Goal: Transaction & Acquisition: Purchase product/service

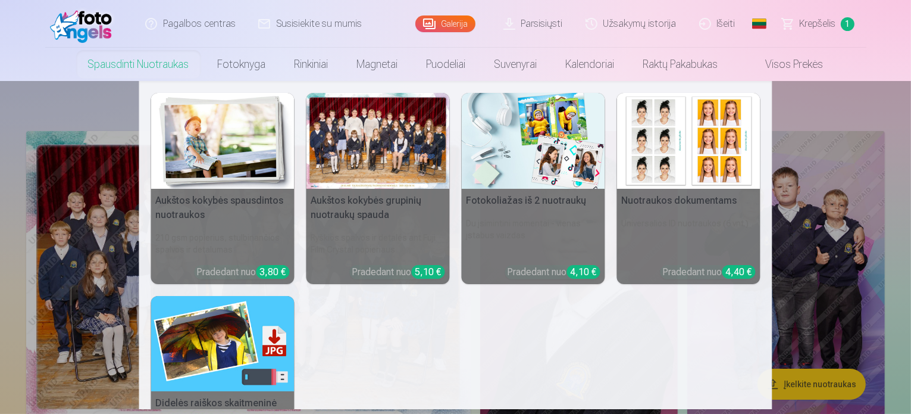
click at [145, 64] on link "Spausdinti nuotraukas" at bounding box center [139, 64] width 130 height 33
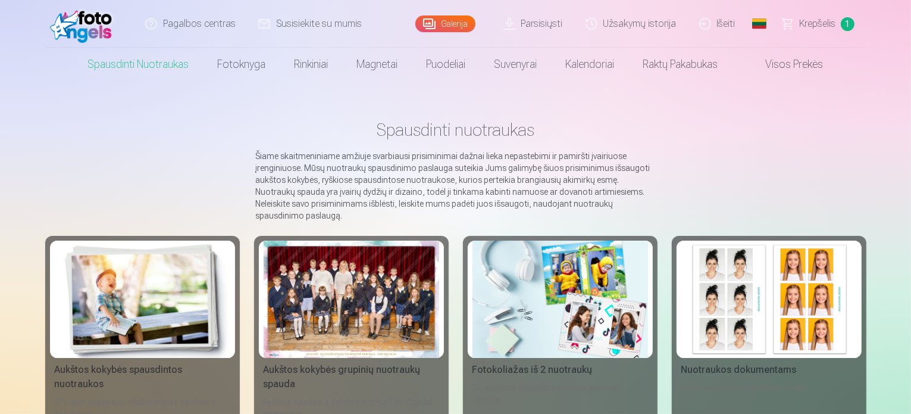
click at [792, 65] on link "Visos prekės" at bounding box center [785, 64] width 105 height 33
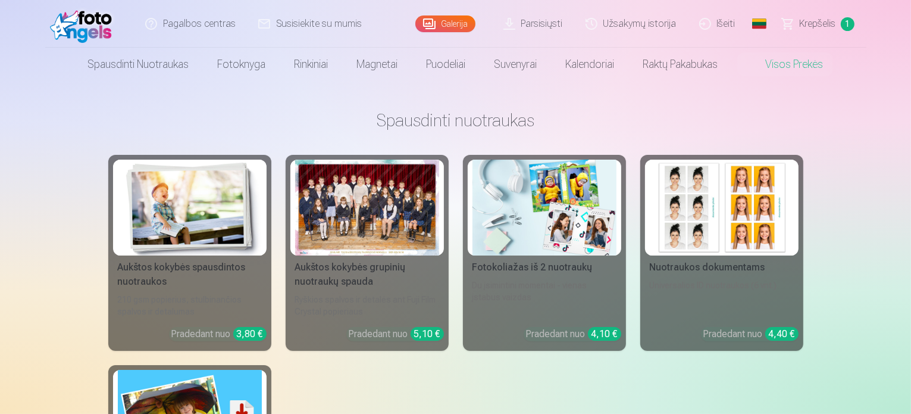
click at [450, 19] on link "Galerija" at bounding box center [445, 23] width 60 height 17
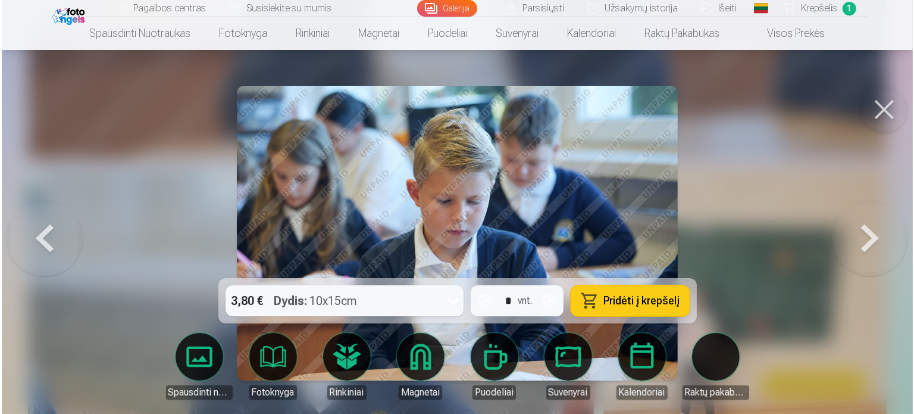
scroll to position [3402, 0]
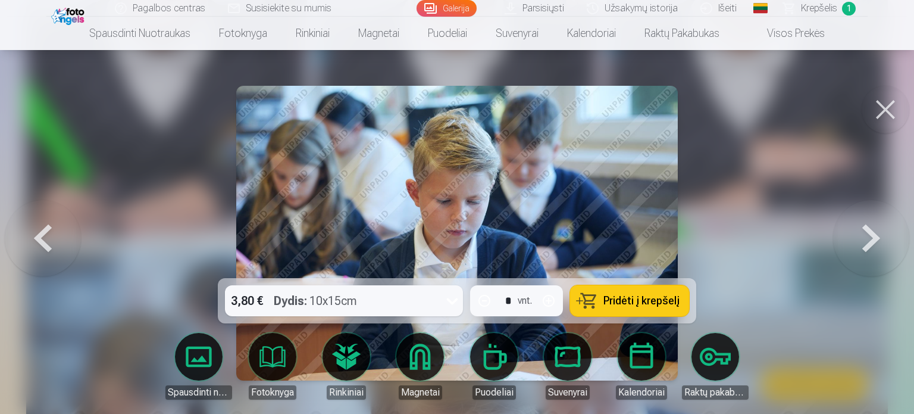
drag, startPoint x: 579, startPoint y: 198, endPoint x: 770, endPoint y: 145, distance: 198.7
click at [770, 145] on div at bounding box center [457, 207] width 914 height 414
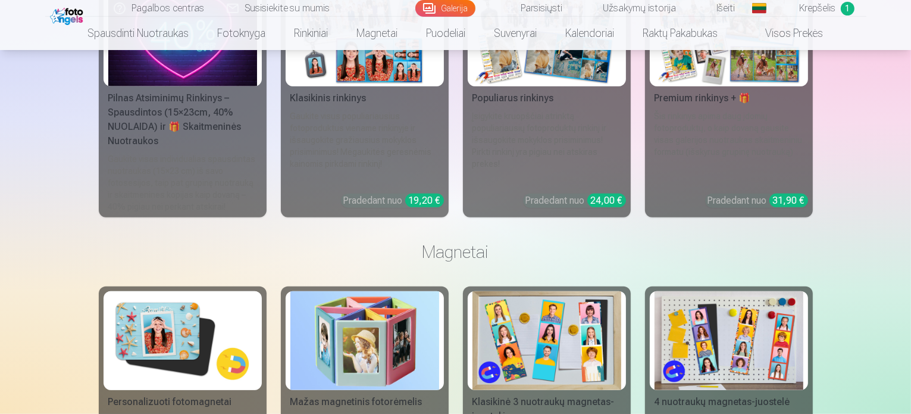
scroll to position [5654, 0]
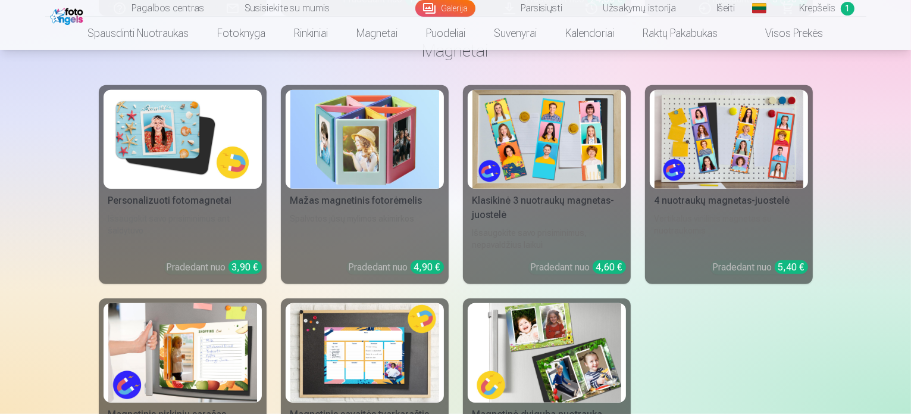
click at [653, 7] on link "Užsakymų istorija" at bounding box center [632, 8] width 114 height 17
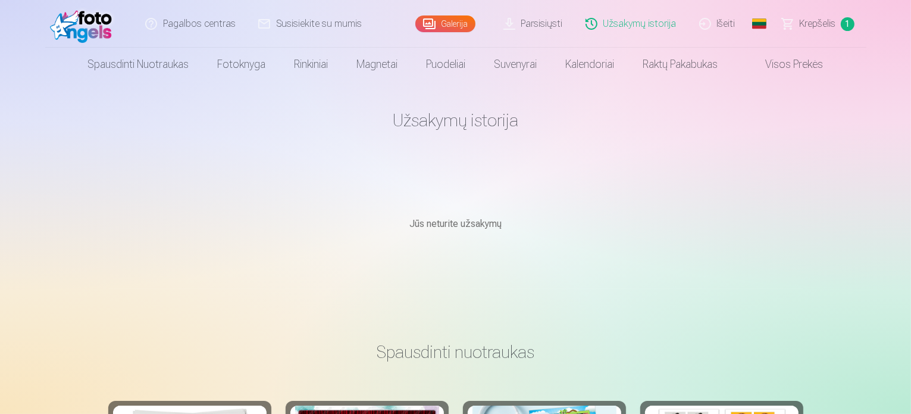
click at [102, 25] on img at bounding box center [84, 24] width 68 height 38
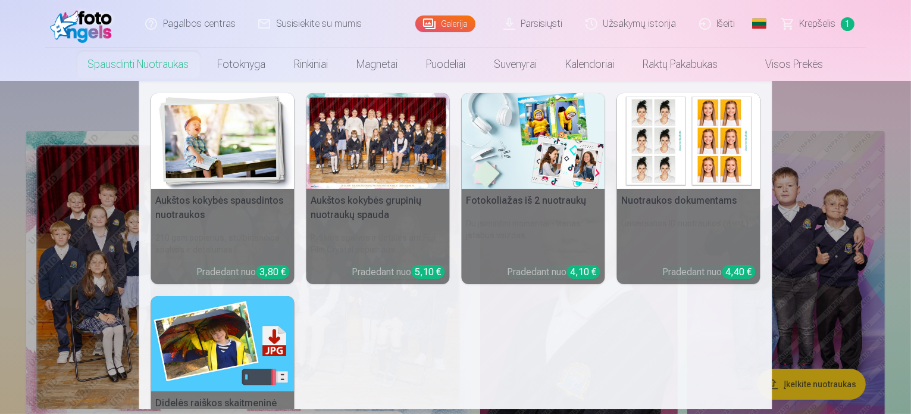
click at [241, 167] on img at bounding box center [222, 141] width 143 height 96
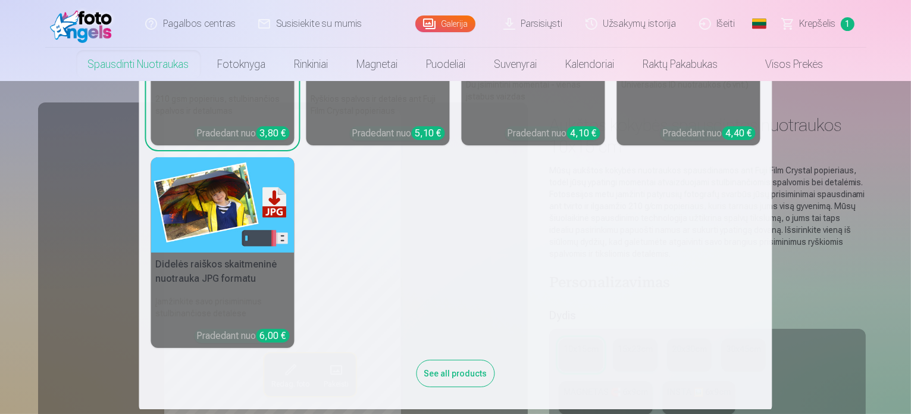
scroll to position [140, 0]
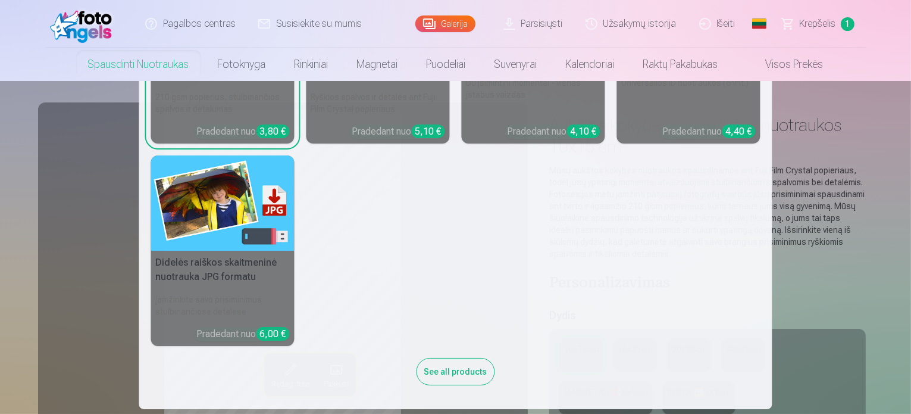
click at [443, 372] on div "See all products" at bounding box center [456, 371] width 79 height 27
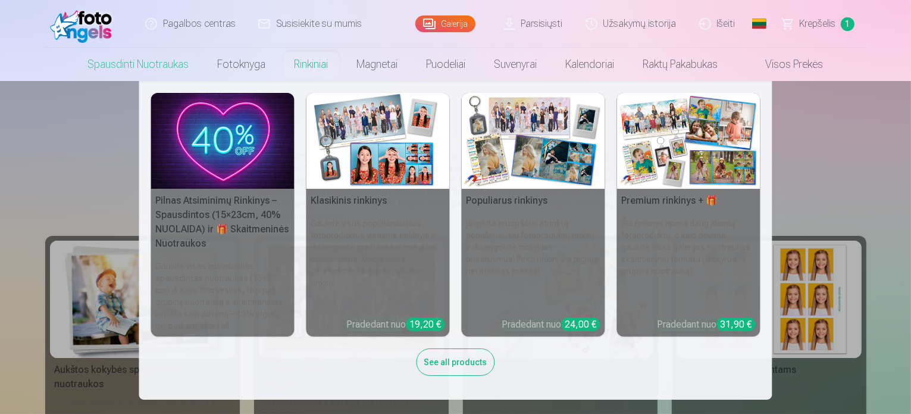
click at [371, 168] on img at bounding box center [378, 141] width 143 height 96
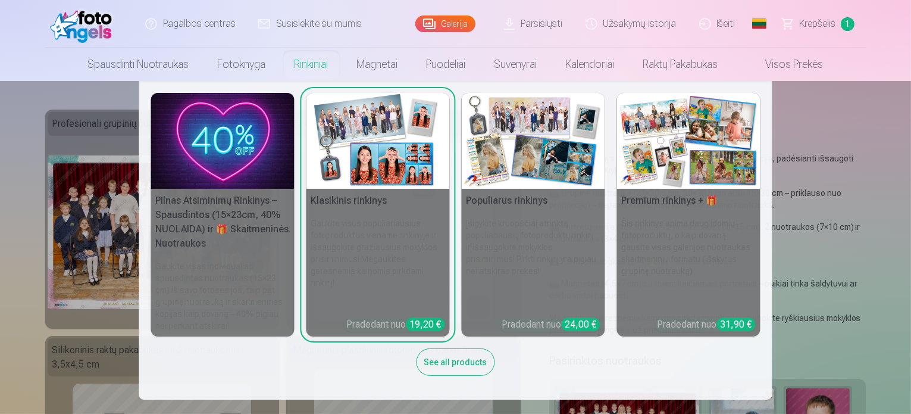
click at [196, 215] on h5 "Pilnas Atsiminimų Rinkinys – Spausdintos (15×23cm, 40% NUOLAIDA) ir 🎁 Skaitmeni…" at bounding box center [222, 222] width 143 height 67
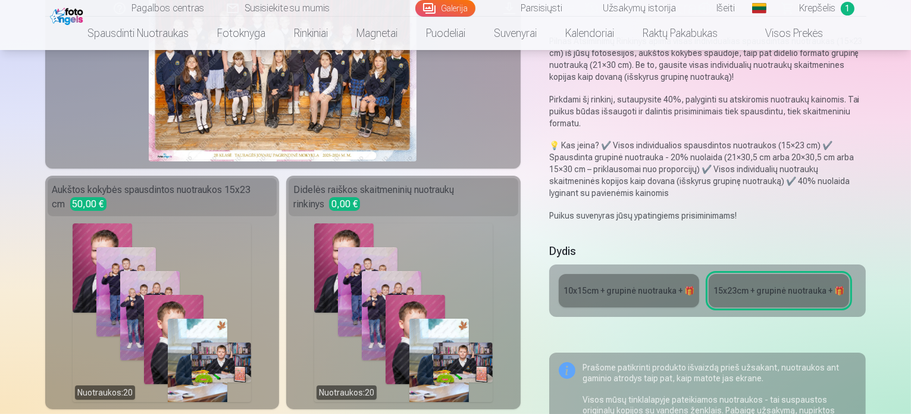
scroll to position [179, 0]
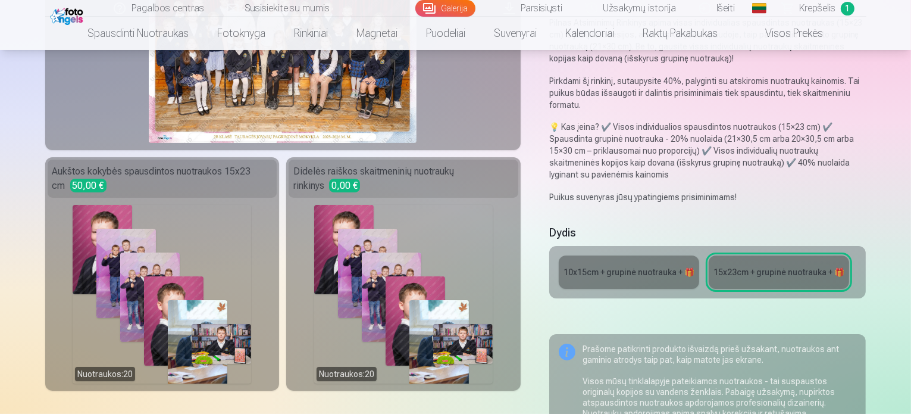
click at [645, 266] on div "10x15сm + grupinė nuotrauka + 🎁" at bounding box center [629, 272] width 131 height 12
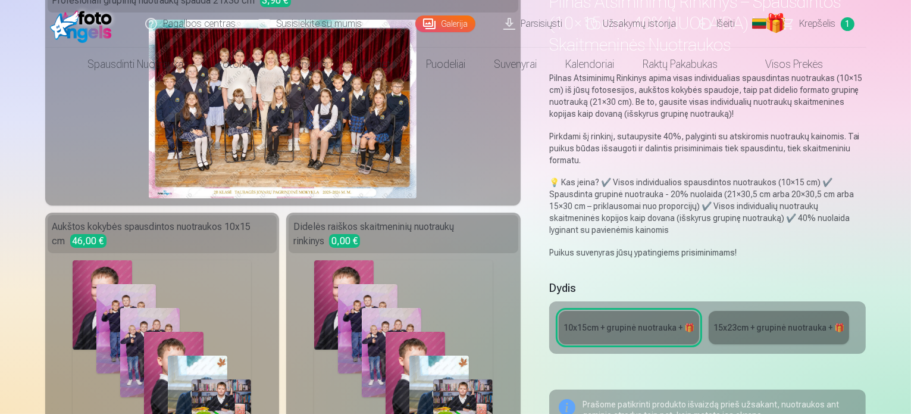
scroll to position [298, 0]
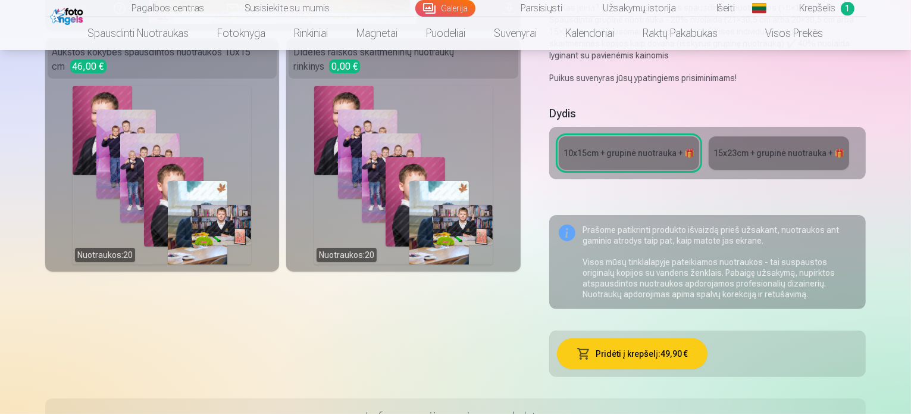
click at [806, 147] on div "15x23сm + grupinė nuotrauka + 🎁" at bounding box center [779, 153] width 131 height 12
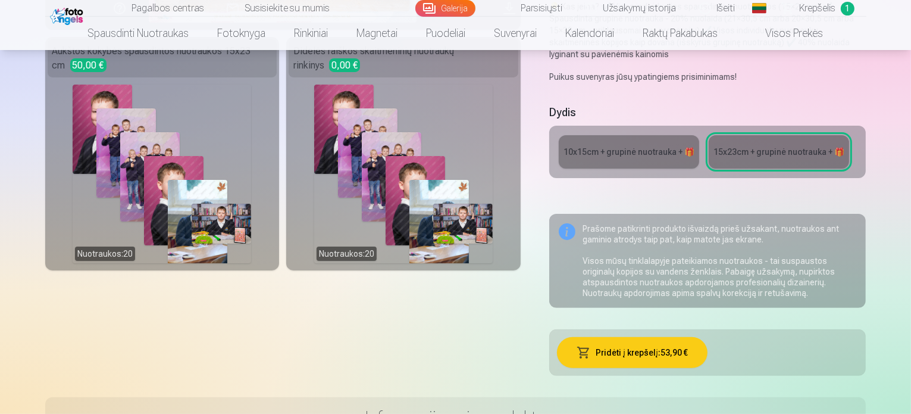
scroll to position [298, 0]
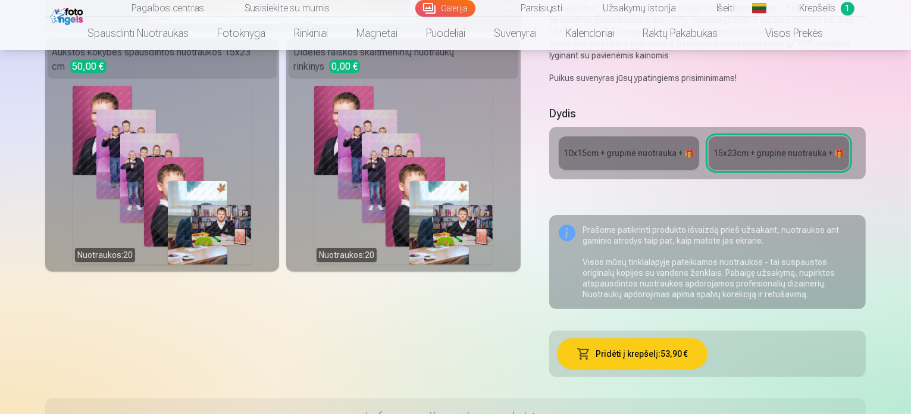
click at [827, 11] on span "Krepšelis" at bounding box center [818, 8] width 36 height 14
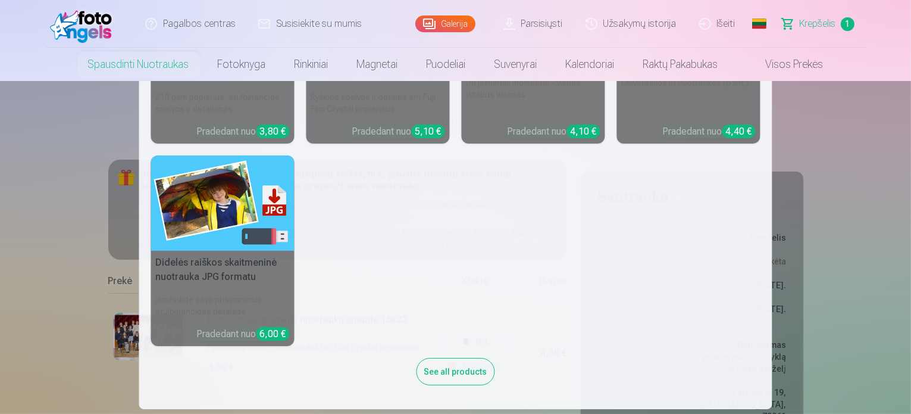
click at [155, 62] on link "Spausdinti nuotraukas" at bounding box center [139, 64] width 130 height 33
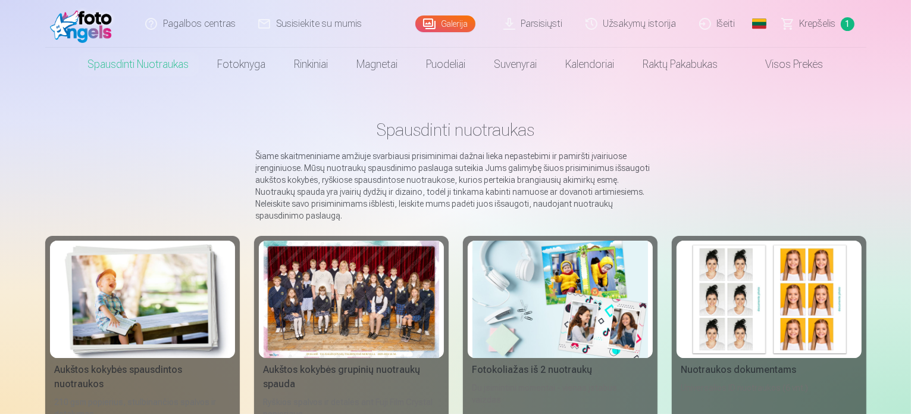
click at [164, 348] on img at bounding box center [143, 298] width 176 height 117
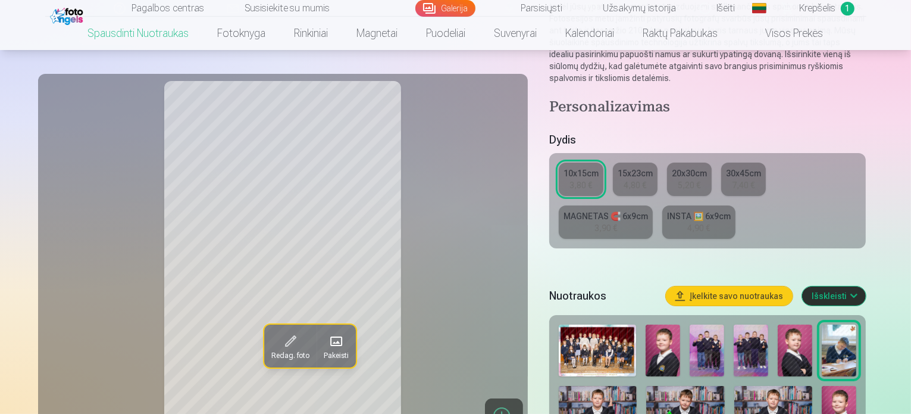
scroll to position [179, 0]
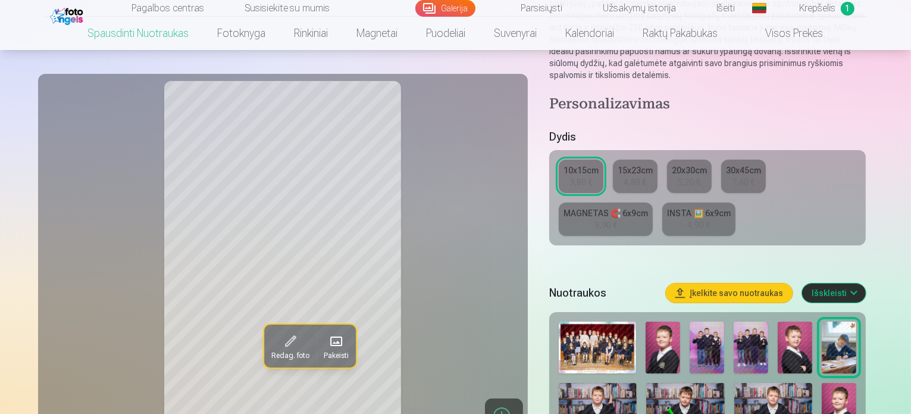
click at [680, 339] on img at bounding box center [663, 347] width 35 height 52
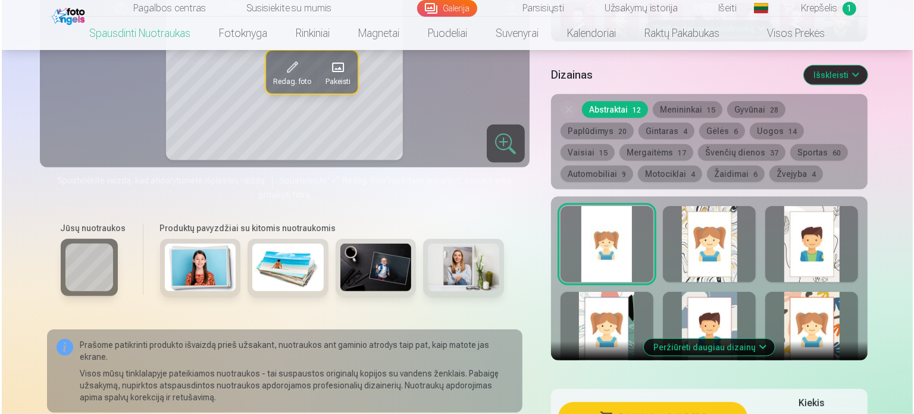
scroll to position [655, 0]
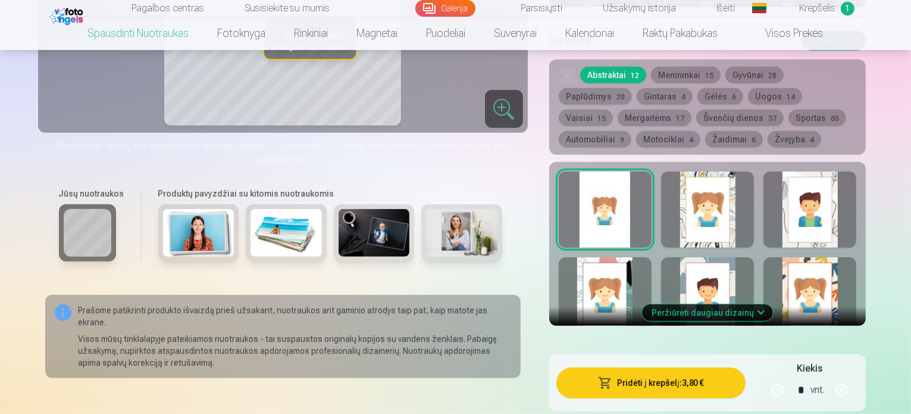
click at [687, 367] on button "Pridėti į krepšelį : 3,80 €" at bounding box center [652, 382] width 190 height 31
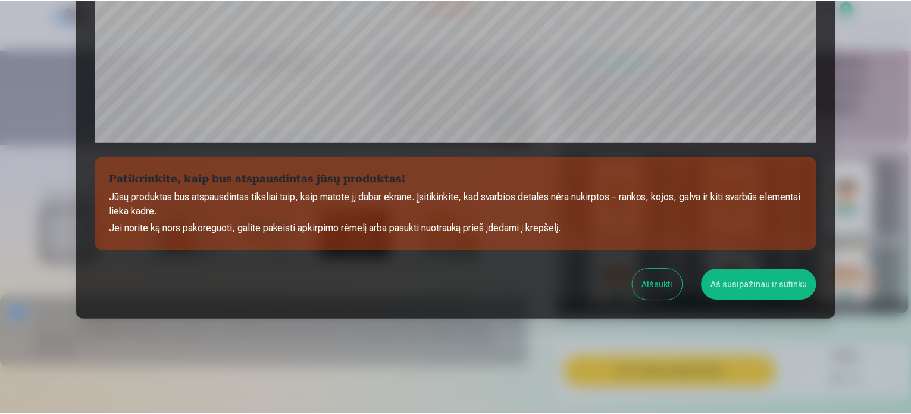
scroll to position [383, 0]
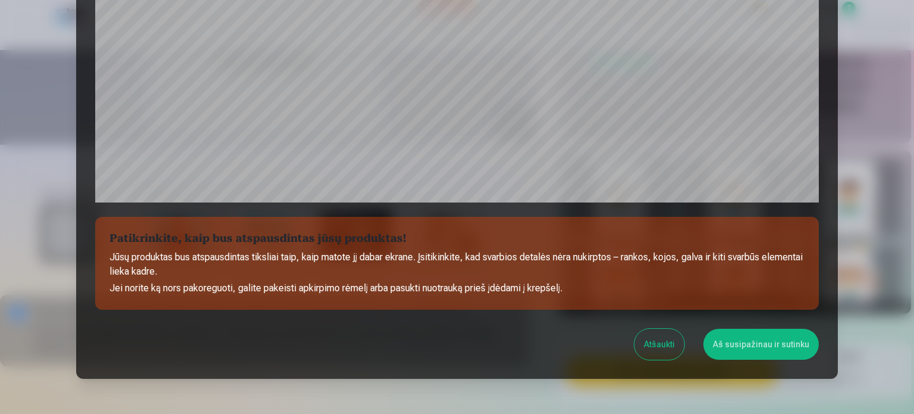
click at [743, 343] on button "Aš susipažinau ir sutinku" at bounding box center [761, 344] width 115 height 31
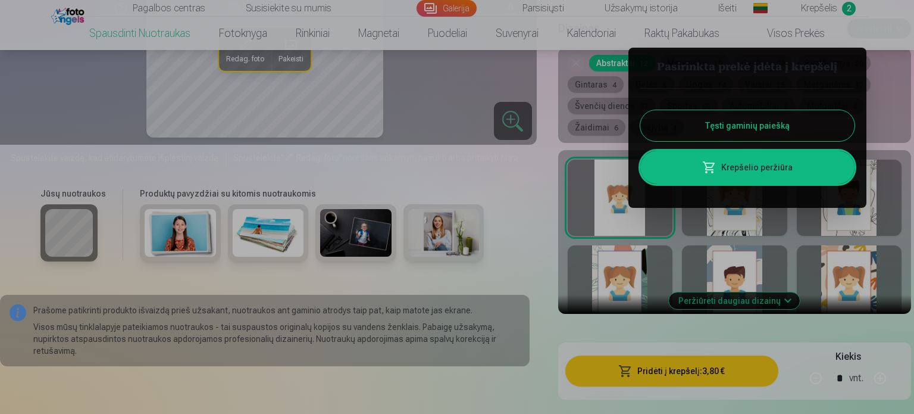
click at [526, 199] on div at bounding box center [457, 207] width 914 height 414
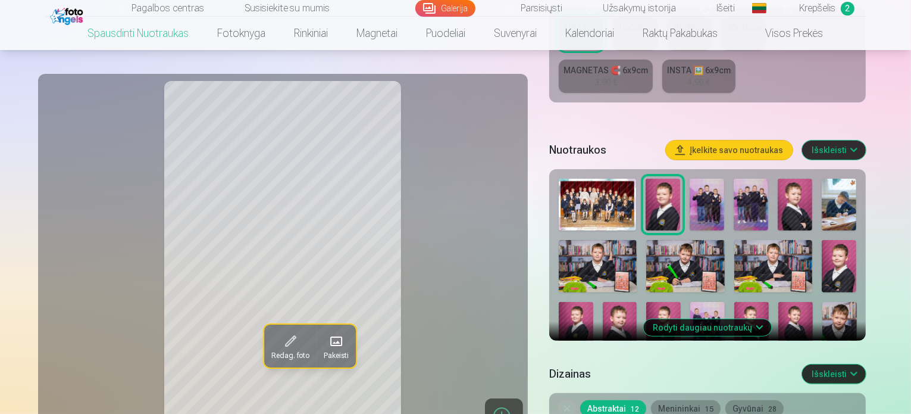
scroll to position [298, 0]
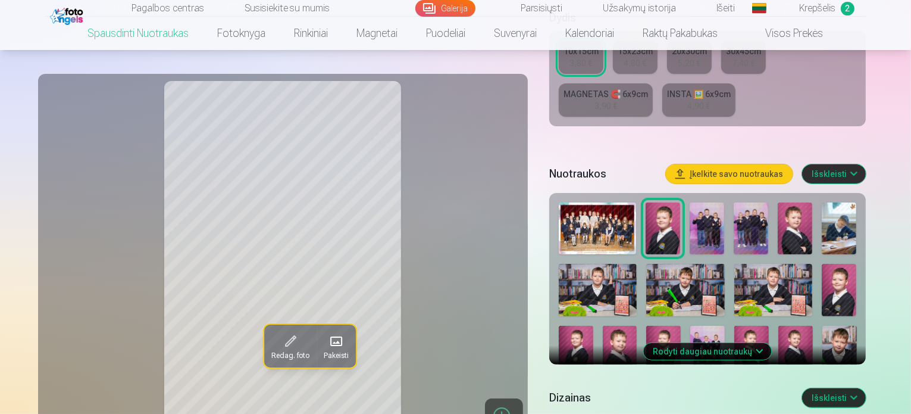
click at [724, 226] on img at bounding box center [707, 228] width 35 height 52
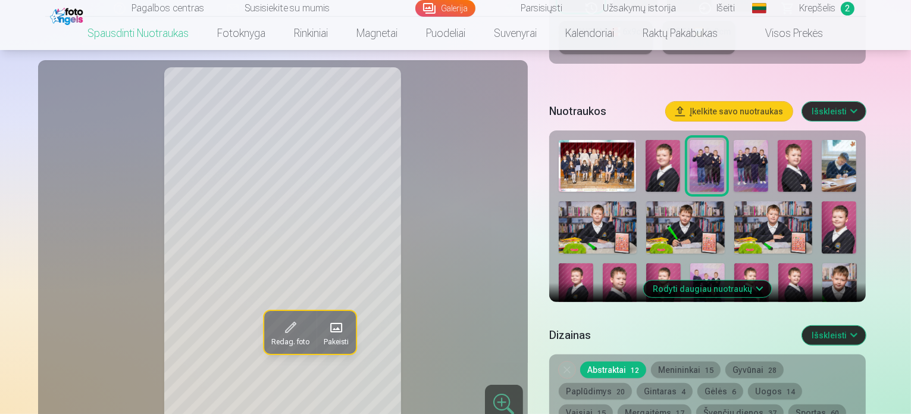
scroll to position [357, 0]
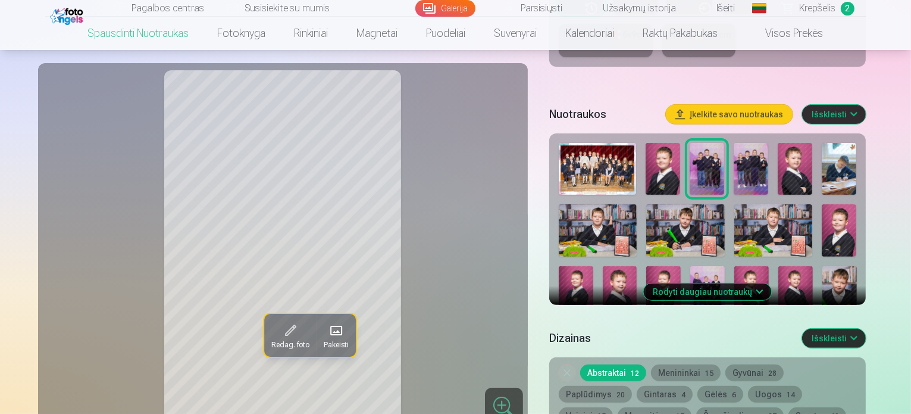
click at [768, 159] on img at bounding box center [751, 169] width 35 height 52
click at [724, 163] on img at bounding box center [707, 169] width 35 height 52
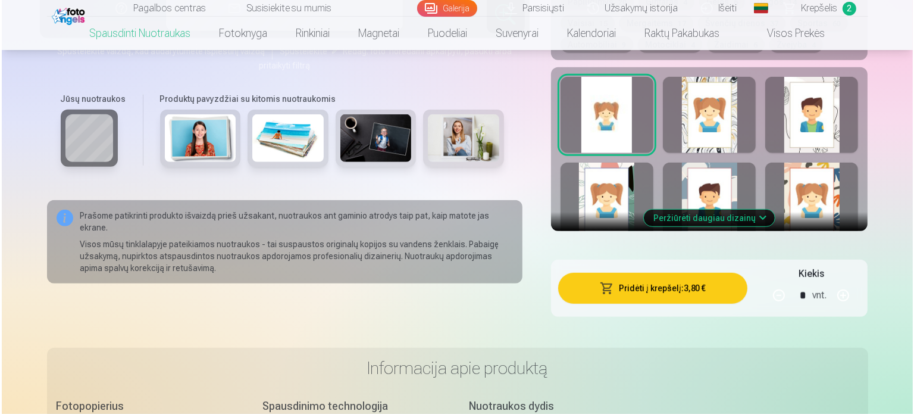
scroll to position [774, 0]
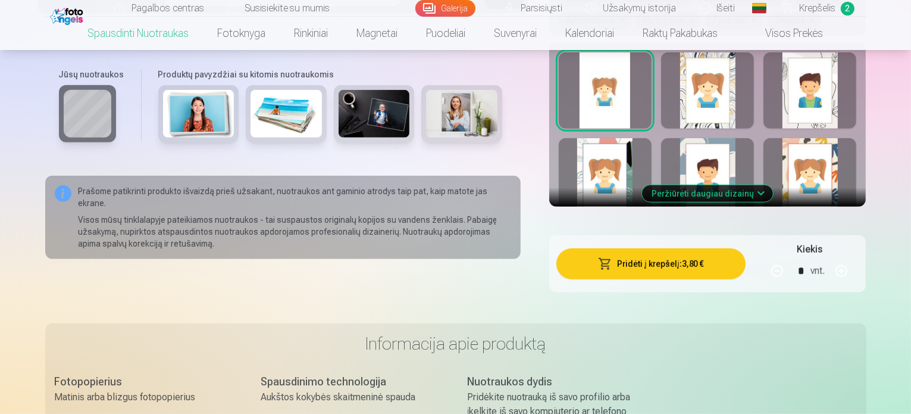
click at [686, 249] on button "Pridėti į krepšelį : 3,80 €" at bounding box center [652, 263] width 190 height 31
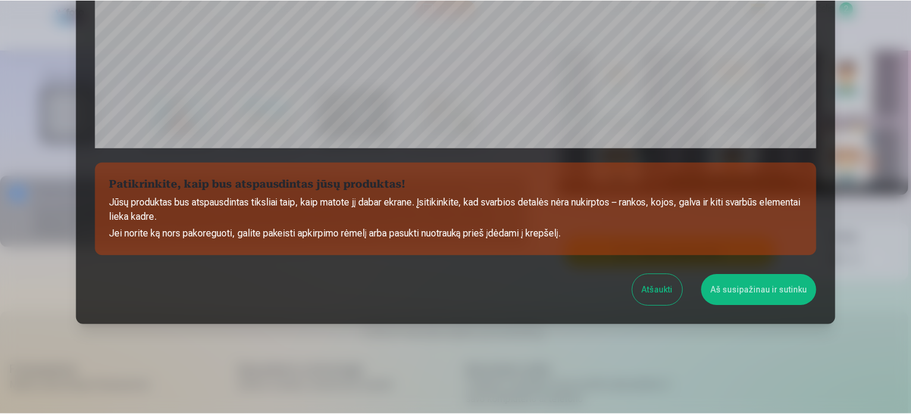
scroll to position [443, 0]
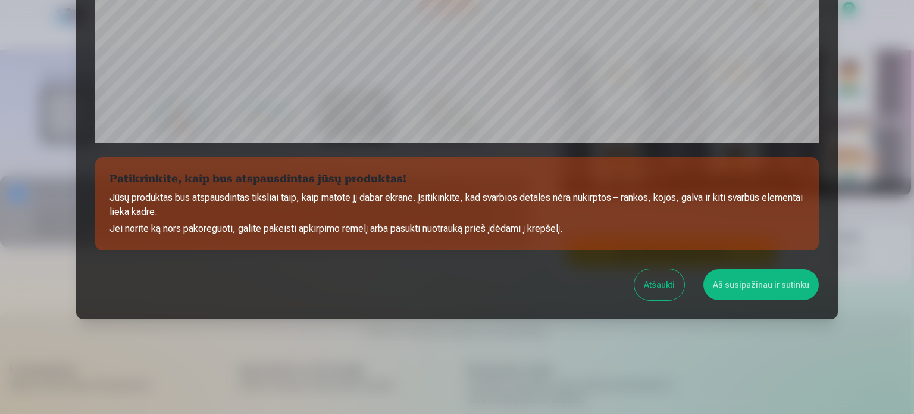
click at [759, 283] on button "Aš susipažinau ir sutinku" at bounding box center [761, 284] width 115 height 31
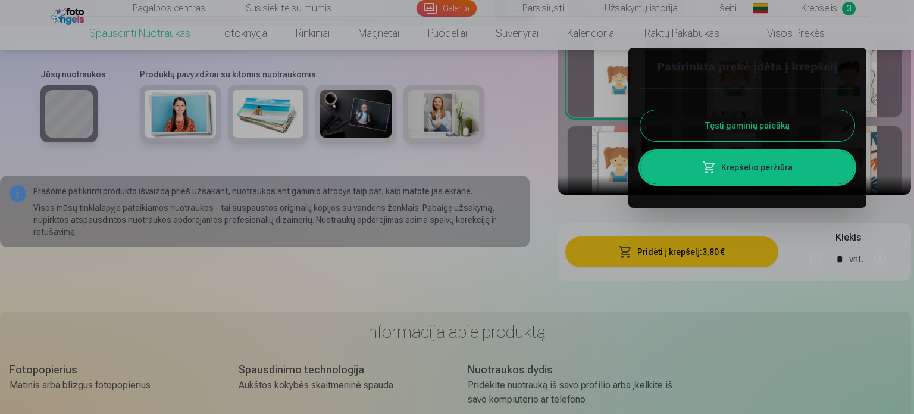
click at [530, 186] on div at bounding box center [457, 207] width 914 height 414
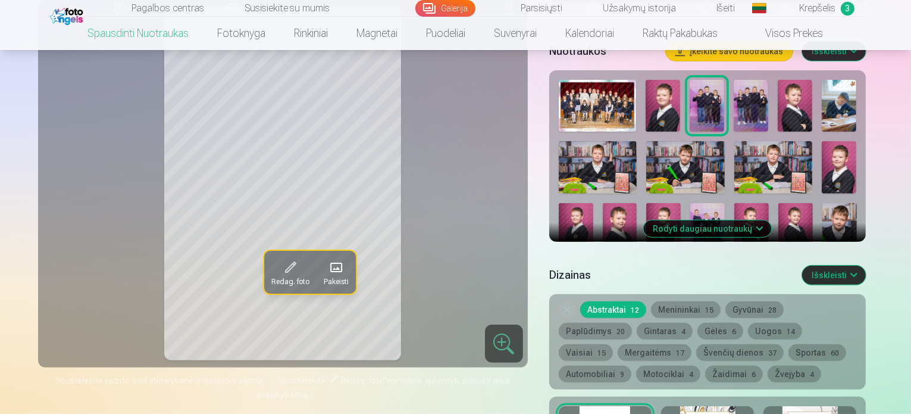
scroll to position [417, 0]
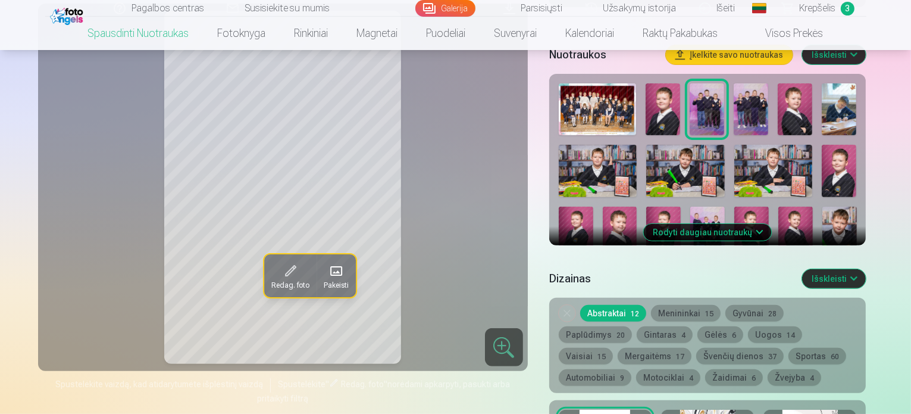
click at [593, 207] on img at bounding box center [576, 233] width 35 height 52
click at [680, 104] on img at bounding box center [663, 109] width 35 height 52
click at [768, 98] on img at bounding box center [751, 109] width 35 height 52
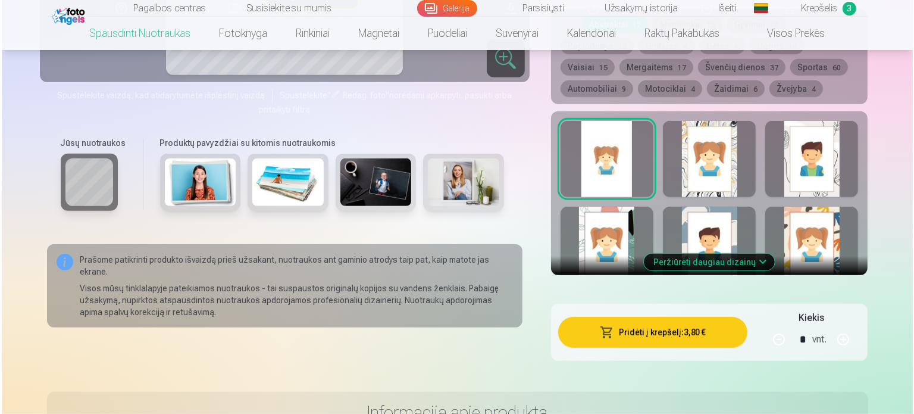
scroll to position [714, 0]
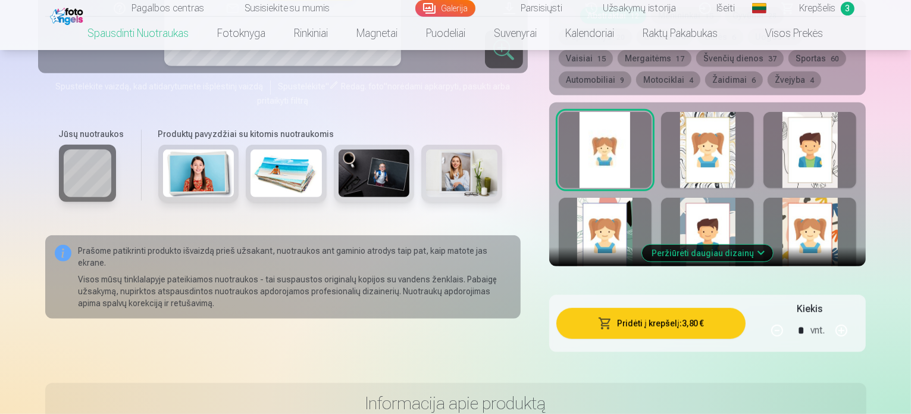
click at [656, 315] on button "Pridėti į krepšelį : 3,80 €" at bounding box center [652, 323] width 190 height 31
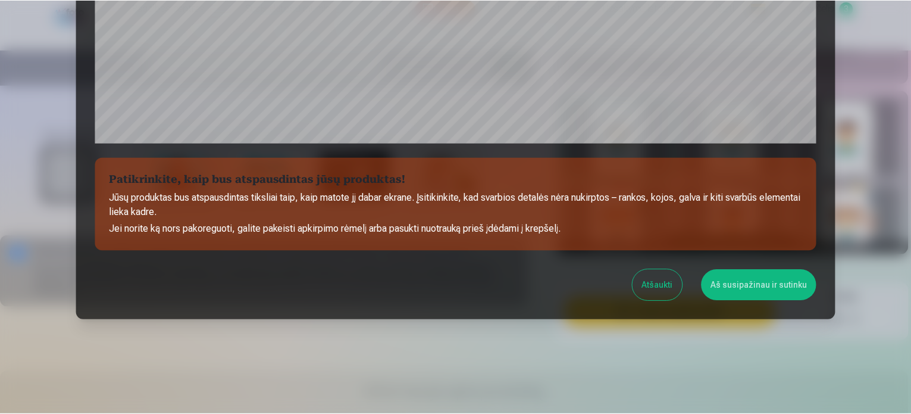
scroll to position [443, 0]
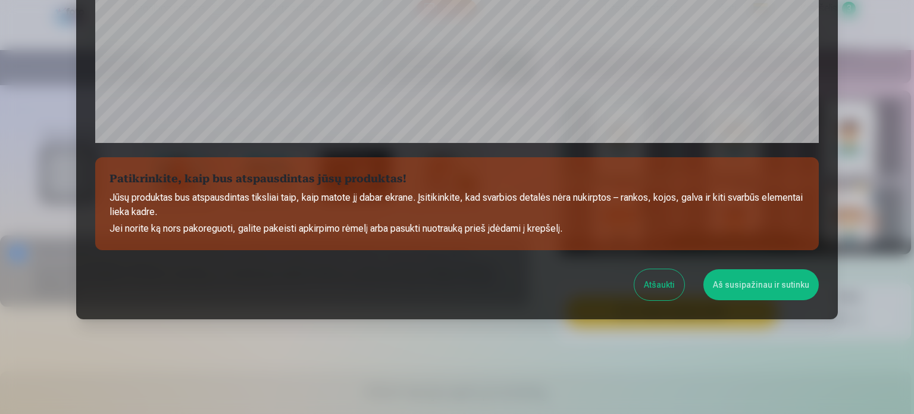
click at [761, 286] on button "Aš susipažinau ir sutinku" at bounding box center [761, 284] width 115 height 31
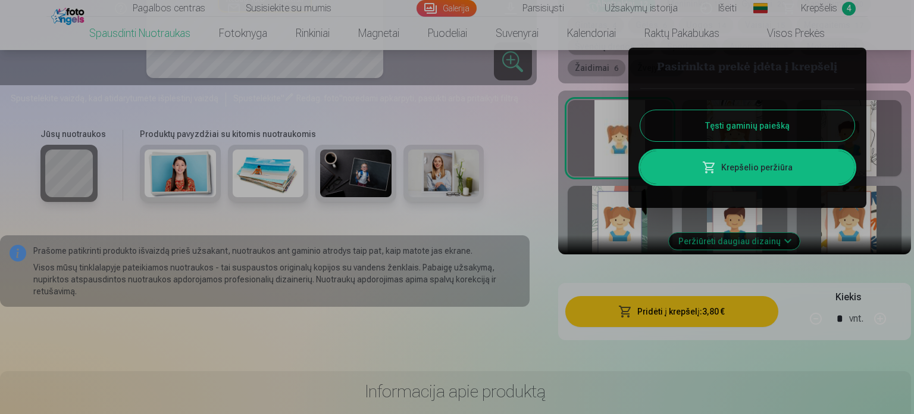
click at [524, 211] on div at bounding box center [457, 207] width 914 height 414
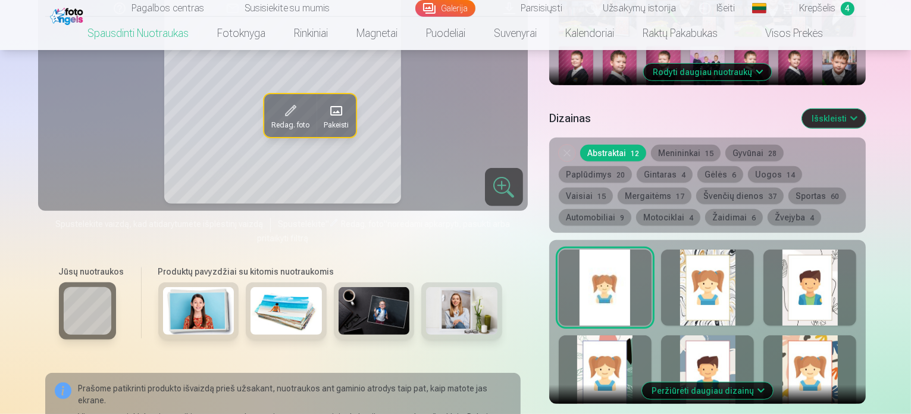
scroll to position [417, 0]
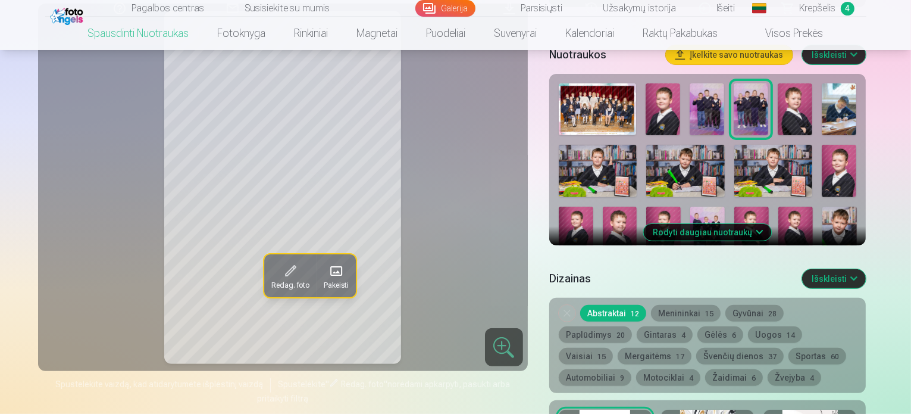
click at [680, 107] on img at bounding box center [663, 109] width 35 height 52
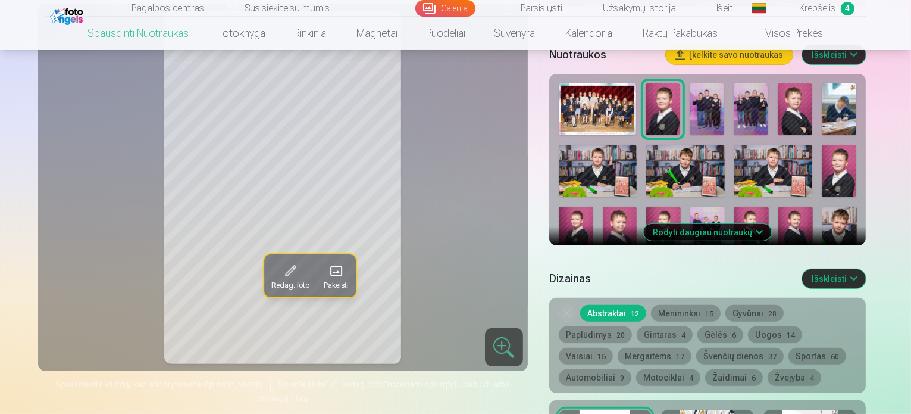
click at [846, 163] on img at bounding box center [839, 171] width 35 height 52
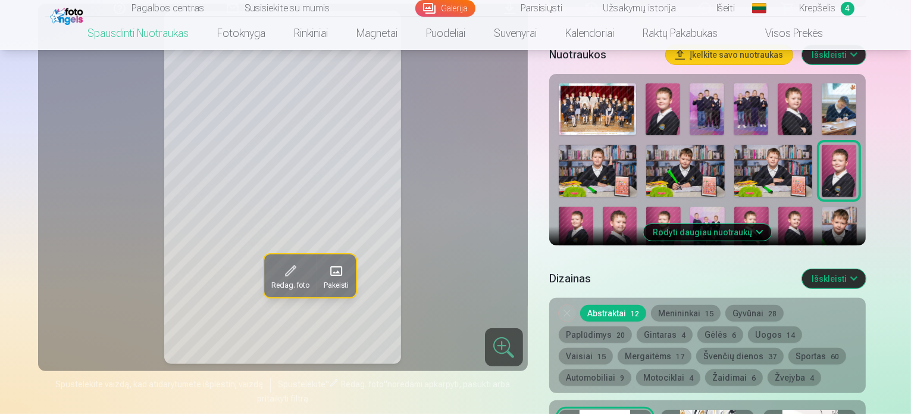
click at [593, 207] on img at bounding box center [576, 233] width 35 height 52
click at [845, 172] on img at bounding box center [839, 171] width 35 height 52
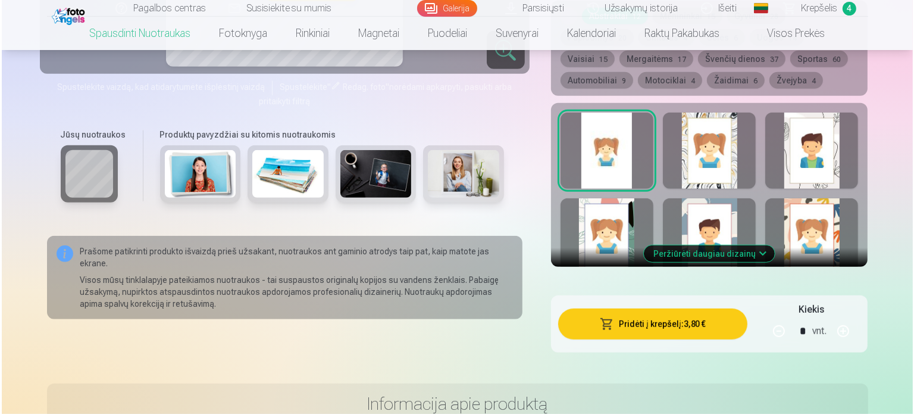
scroll to position [714, 0]
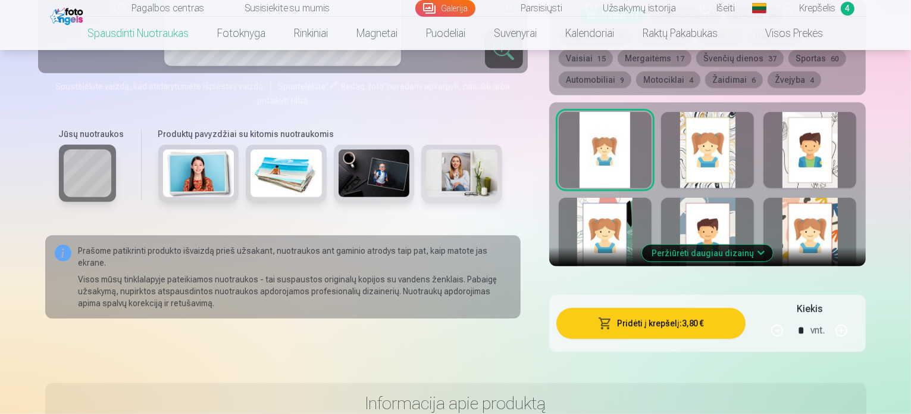
click at [739, 314] on button "Pridėti į krepšelį : 3,80 €" at bounding box center [652, 323] width 190 height 31
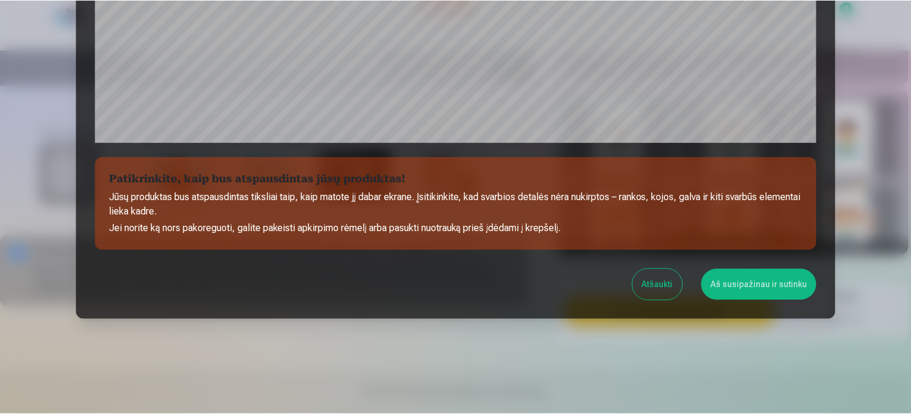
scroll to position [443, 0]
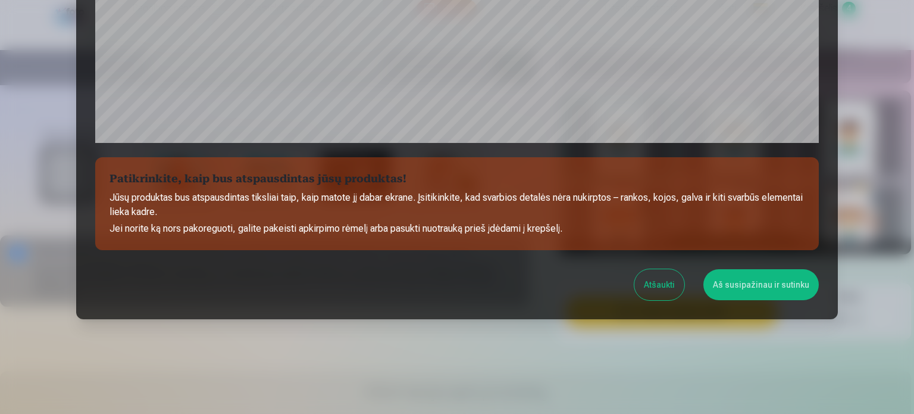
click at [732, 286] on button "Aš susipažinau ir sutinku" at bounding box center [761, 284] width 115 height 31
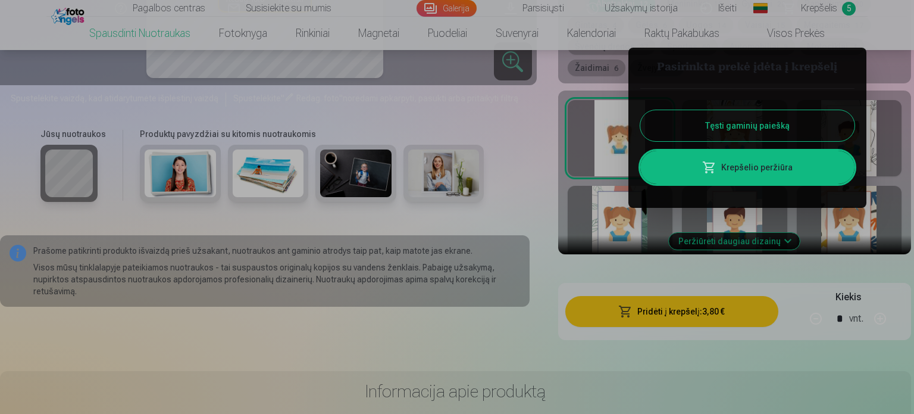
click at [512, 242] on div at bounding box center [457, 207] width 914 height 414
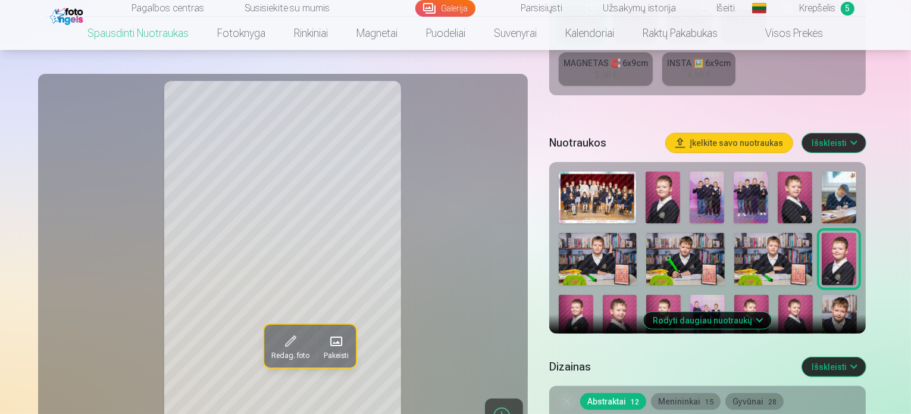
scroll to position [357, 0]
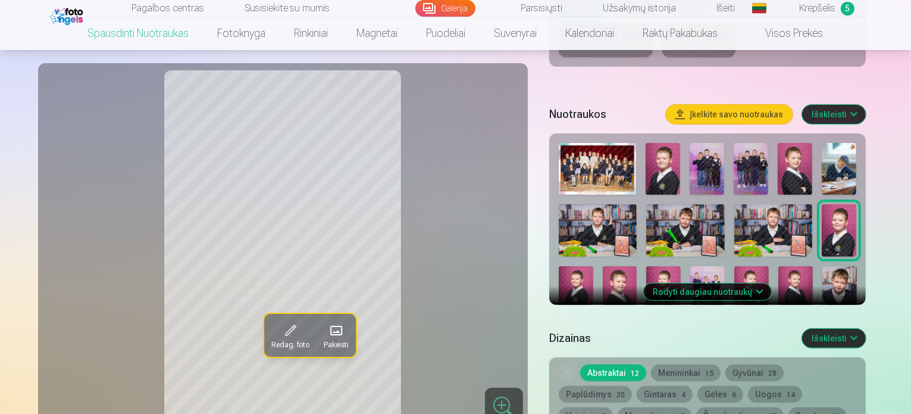
click at [772, 283] on button "Rodyti daugiau nuotraukų" at bounding box center [708, 291] width 128 height 17
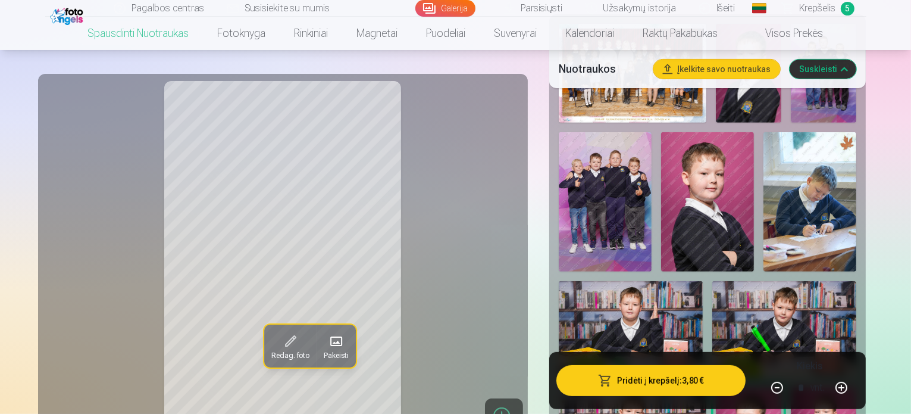
scroll to position [536, 0]
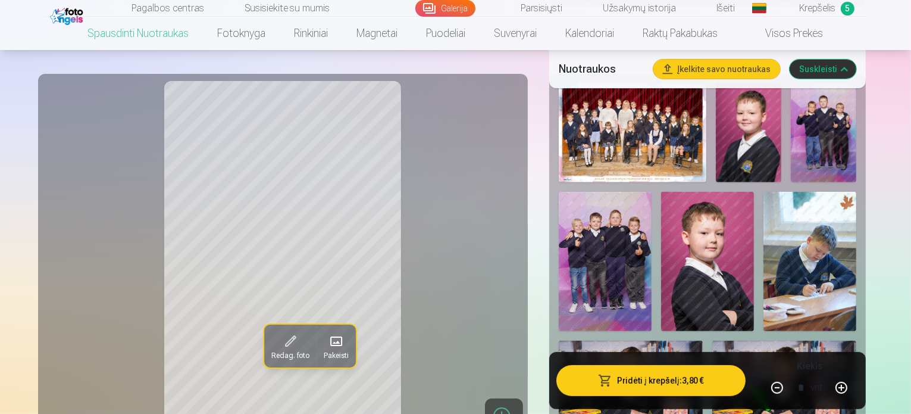
scroll to position [357, 0]
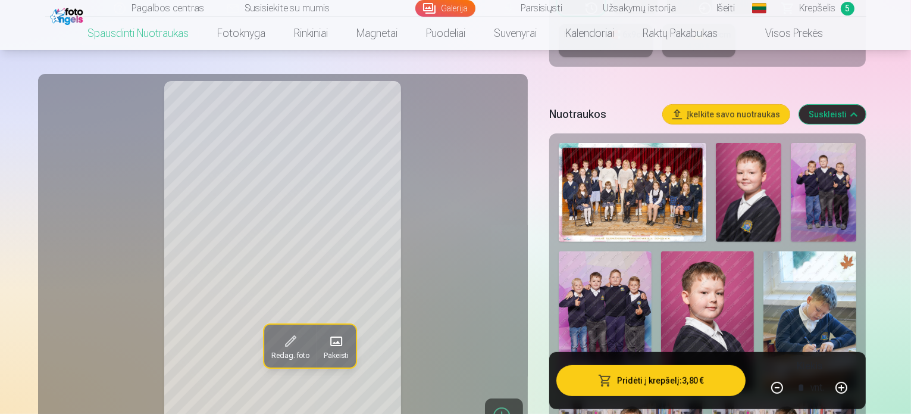
click at [661, 307] on img at bounding box center [707, 320] width 93 height 139
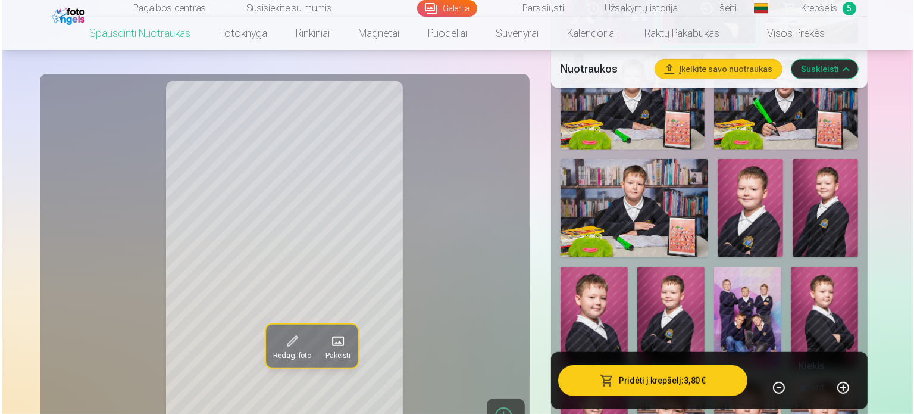
scroll to position [714, 0]
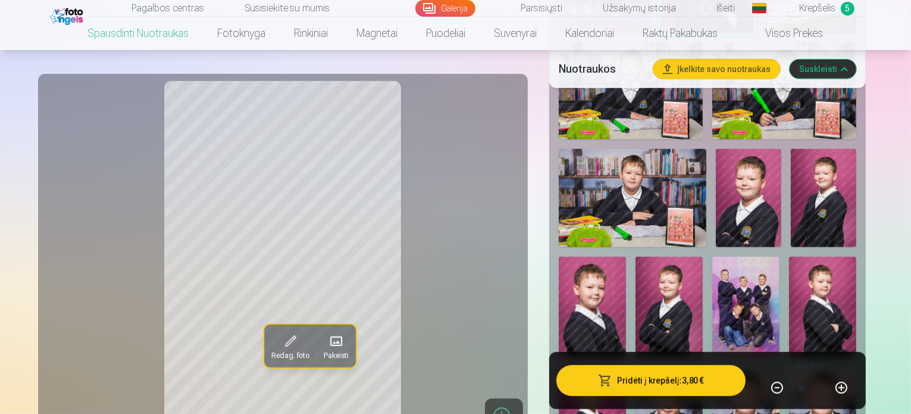
click at [698, 387] on button "Pridėti į krepšelį : 3,80 €" at bounding box center [652, 380] width 190 height 31
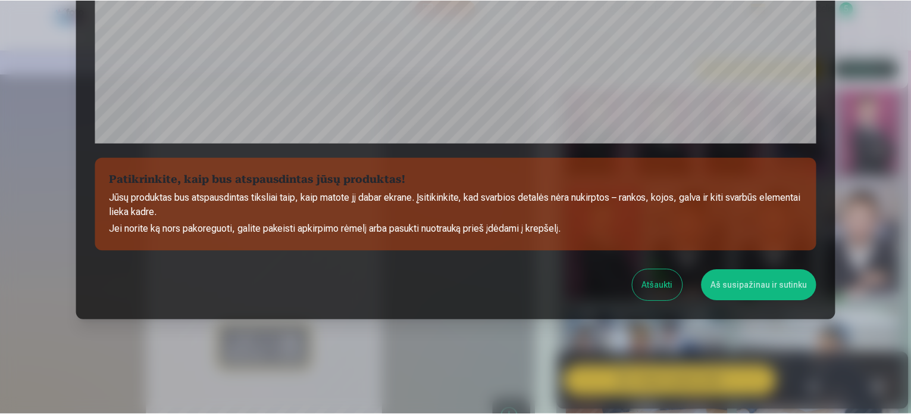
scroll to position [443, 0]
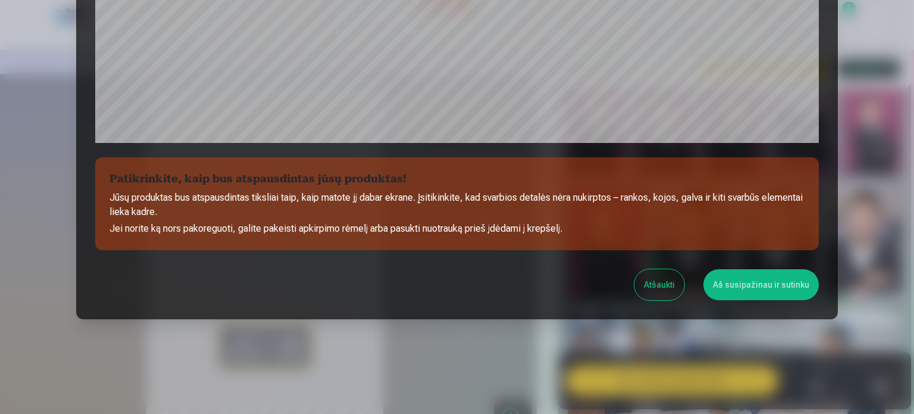
click at [757, 277] on button "Aš susipažinau ir sutinku" at bounding box center [761, 284] width 115 height 31
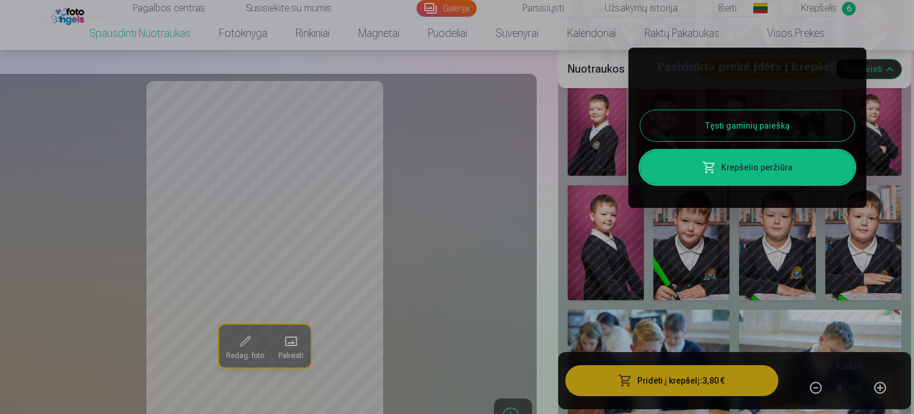
click at [665, 317] on div at bounding box center [457, 207] width 914 height 414
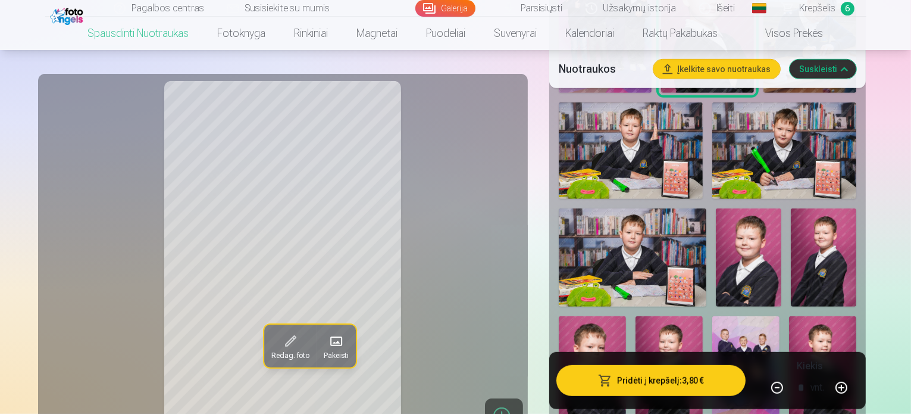
scroll to position [595, 0]
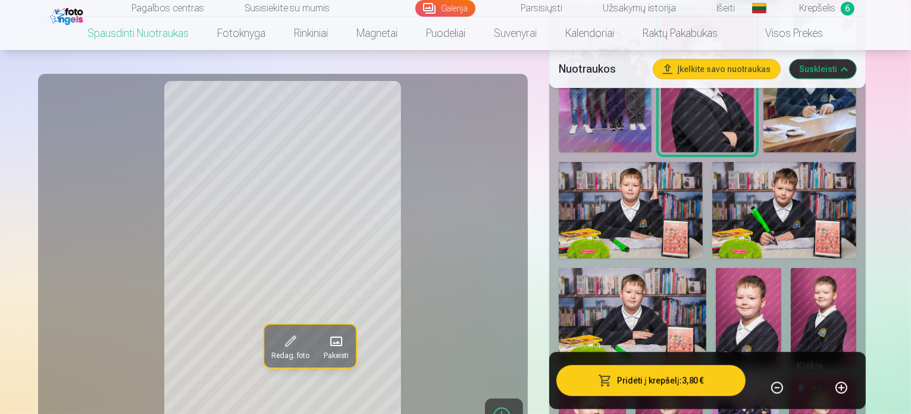
click at [791, 268] on img at bounding box center [823, 317] width 65 height 99
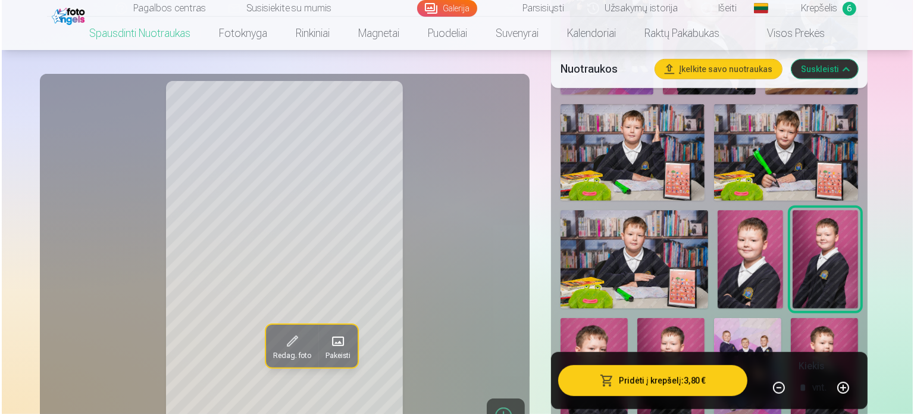
scroll to position [655, 0]
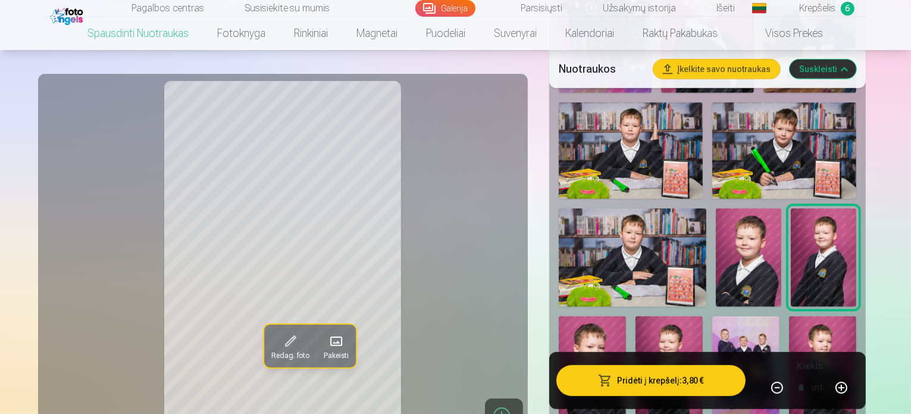
click at [722, 381] on button "Pridėti į krepšelį : 3,80 €" at bounding box center [652, 380] width 190 height 31
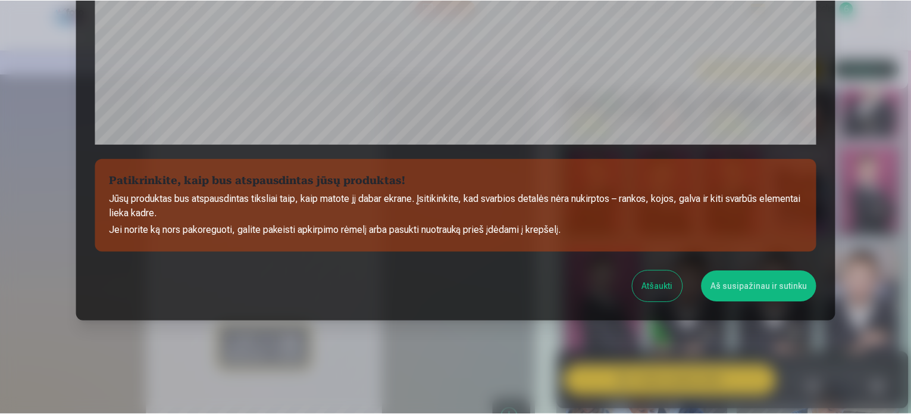
scroll to position [443, 0]
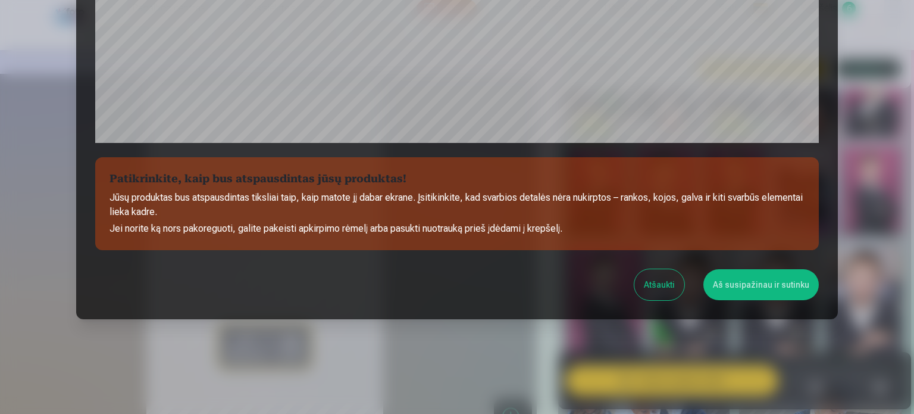
click at [745, 287] on button "Aš susipažinau ir sutinku" at bounding box center [761, 284] width 115 height 31
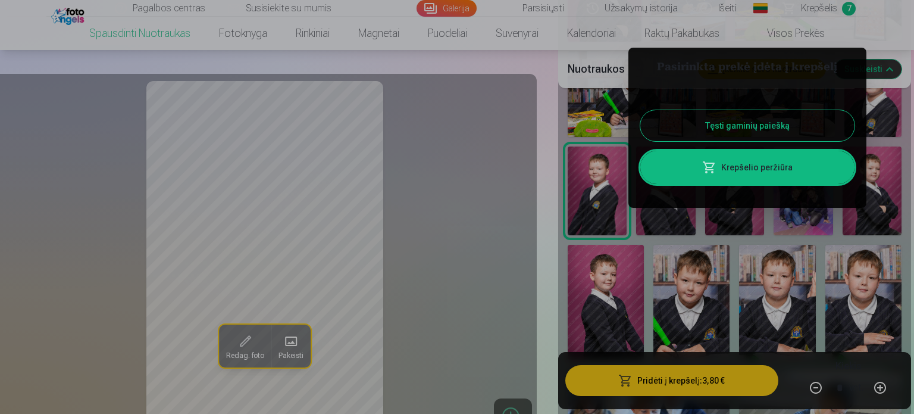
click at [878, 33] on div at bounding box center [457, 207] width 914 height 414
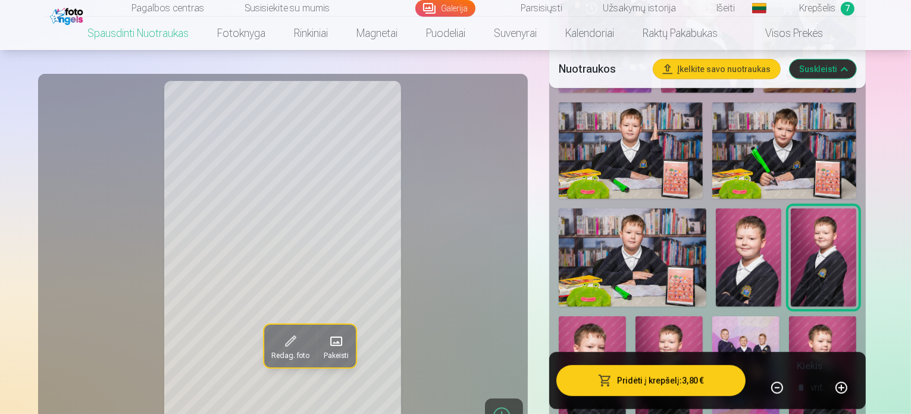
click at [626, 316] on img at bounding box center [592, 366] width 67 height 101
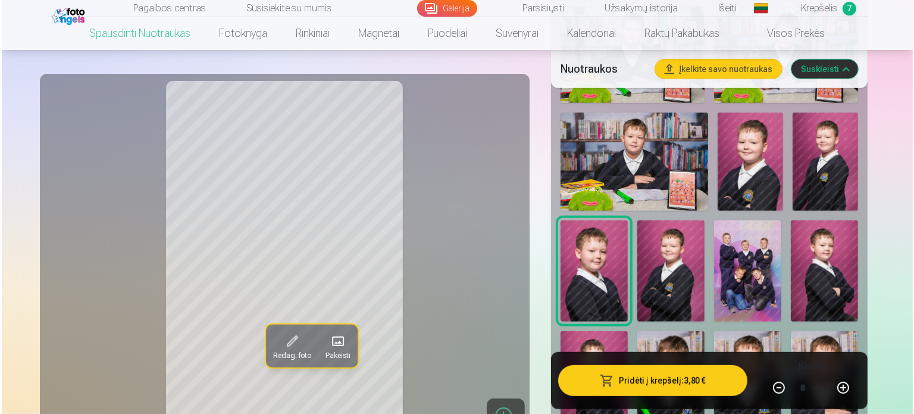
scroll to position [774, 0]
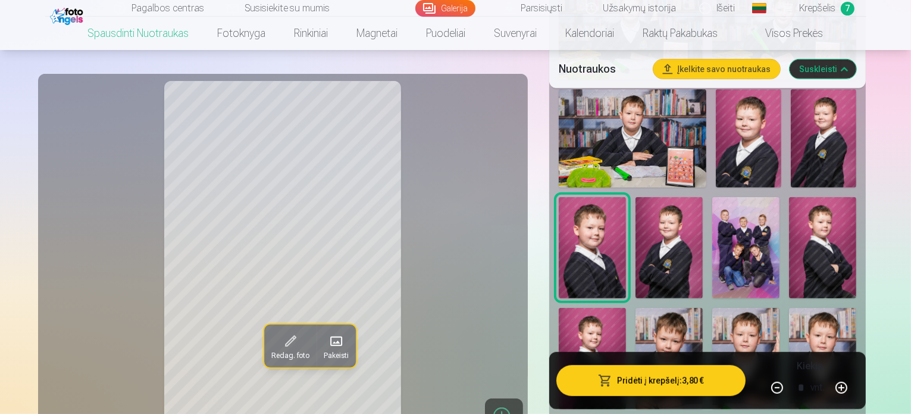
click at [696, 390] on button "Pridėti į krepšelį : 3,80 €" at bounding box center [652, 380] width 190 height 31
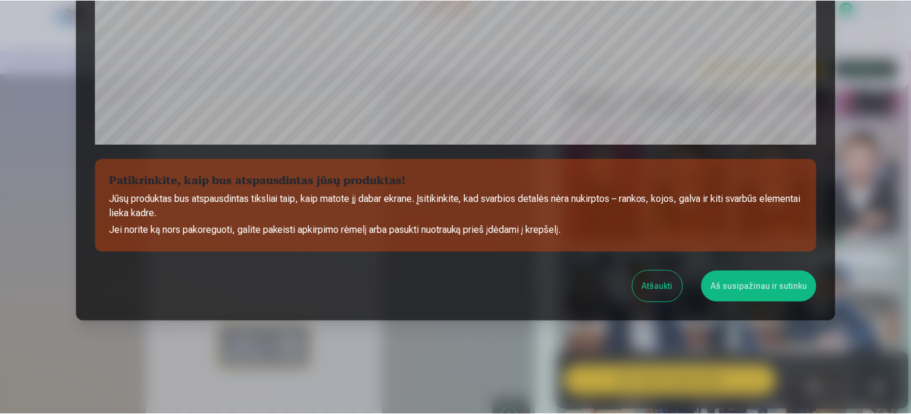
scroll to position [443, 0]
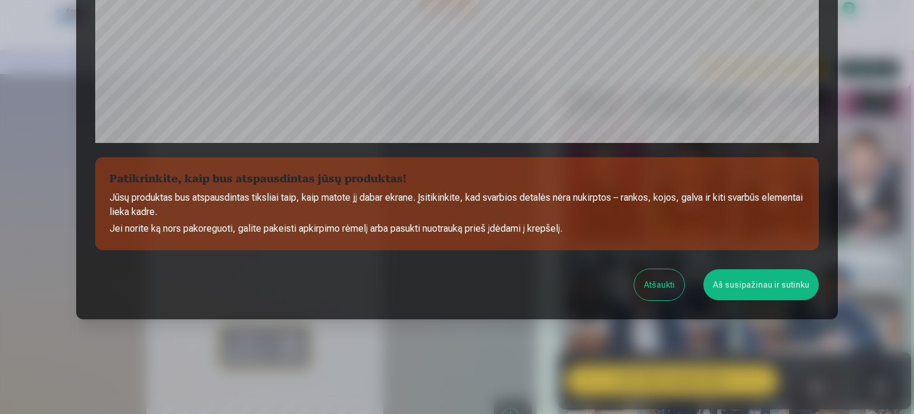
click at [764, 280] on button "Aš susipažinau ir sutinku" at bounding box center [761, 284] width 115 height 31
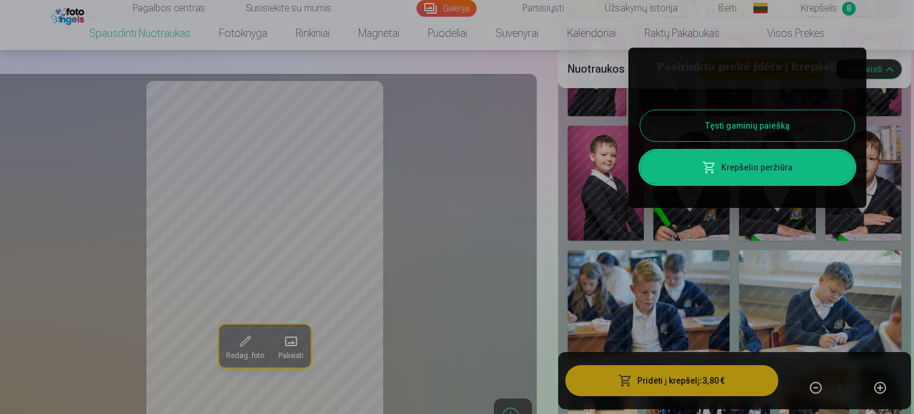
click at [867, 18] on div at bounding box center [457, 207] width 914 height 414
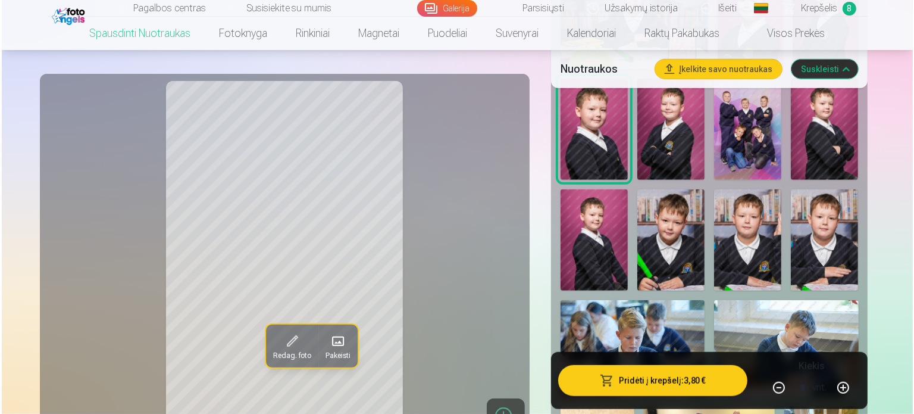
scroll to position [893, 0]
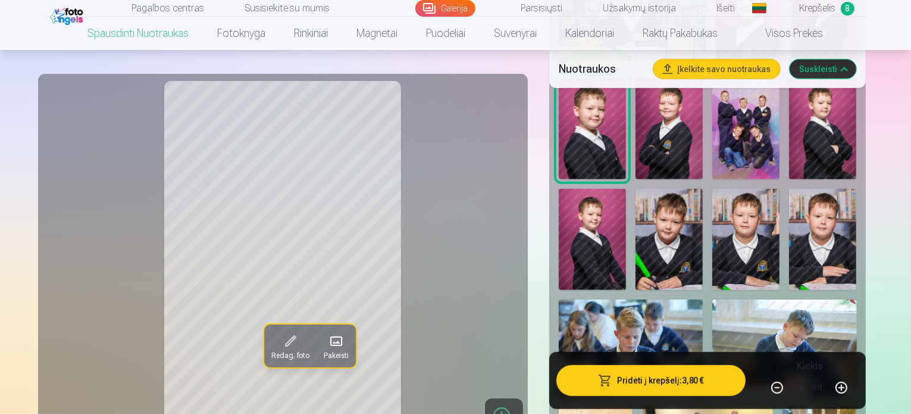
click at [802, 299] on img at bounding box center [784, 347] width 144 height 96
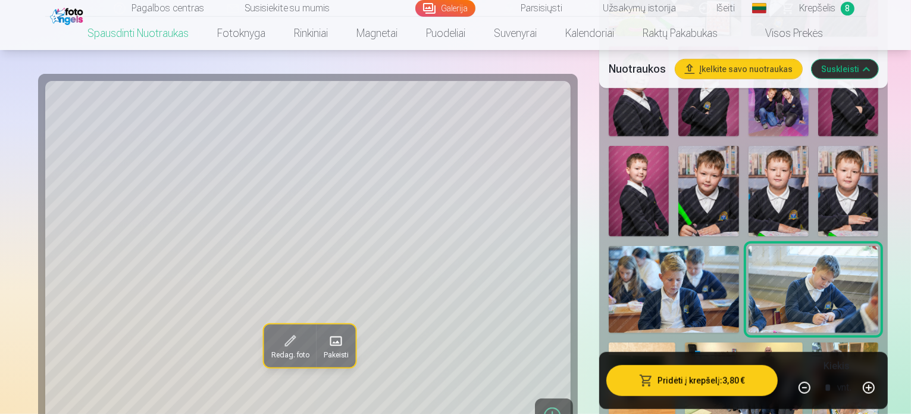
click at [692, 384] on button "Pridėti į krepšelį : 3,80 €" at bounding box center [691, 380] width 171 height 31
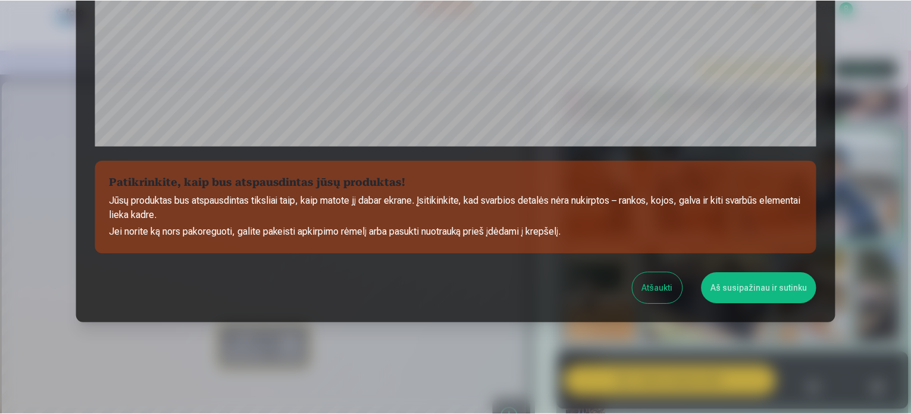
scroll to position [443, 0]
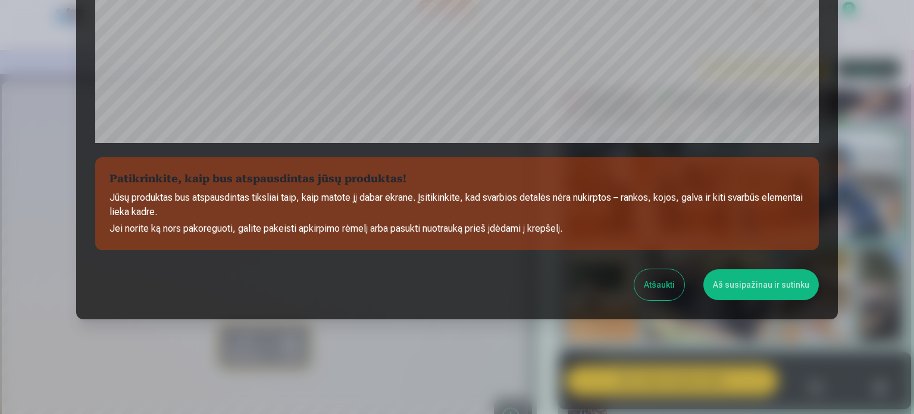
click at [745, 285] on button "Aš susipažinau ir sutinku" at bounding box center [761, 284] width 115 height 31
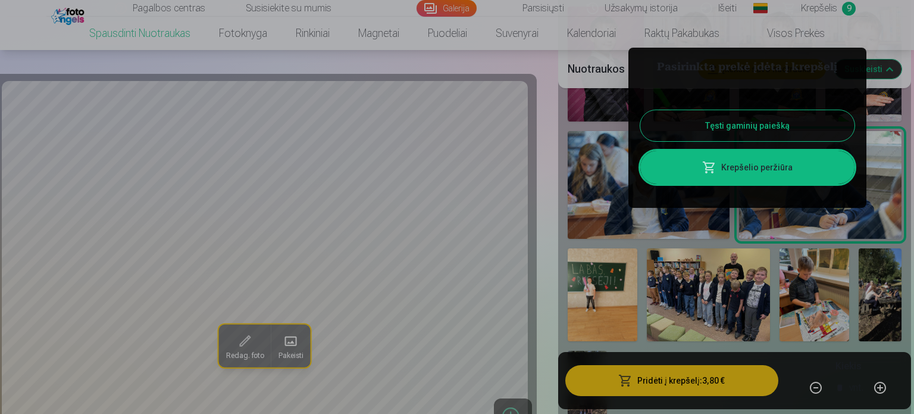
click at [552, 140] on div at bounding box center [457, 207] width 914 height 414
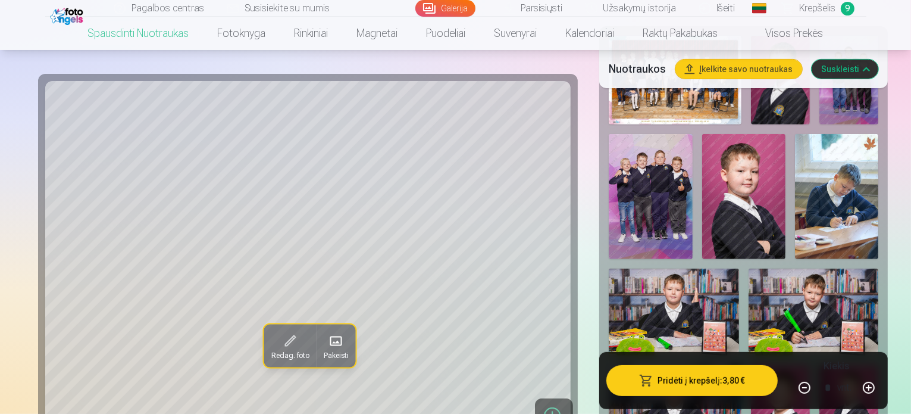
scroll to position [476, 0]
click at [739, 268] on img at bounding box center [674, 311] width 130 height 87
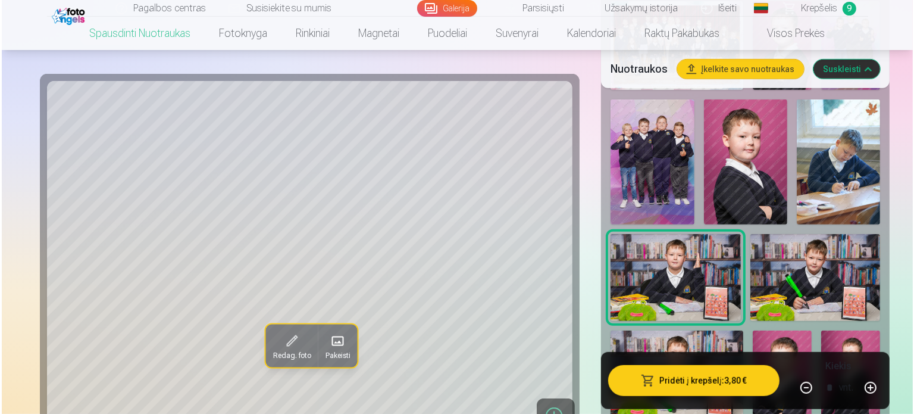
scroll to position [536, 0]
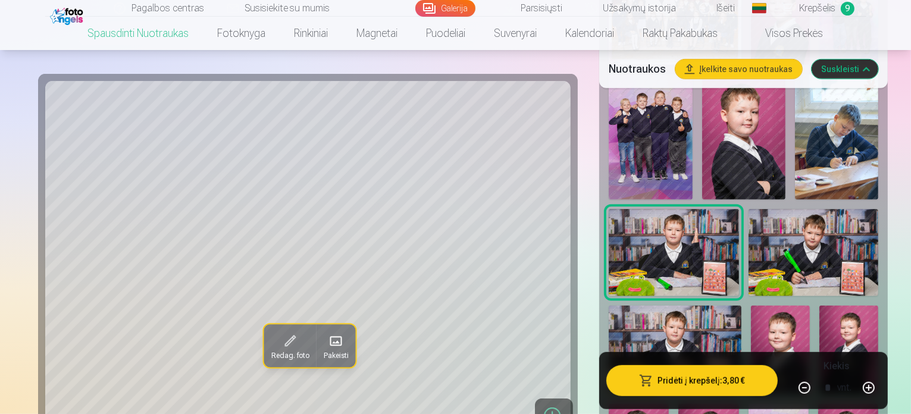
click at [700, 382] on button "Pridėti į krepšelį : 3,80 €" at bounding box center [691, 380] width 171 height 31
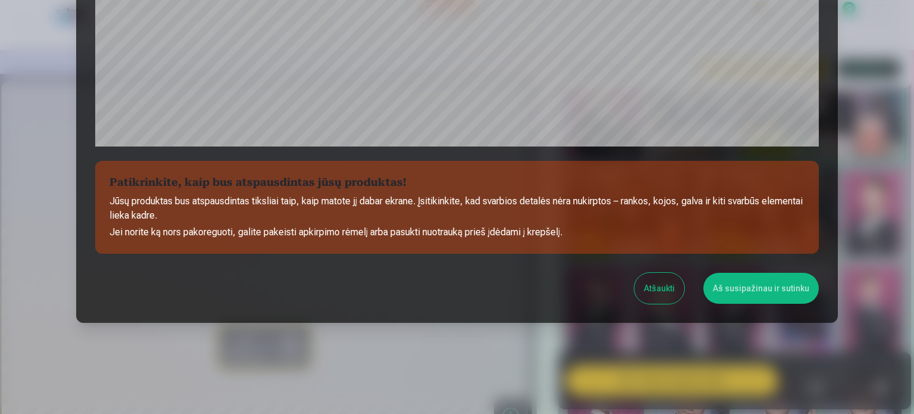
scroll to position [443, 0]
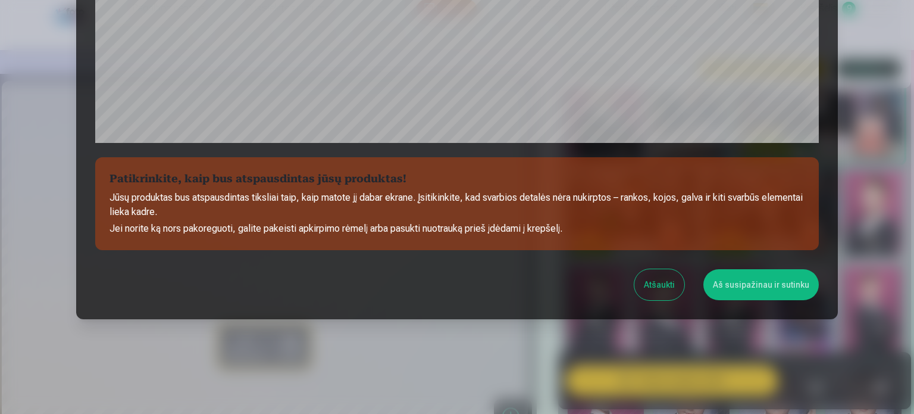
click at [767, 292] on button "Aš susipažinau ir sutinku" at bounding box center [761, 284] width 115 height 31
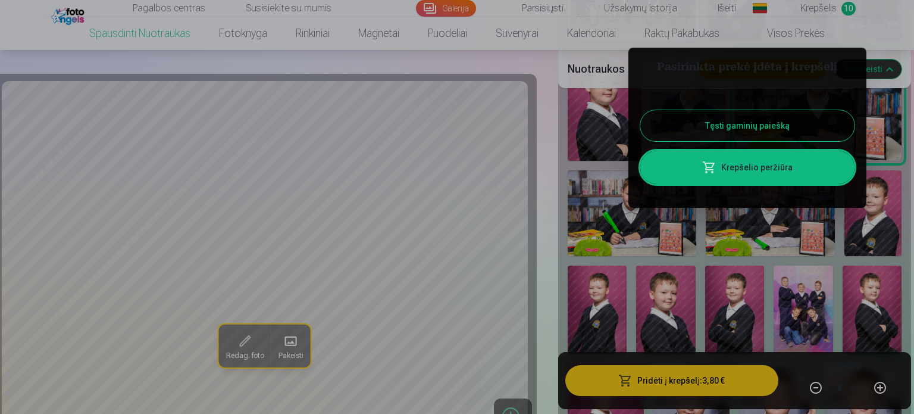
click at [551, 183] on div at bounding box center [457, 207] width 914 height 414
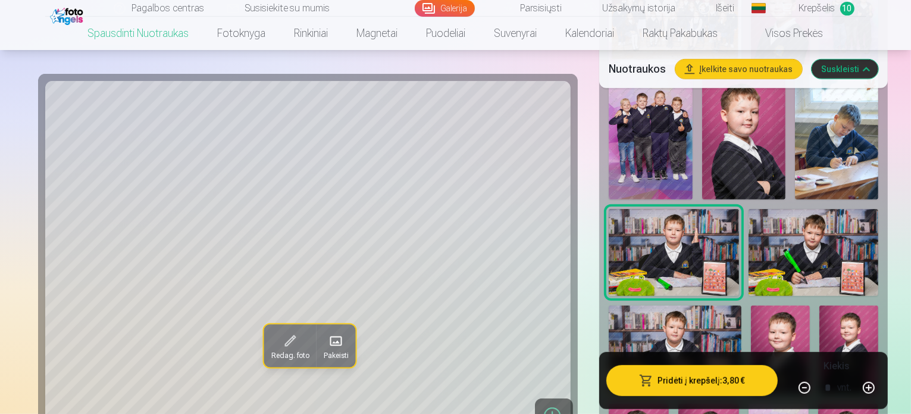
click at [749, 209] on img at bounding box center [814, 252] width 130 height 87
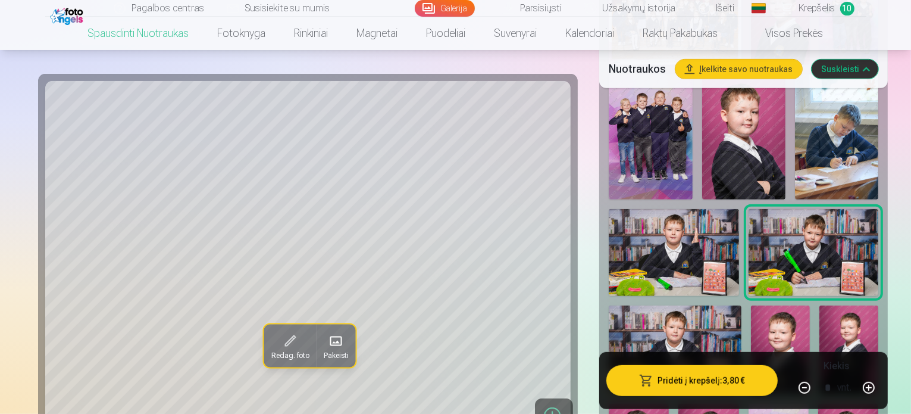
click at [687, 377] on button "Pridėti į krepšelį : 3,80 €" at bounding box center [691, 380] width 171 height 31
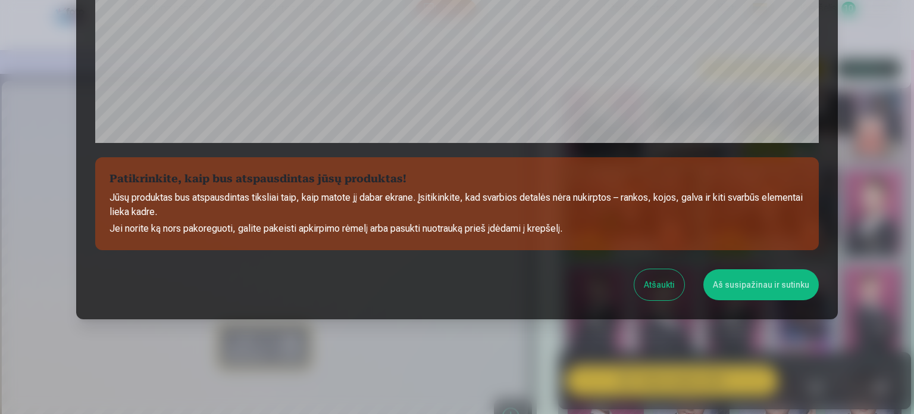
click at [740, 278] on button "Aš susipažinau ir sutinku" at bounding box center [761, 284] width 115 height 31
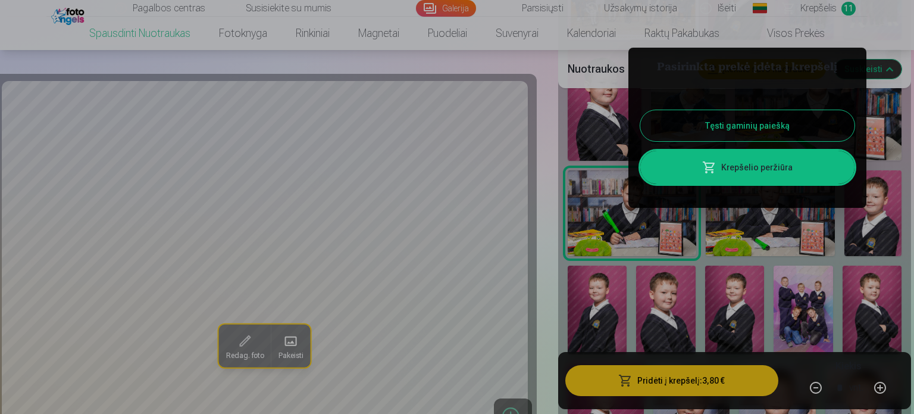
click at [733, 227] on div at bounding box center [457, 207] width 914 height 414
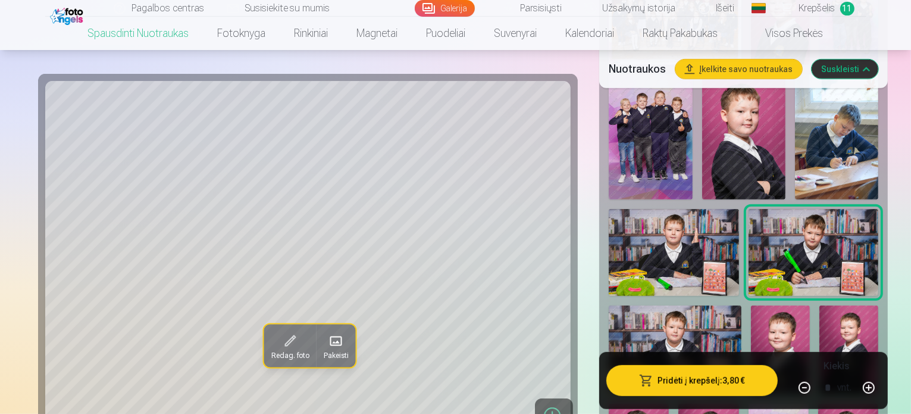
click at [733, 305] on img at bounding box center [675, 349] width 133 height 89
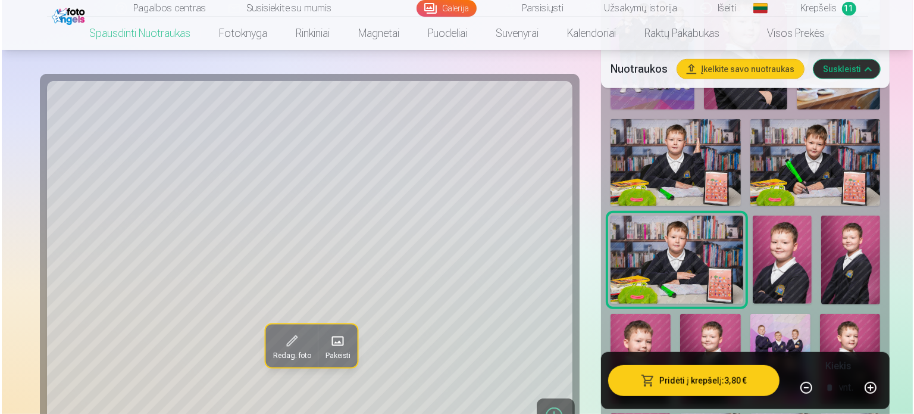
scroll to position [714, 0]
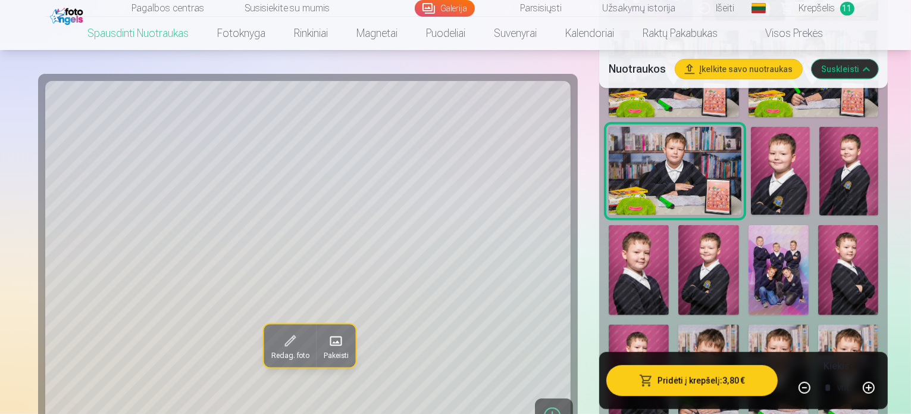
click at [704, 380] on button "Pridėti į krepšelį : 3,80 €" at bounding box center [691, 380] width 171 height 31
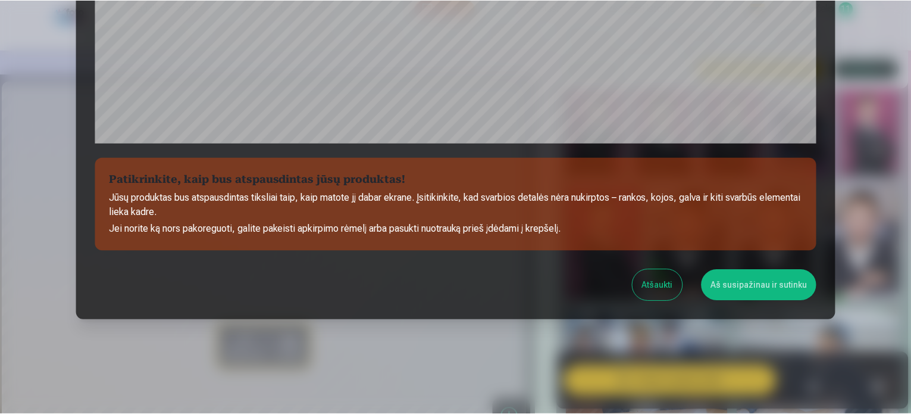
scroll to position [443, 0]
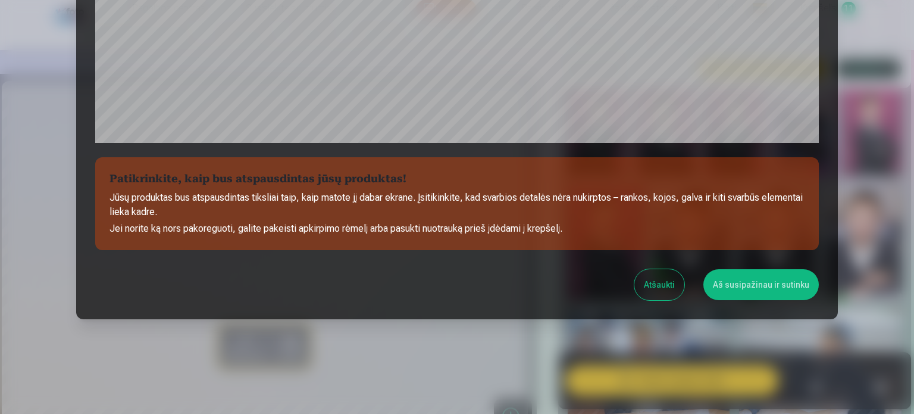
click at [740, 285] on button "Aš susipažinau ir sutinku" at bounding box center [761, 284] width 115 height 31
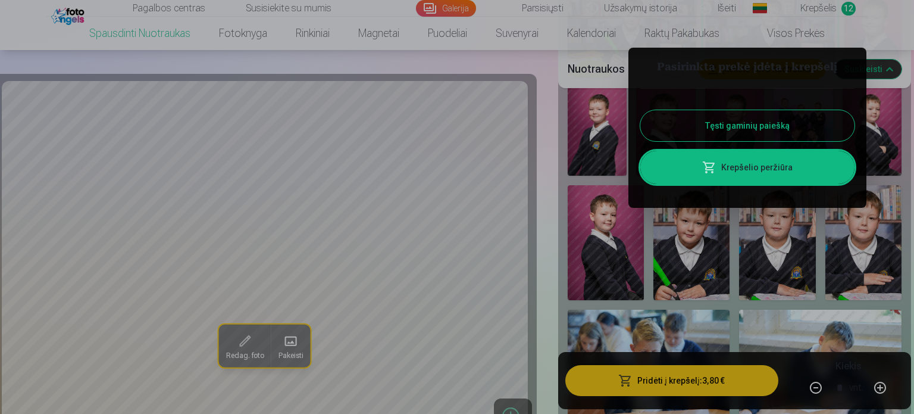
click at [547, 253] on div at bounding box center [457, 207] width 914 height 414
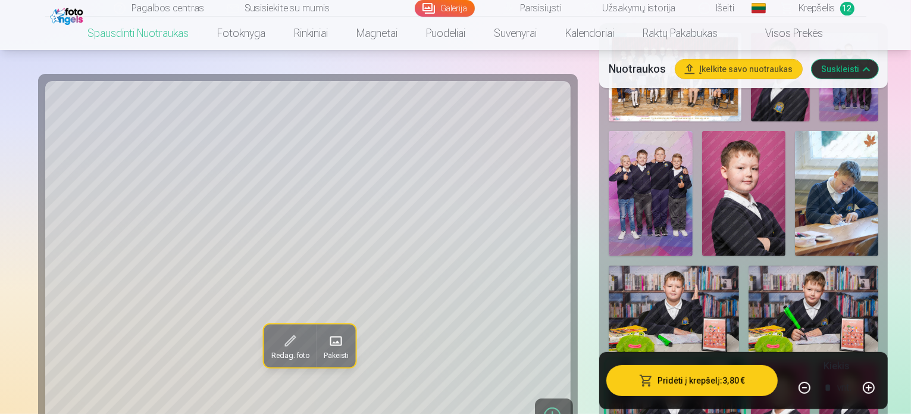
scroll to position [476, 0]
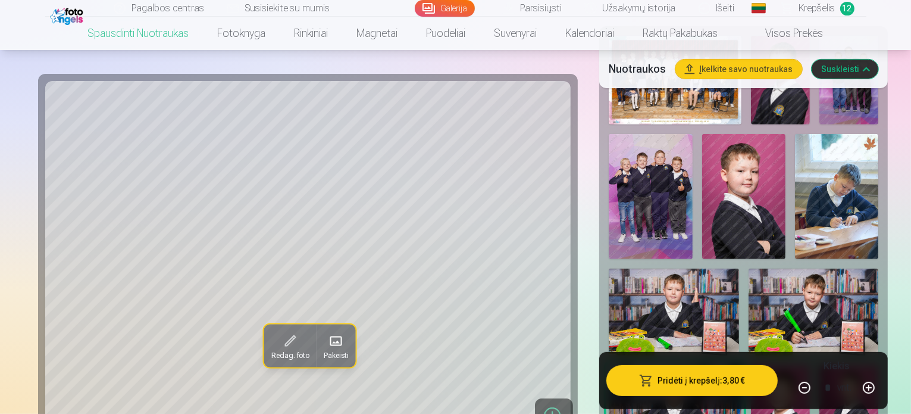
click at [832, 8] on span "Krepšelis" at bounding box center [817, 8] width 36 height 14
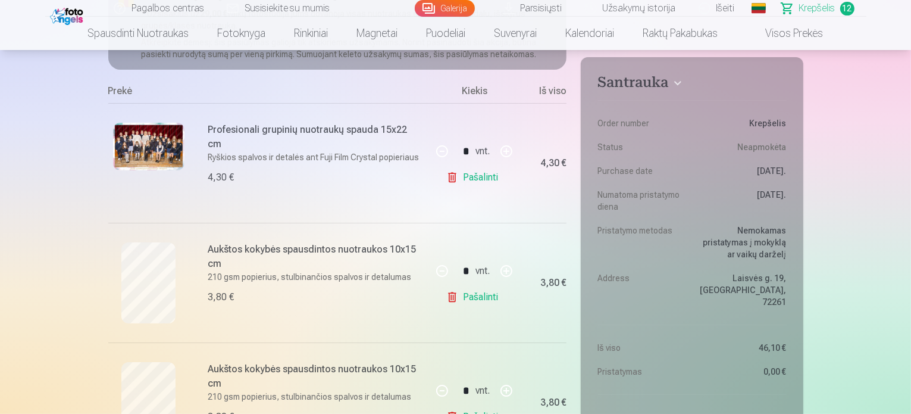
scroll to position [179, 0]
click at [493, 178] on link "Pašalinti" at bounding box center [474, 177] width 57 height 24
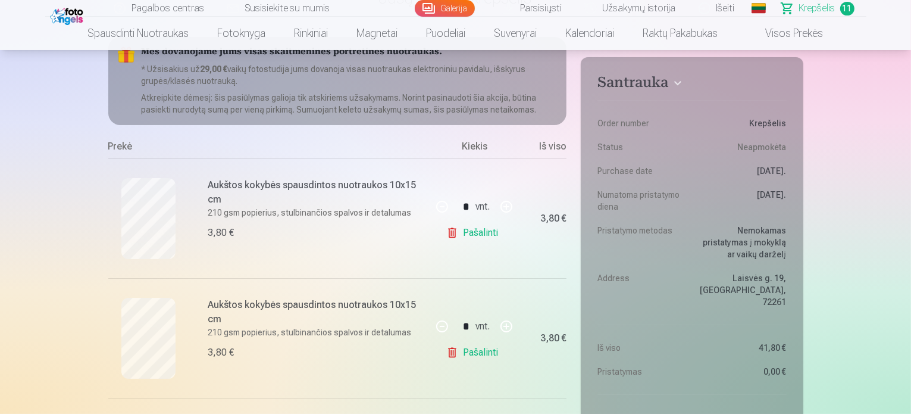
scroll to position [119, 0]
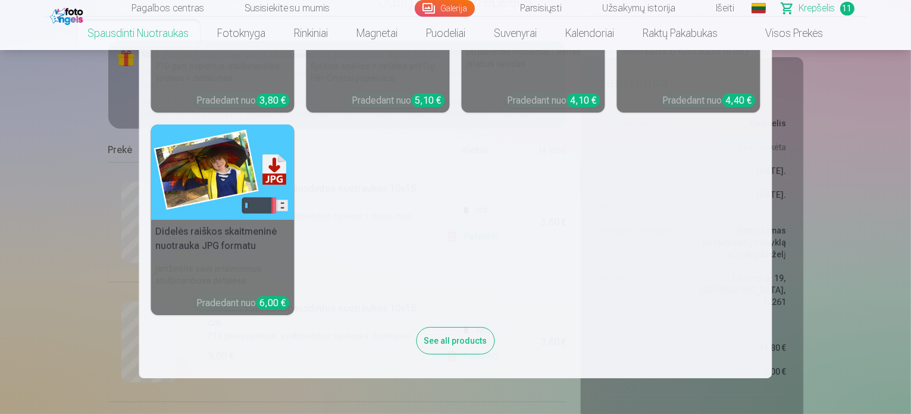
click at [145, 35] on link "Spausdinti nuotraukas" at bounding box center [139, 33] width 130 height 33
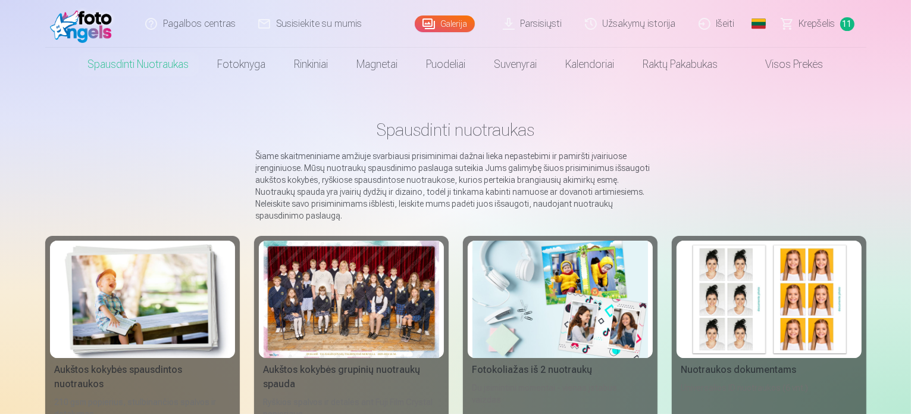
scroll to position [60, 0]
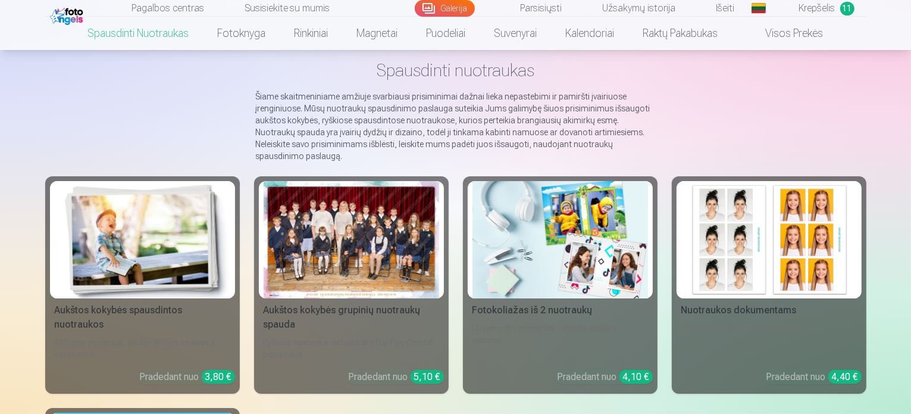
click at [355, 293] on div at bounding box center [352, 239] width 176 height 117
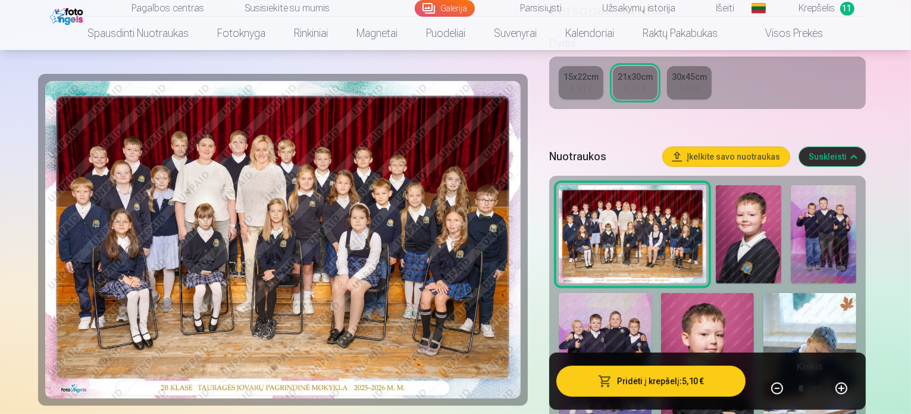
scroll to position [357, 0]
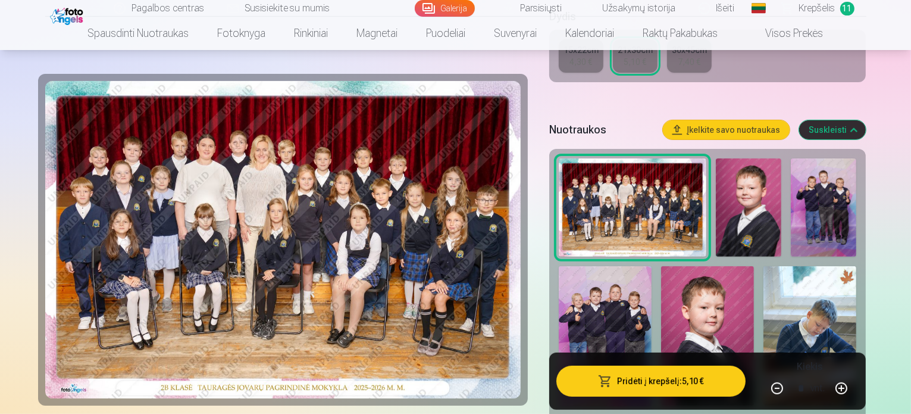
click at [686, 382] on button "Pridėti į krepšelį : 5,10 €" at bounding box center [652, 380] width 190 height 31
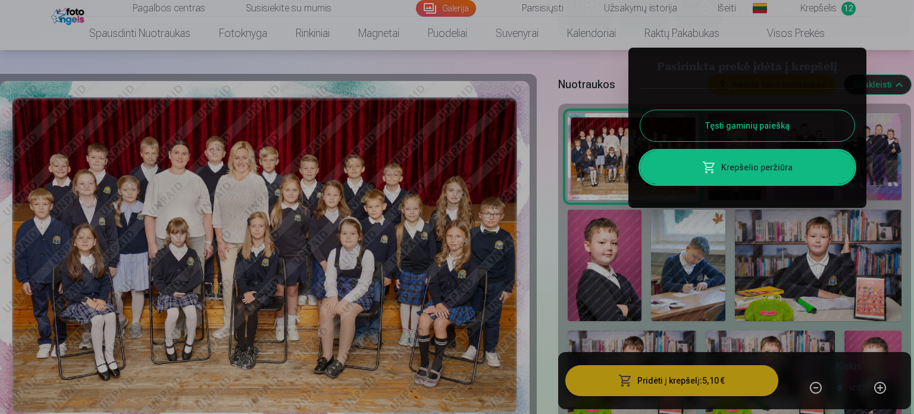
click at [710, 121] on button "Tęsti gaminių paiešką" at bounding box center [747, 125] width 214 height 31
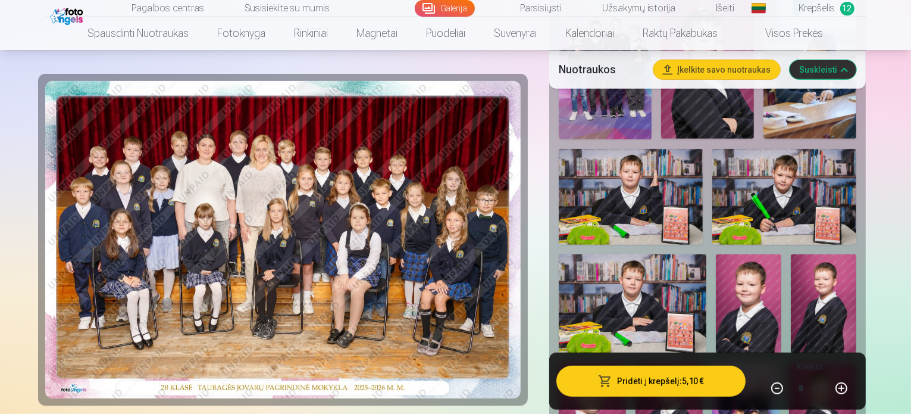
scroll to position [655, 0]
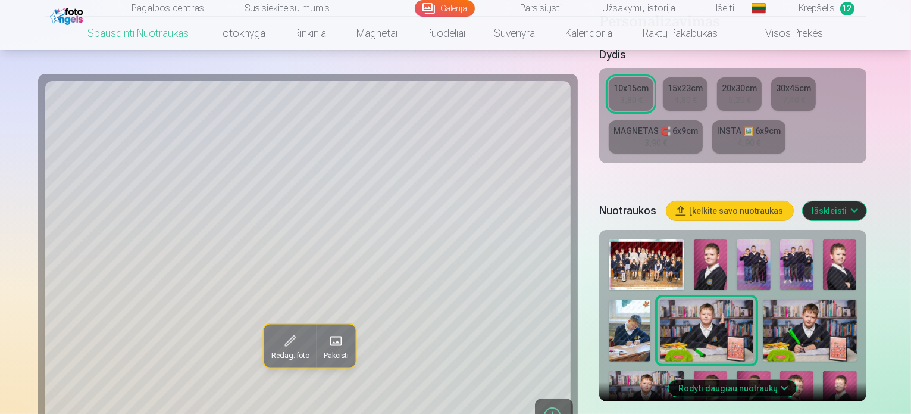
scroll to position [298, 0]
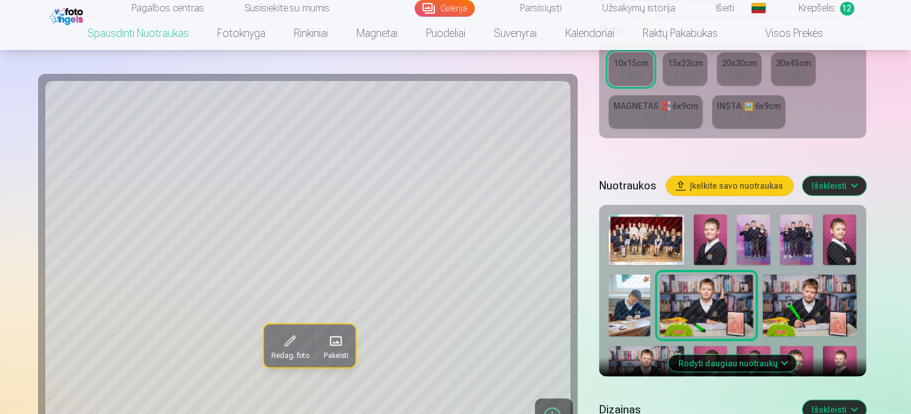
click at [736, 355] on button "Rodyti daugiau nuotraukų" at bounding box center [733, 363] width 128 height 17
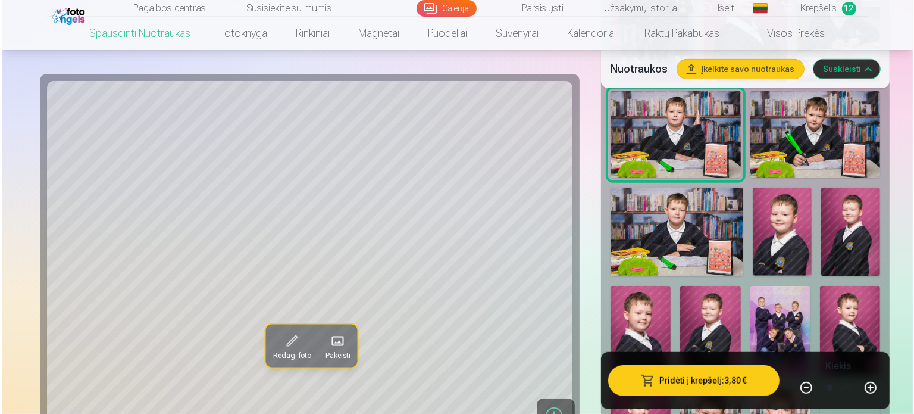
scroll to position [655, 0]
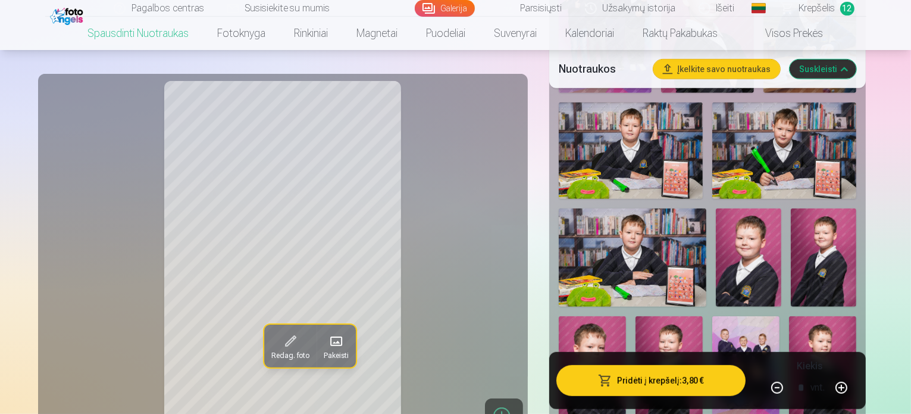
click at [681, 387] on button "Pridėti į krepšelį : 3,80 €" at bounding box center [652, 380] width 190 height 31
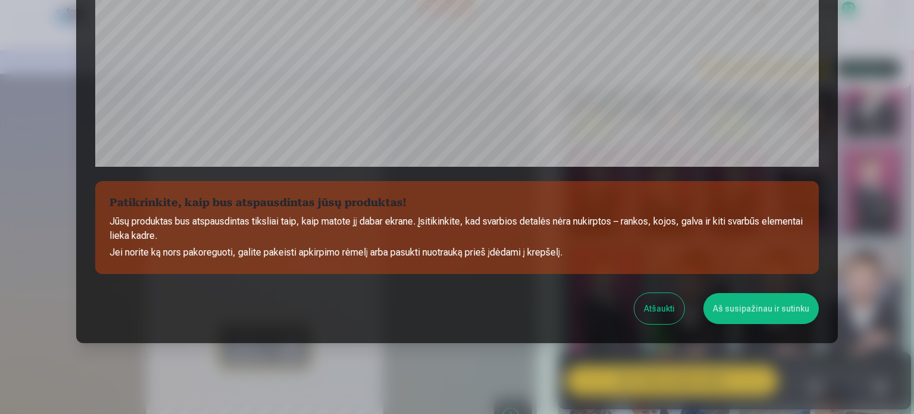
scroll to position [443, 0]
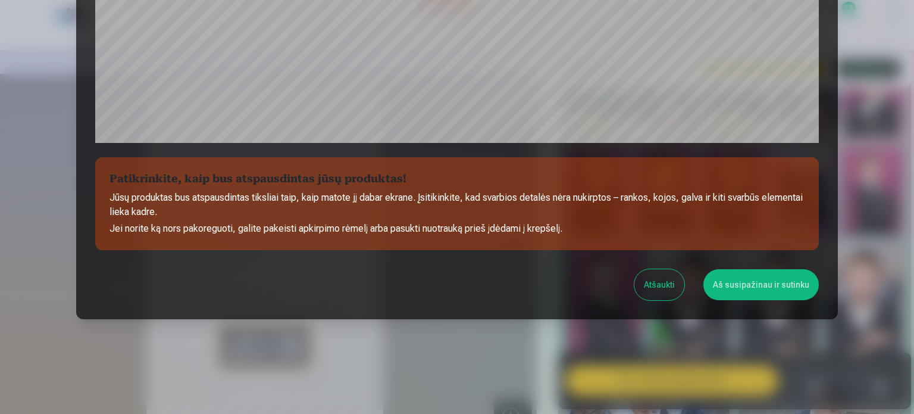
click at [661, 273] on button "Atšaukti" at bounding box center [659, 284] width 50 height 31
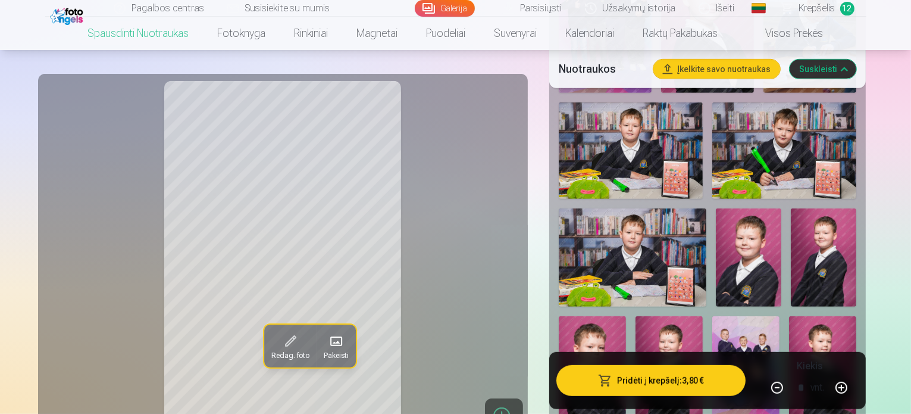
click at [675, 384] on button "Pridėti į krepšelį : 3,80 €" at bounding box center [652, 380] width 190 height 31
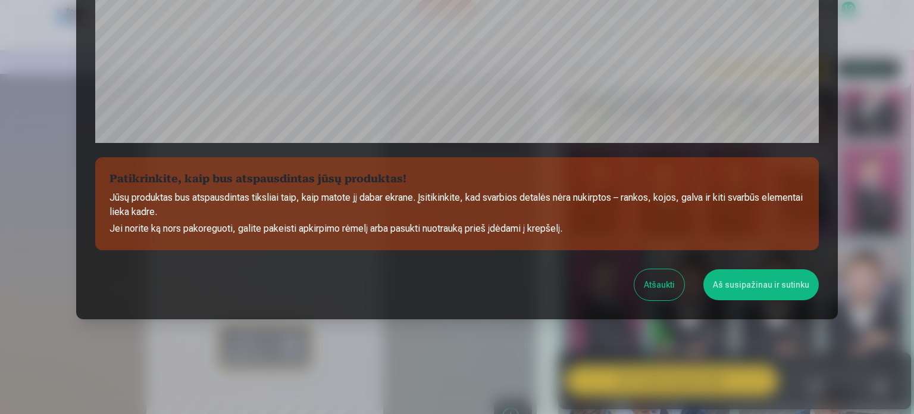
click at [739, 277] on button "Aš susipažinau ir sutinku" at bounding box center [761, 284] width 115 height 31
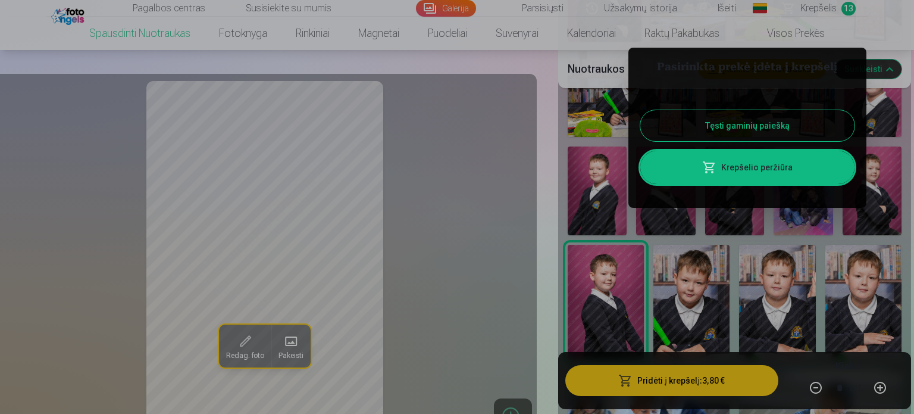
click at [727, 166] on link "Krepšelio peržiūra" at bounding box center [747, 167] width 214 height 33
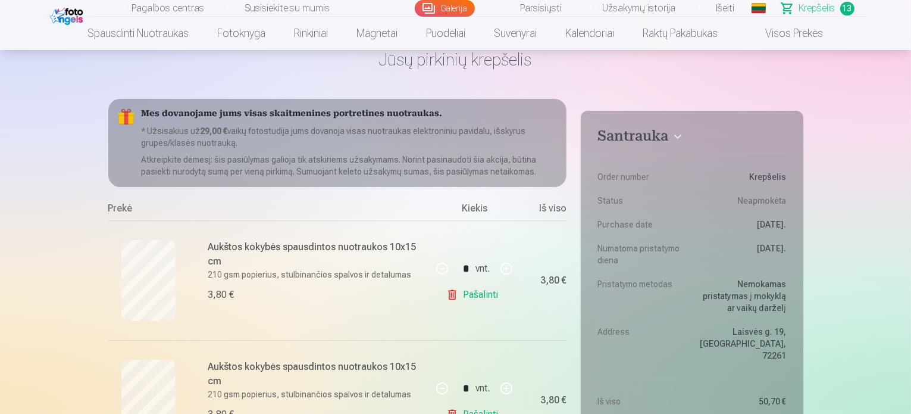
scroll to position [60, 0]
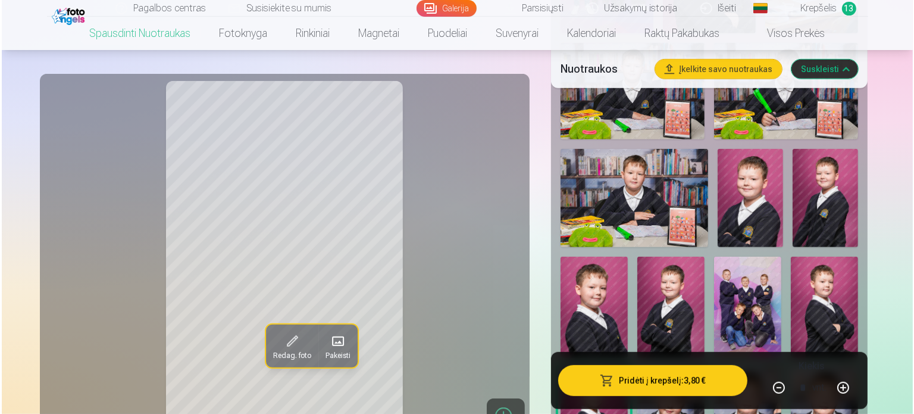
scroll to position [714, 0]
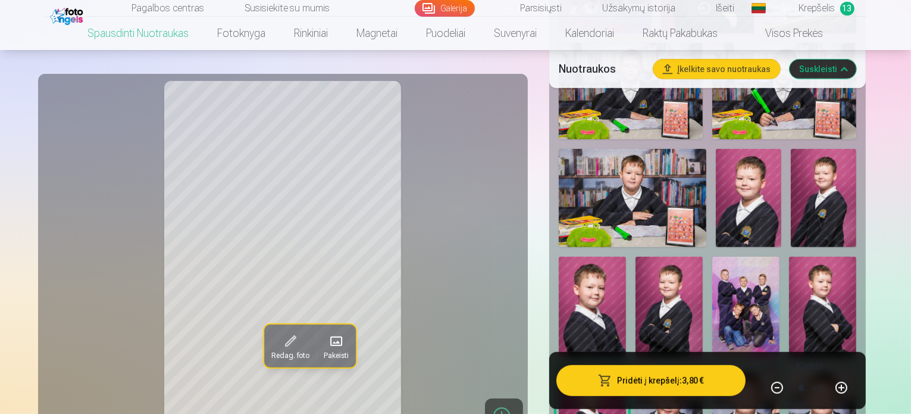
click at [856, 257] on img at bounding box center [822, 307] width 67 height 101
click at [712, 380] on button "Pridėti į krepšelį : 3,80 €" at bounding box center [652, 380] width 190 height 31
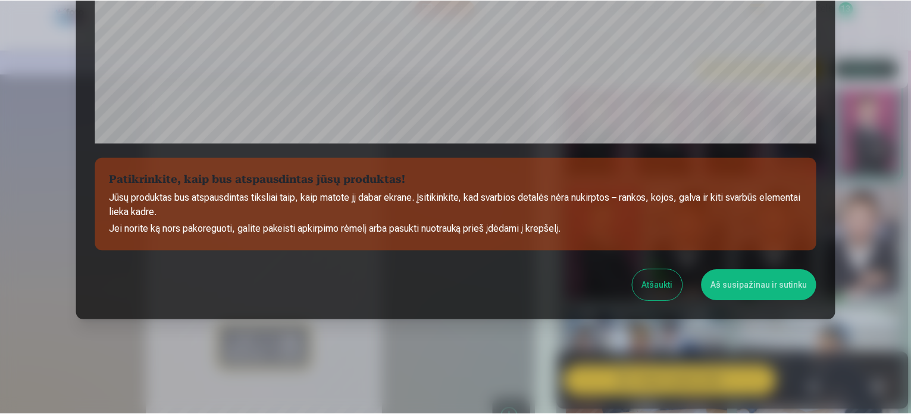
scroll to position [443, 0]
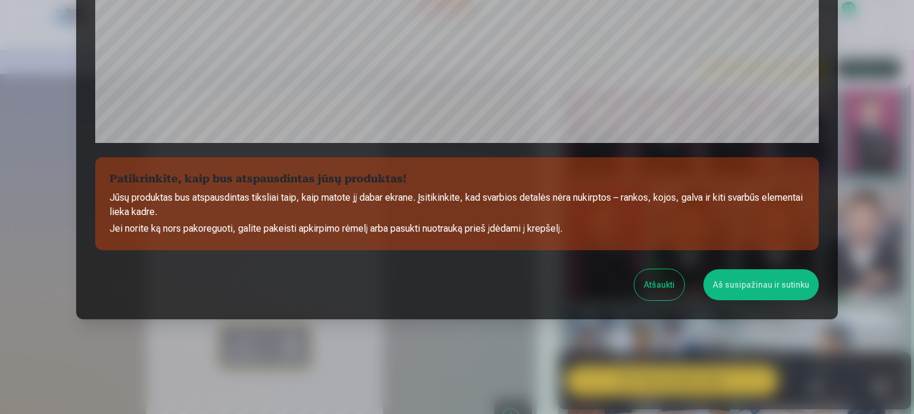
click at [729, 273] on button "Aš susipažinau ir sutinku" at bounding box center [761, 284] width 115 height 31
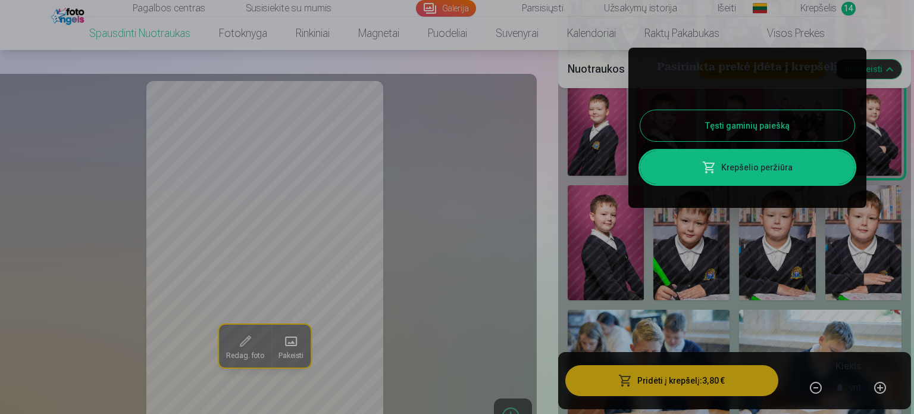
click at [771, 128] on button "Tęsti gaminių paiešką" at bounding box center [747, 125] width 214 height 31
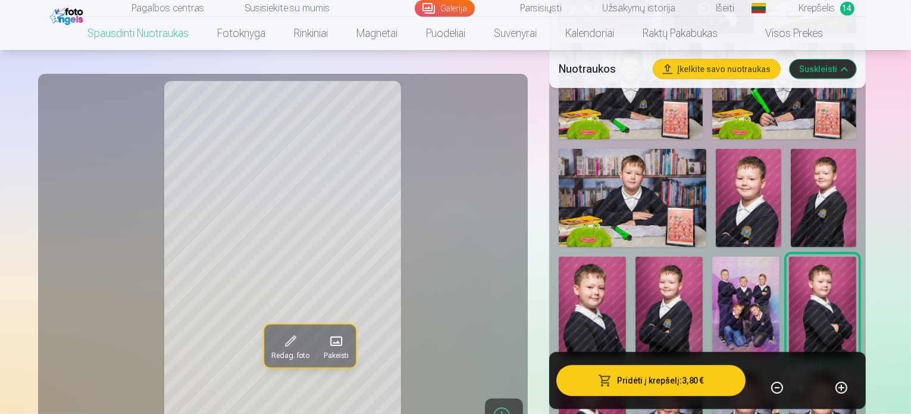
click at [780, 257] on img at bounding box center [745, 307] width 67 height 101
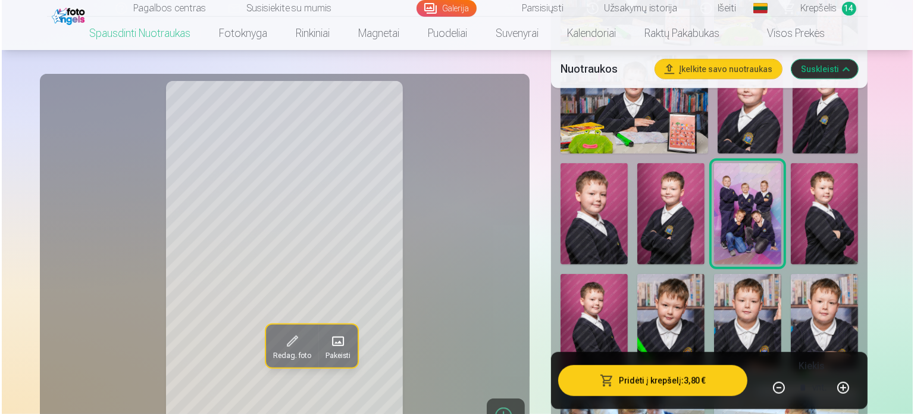
scroll to position [833, 0]
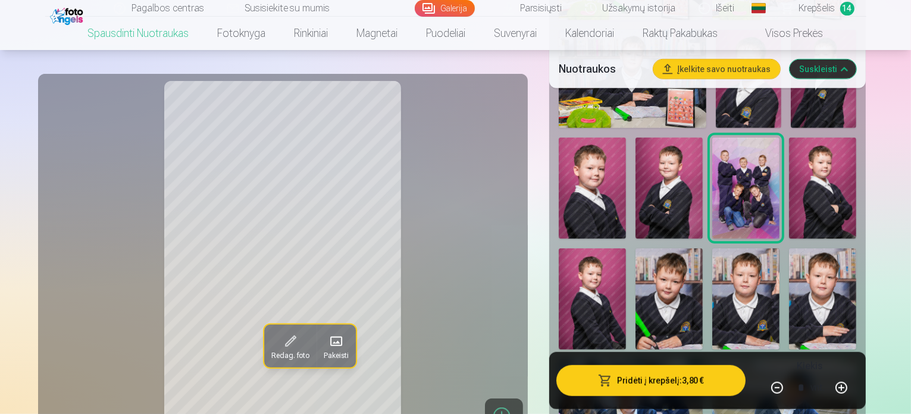
click at [684, 386] on button "Pridėti į krepšelį : 3,80 €" at bounding box center [652, 380] width 190 height 31
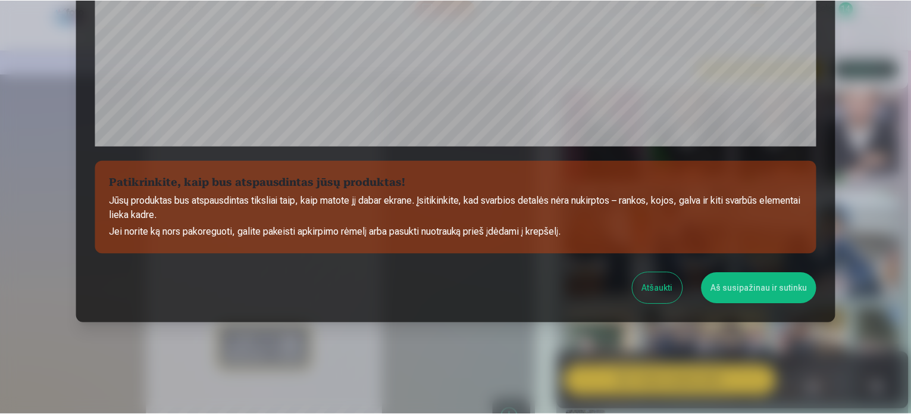
scroll to position [443, 0]
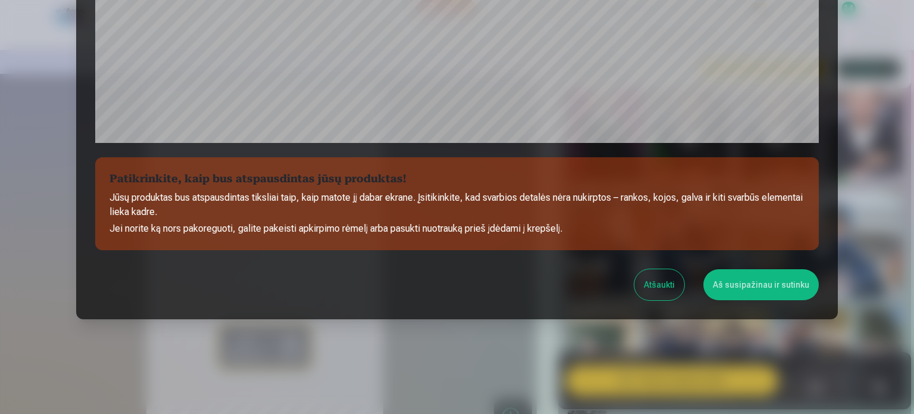
click at [755, 280] on button "Aš susipažinau ir sutinku" at bounding box center [761, 284] width 115 height 31
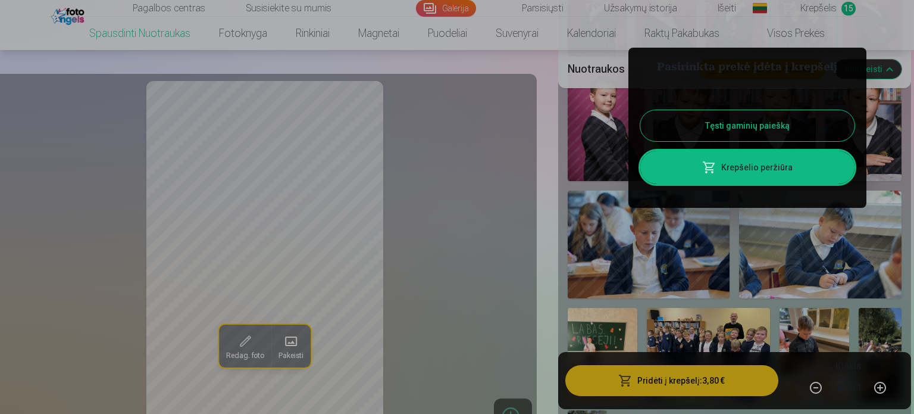
click at [487, 143] on div at bounding box center [457, 207] width 914 height 414
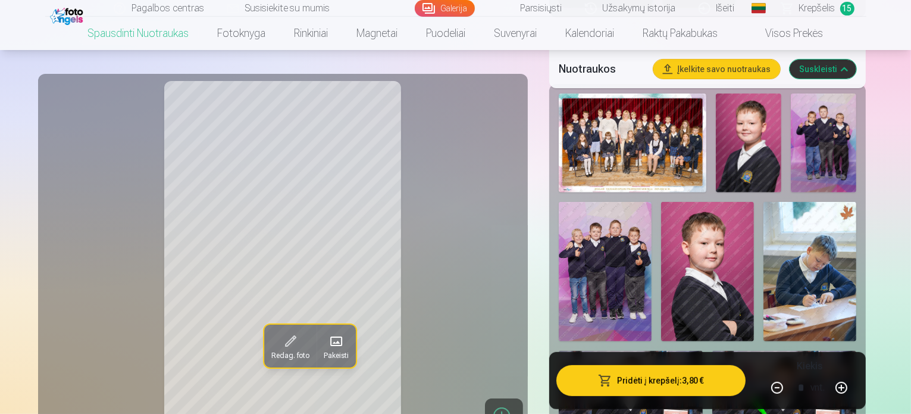
scroll to position [298, 0]
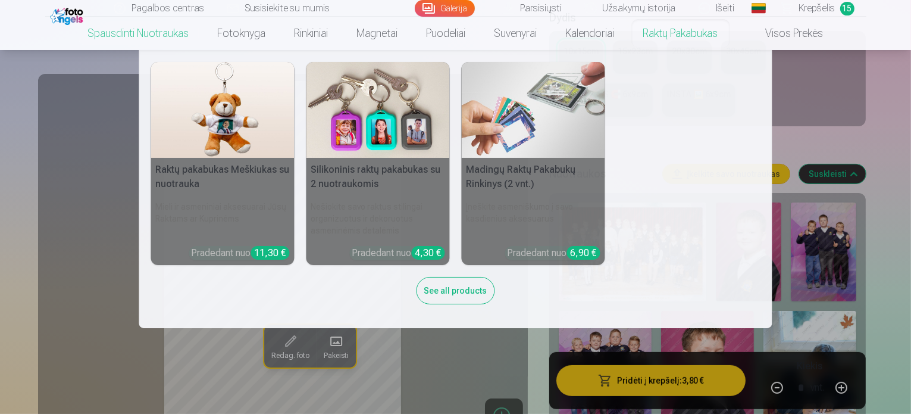
click at [695, 34] on link "Raktų pakabukas" at bounding box center [681, 33] width 104 height 33
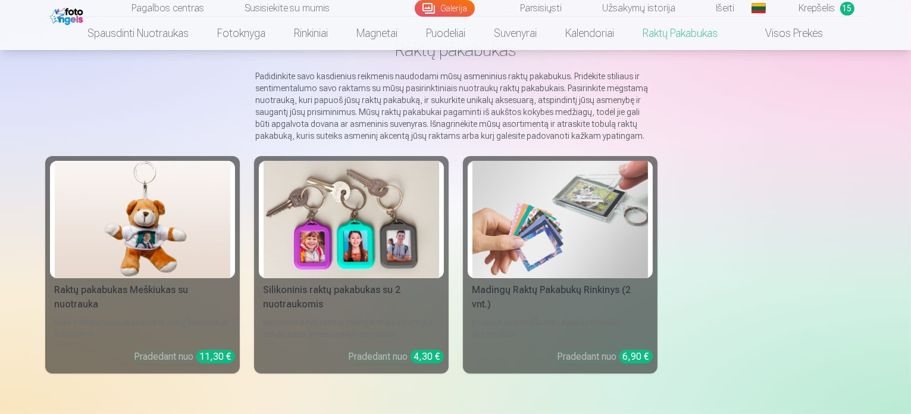
scroll to position [119, 0]
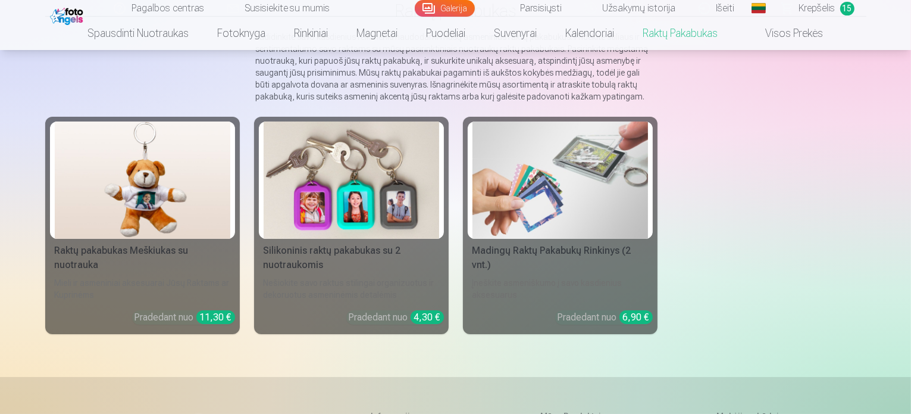
click at [388, 178] on img at bounding box center [352, 179] width 176 height 117
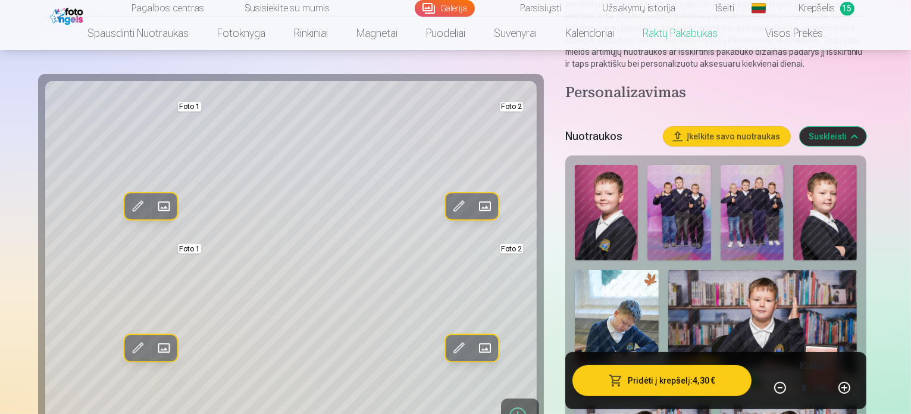
scroll to position [238, 0]
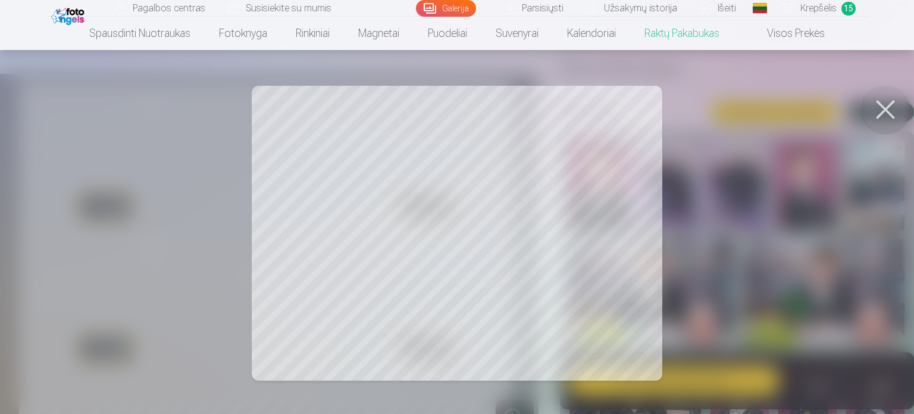
click at [884, 113] on button at bounding box center [886, 110] width 48 height 48
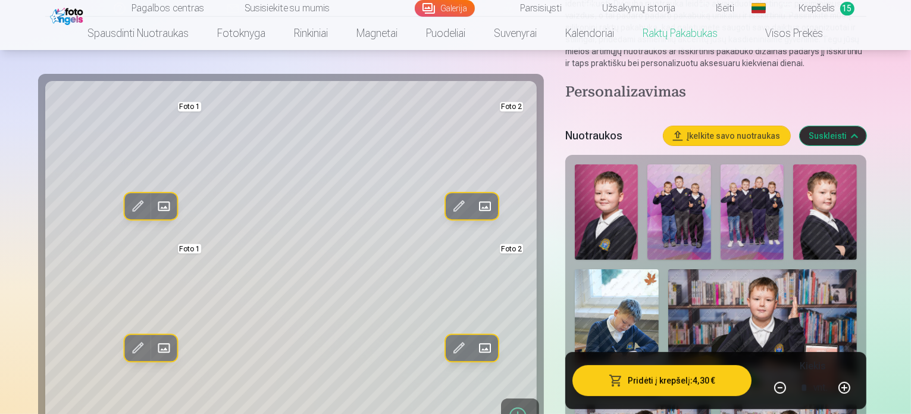
click at [800, 192] on img at bounding box center [824, 211] width 63 height 95
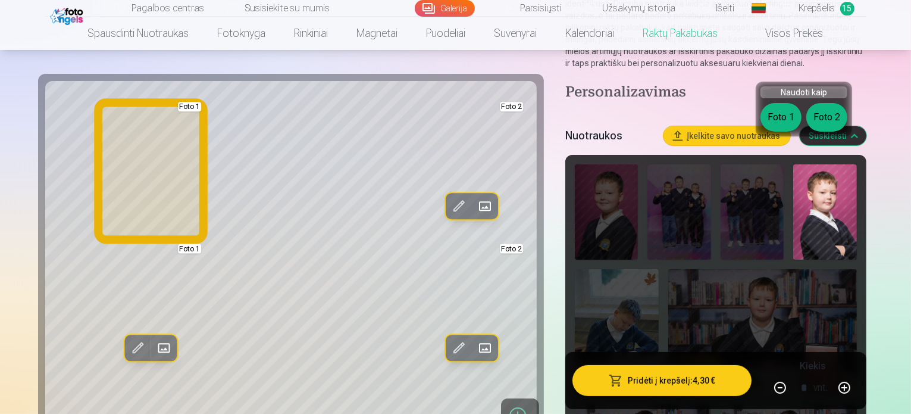
click at [781, 121] on button "Foto 1" at bounding box center [781, 117] width 41 height 29
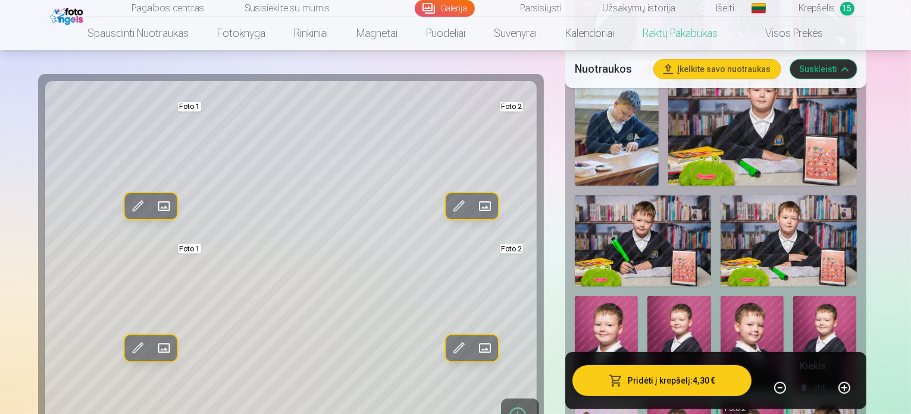
scroll to position [476, 0]
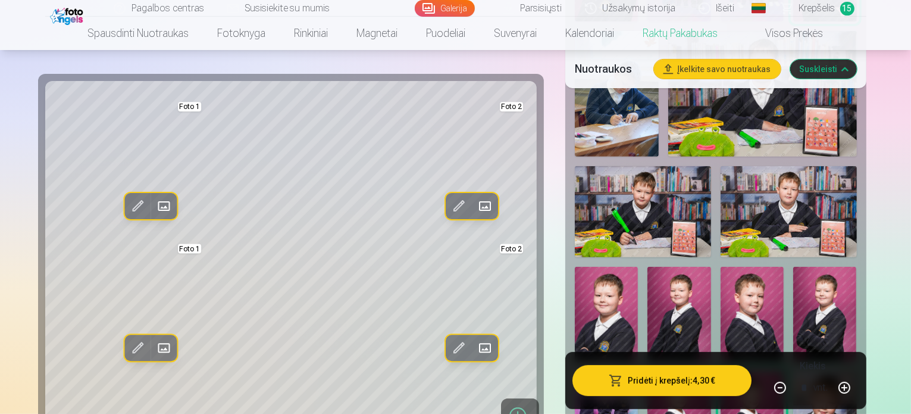
click at [711, 371] on img at bounding box center [679, 418] width 63 height 95
click at [530, 68] on div "Redag. foto Pakeisti Foto 1 Redag. foto Pakeisti Foto 2 Redag. foto Pakeisti Fo…" at bounding box center [455, 367] width 821 height 1469
click at [775, 34] on link "Visos prekės" at bounding box center [785, 33] width 105 height 33
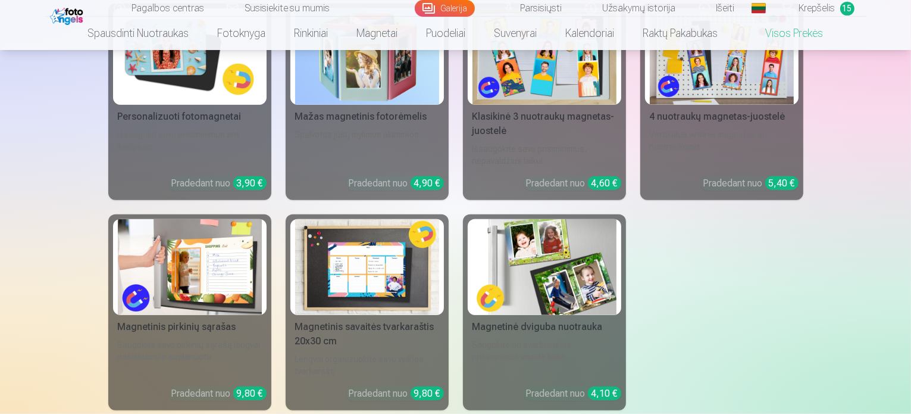
scroll to position [1190, 0]
click at [161, 64] on img at bounding box center [190, 56] width 144 height 96
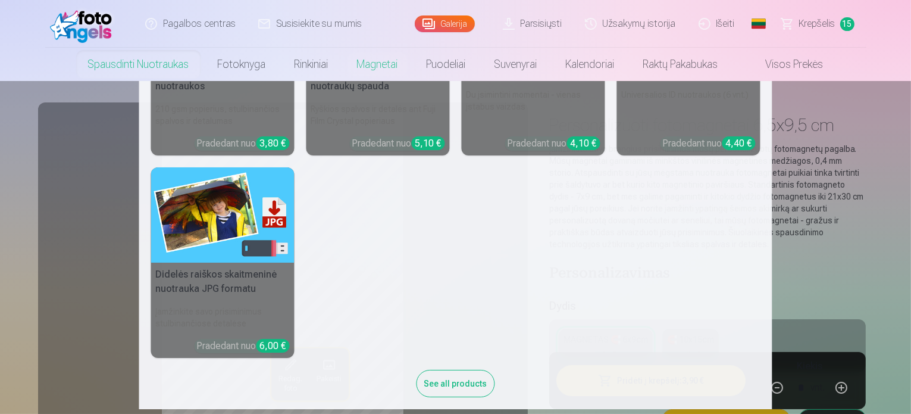
scroll to position [140, 0]
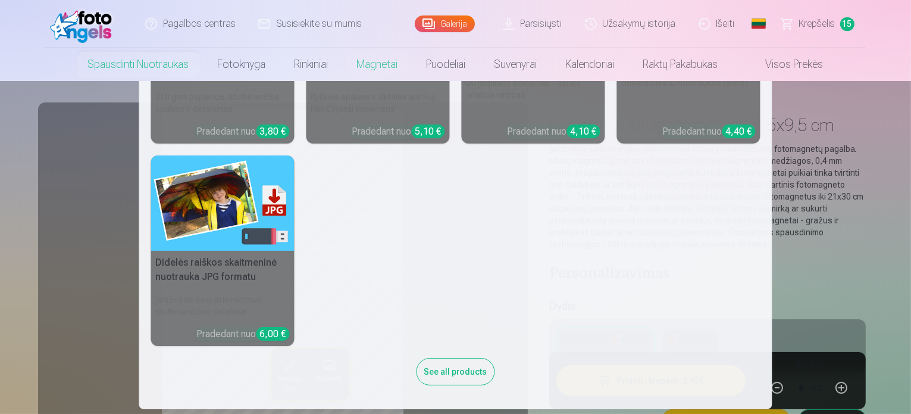
click at [15, 334] on nav "Aukštos kokybės spausdintos nuotraukos 210 gsm popierius, stulbinančios spalvos…" at bounding box center [455, 245] width 911 height 328
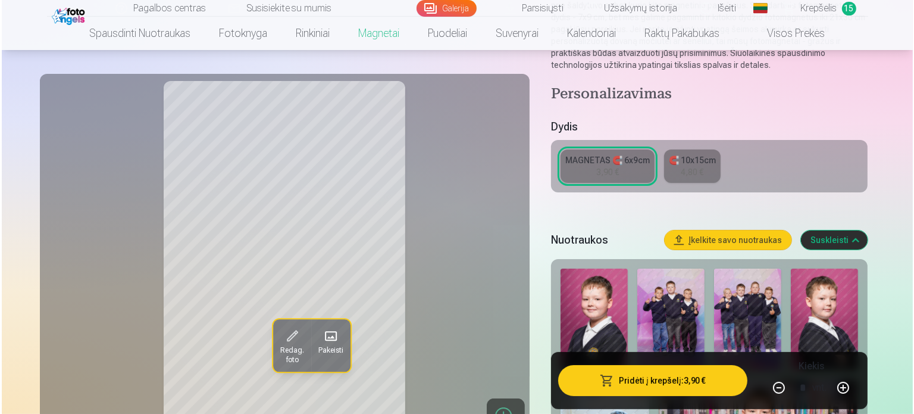
scroll to position [238, 0]
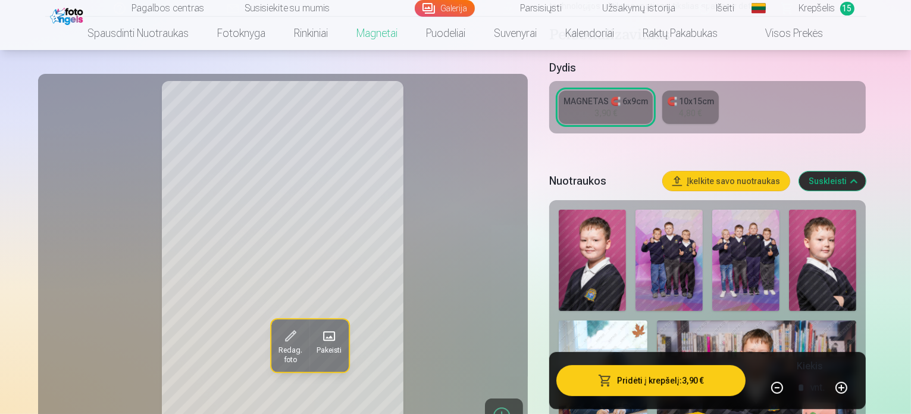
click at [599, 258] on img at bounding box center [592, 260] width 67 height 101
click at [677, 380] on button "Pridėti į krepšelį : 3,90 €" at bounding box center [652, 380] width 190 height 31
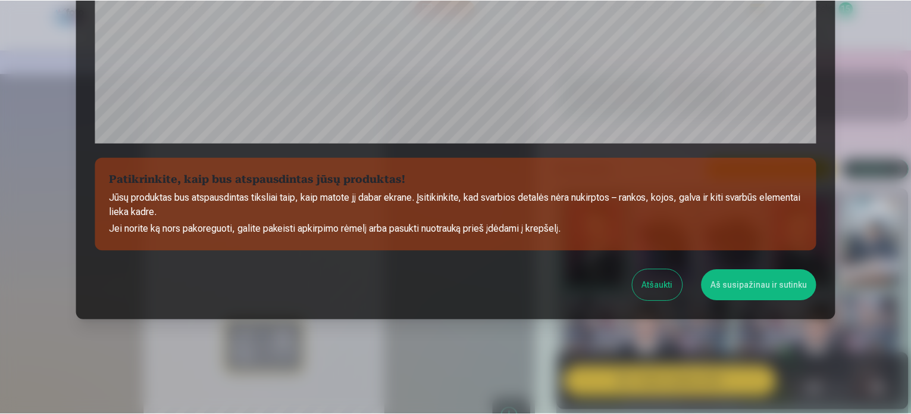
scroll to position [443, 0]
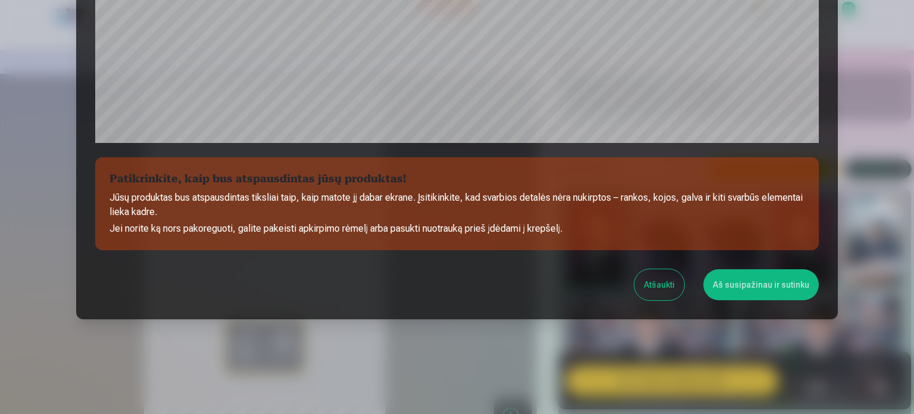
click at [671, 279] on button "Atšaukti" at bounding box center [659, 284] width 50 height 31
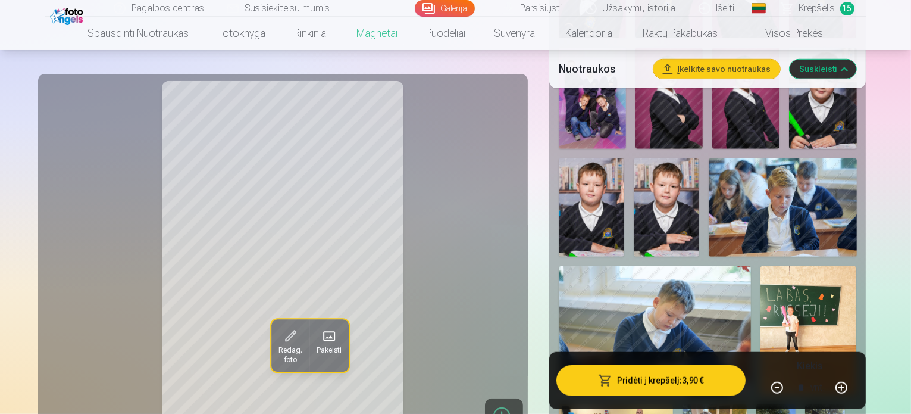
scroll to position [1012, 0]
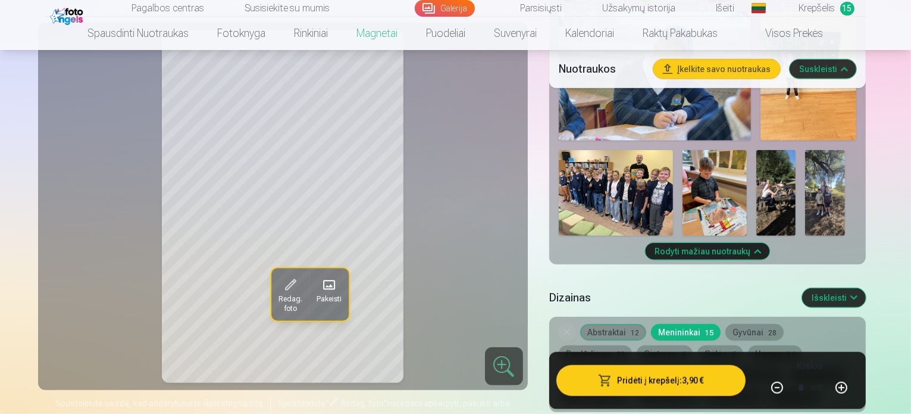
scroll to position [1131, 0]
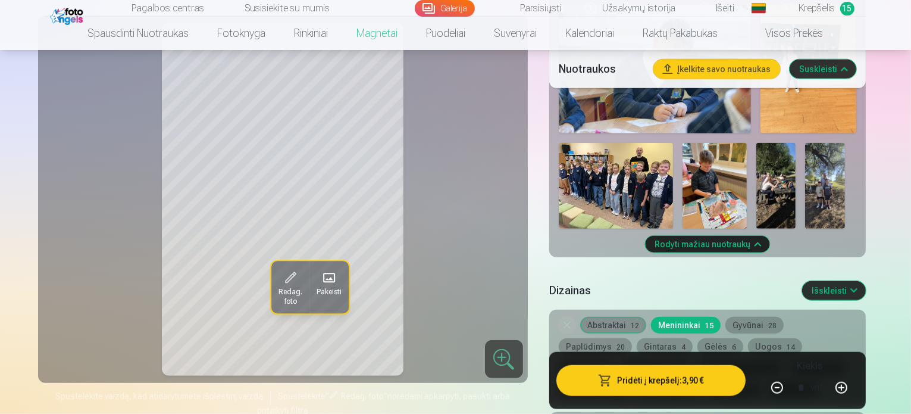
click at [770, 317] on button "Gyvūnai 28" at bounding box center [755, 325] width 58 height 17
click at [632, 338] on button "Paplūdimys 20" at bounding box center [595, 346] width 73 height 17
click at [831, 364] on span "60" at bounding box center [835, 368] width 8 height 8
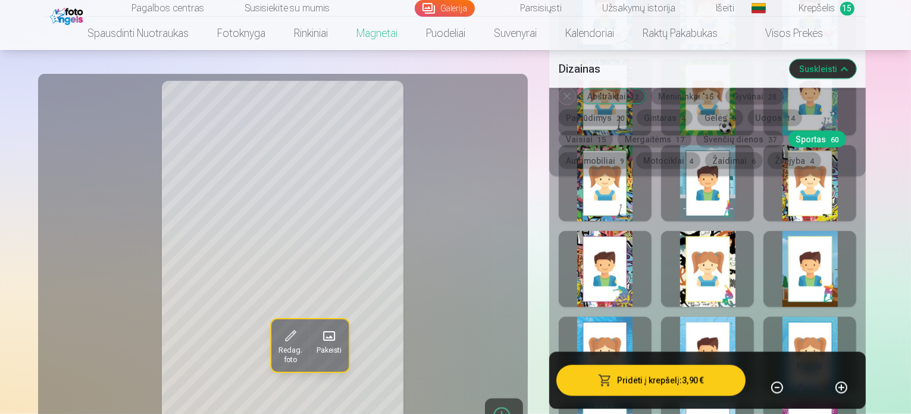
scroll to position [2202, 0]
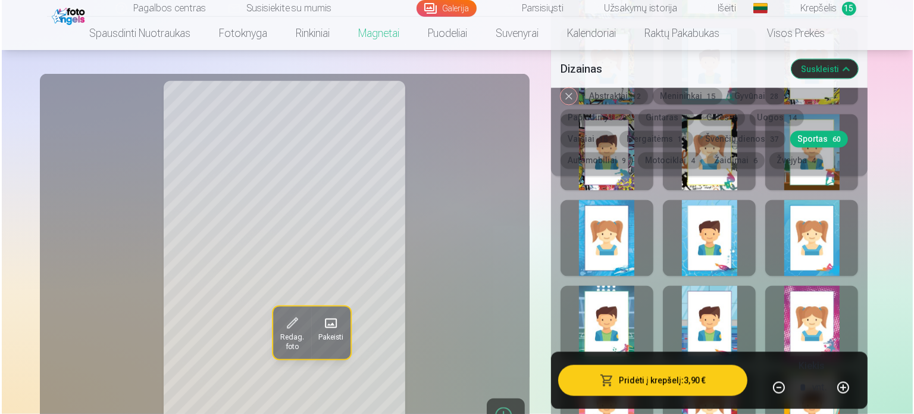
scroll to position [2262, 0]
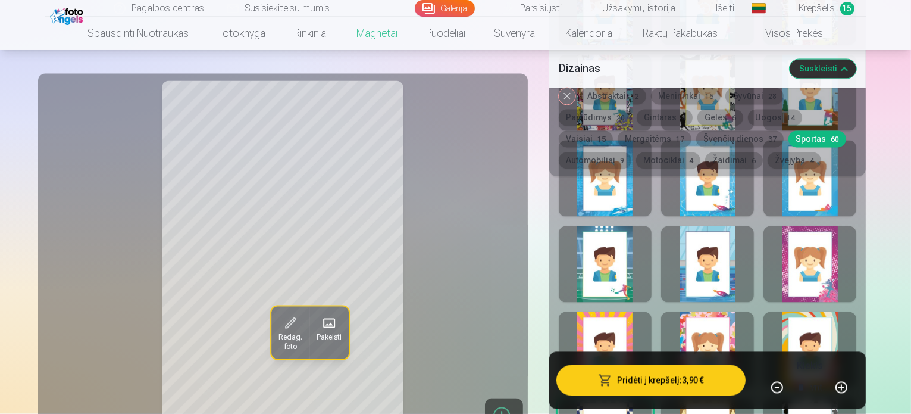
click at [699, 380] on button "Pridėti į krepšelį : 3,90 €" at bounding box center [652, 380] width 190 height 31
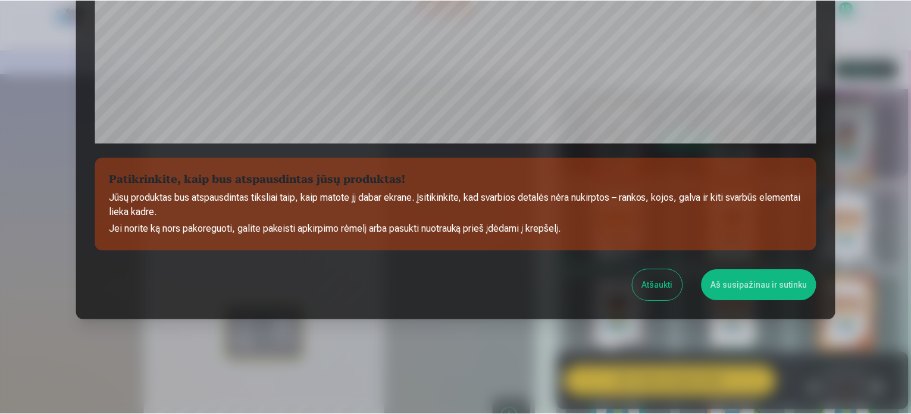
scroll to position [443, 0]
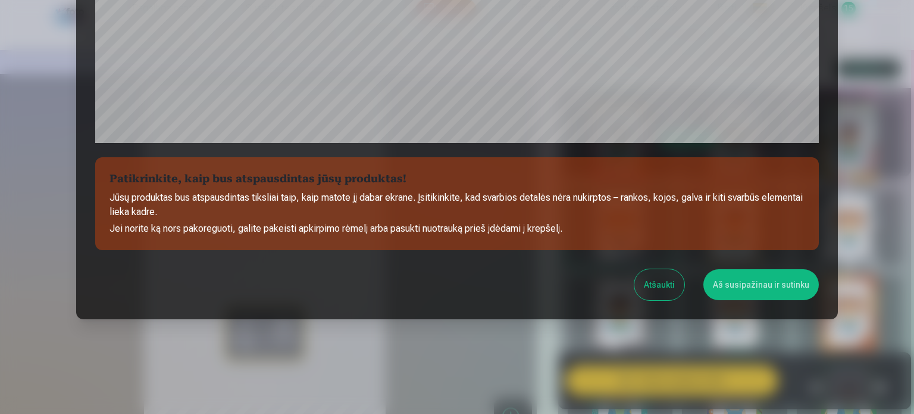
click at [655, 286] on button "Atšaukti" at bounding box center [659, 284] width 50 height 31
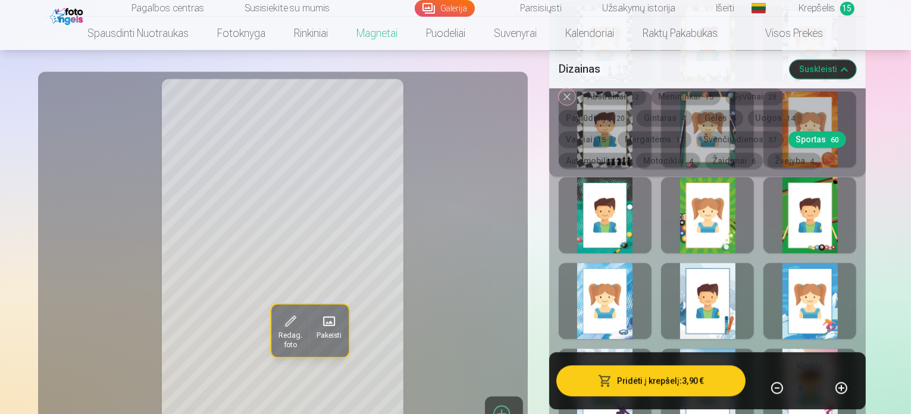
scroll to position [2678, 0]
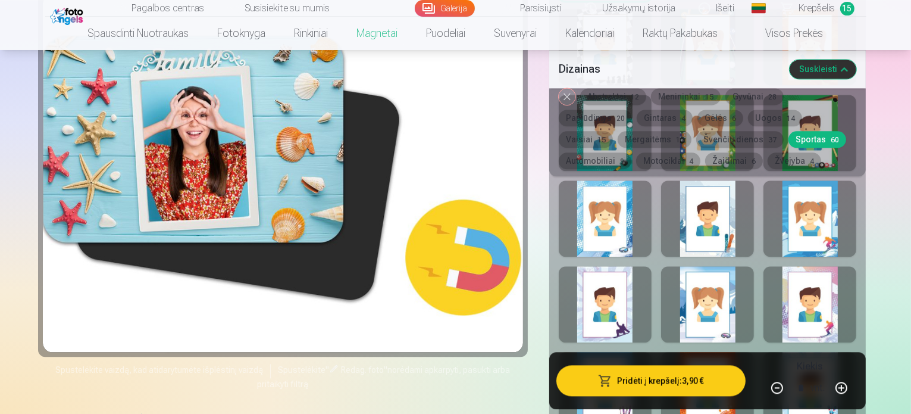
scroll to position [2738, 0]
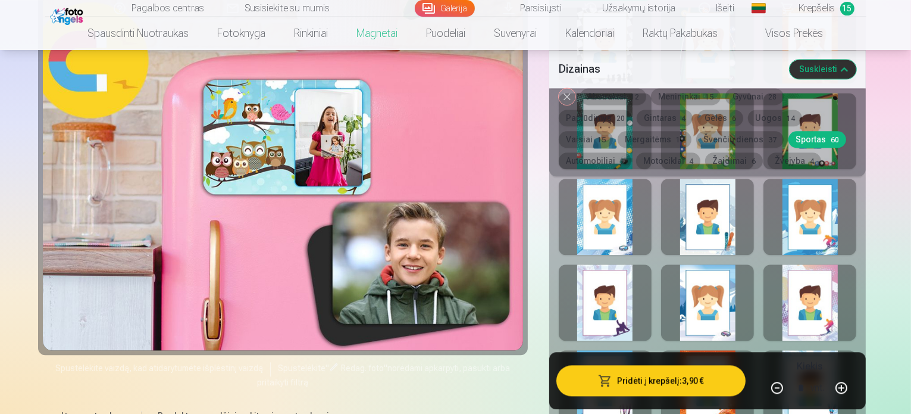
click at [705, 383] on button "Pridėti į krepšelį : 3,90 €" at bounding box center [652, 380] width 190 height 31
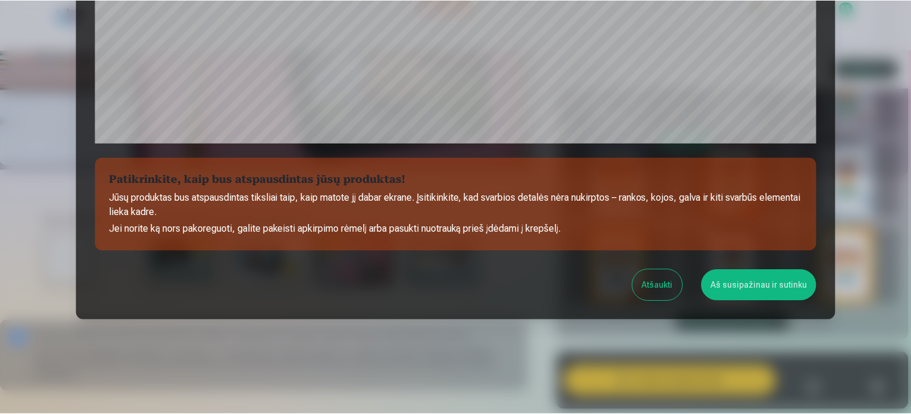
scroll to position [443, 0]
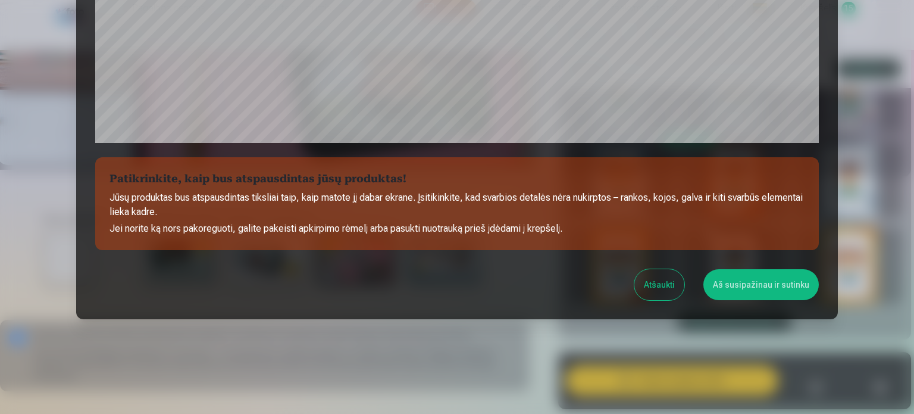
click at [783, 279] on button "Aš susipažinau ir sutinku" at bounding box center [761, 284] width 115 height 31
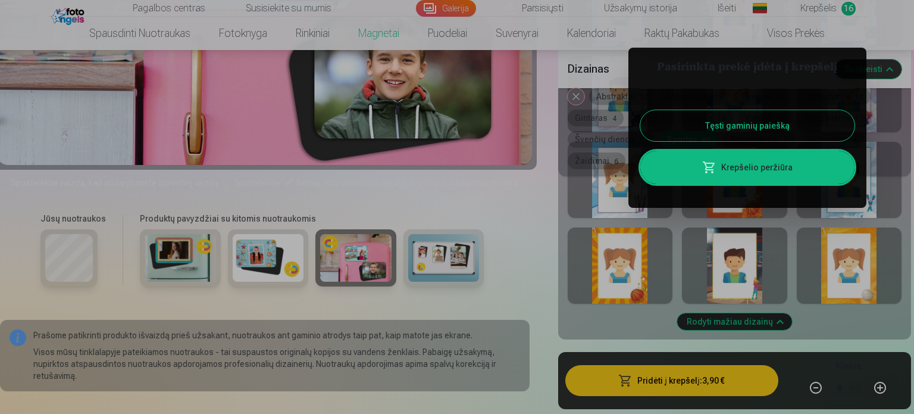
click at [792, 126] on button "Tęsti gaminių paiešką" at bounding box center [747, 125] width 214 height 31
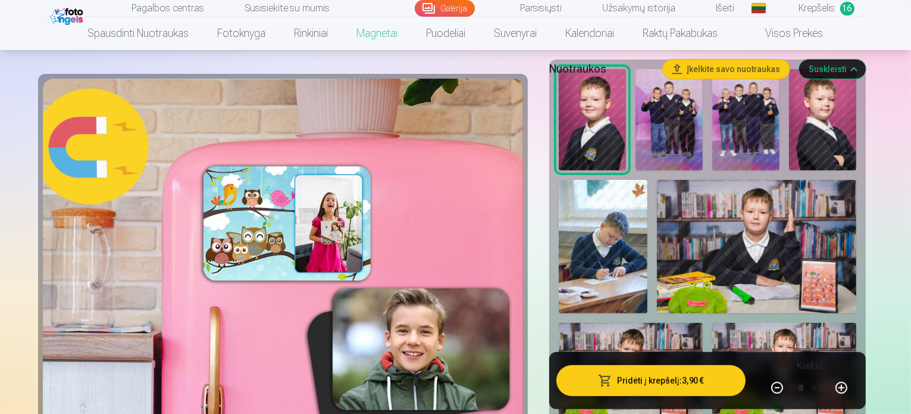
scroll to position [238, 0]
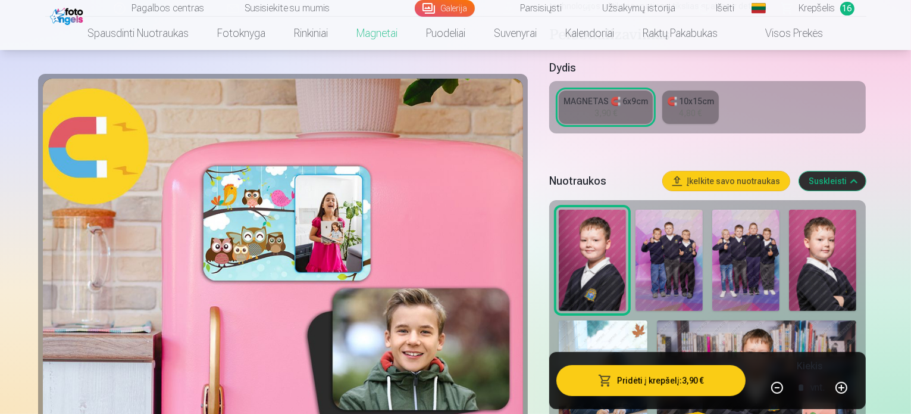
click at [817, 81] on div "MAGNETAS 🧲 6x9cm 3,90 € 🧲 10x15cm 4,80 €" at bounding box center [707, 107] width 317 height 52
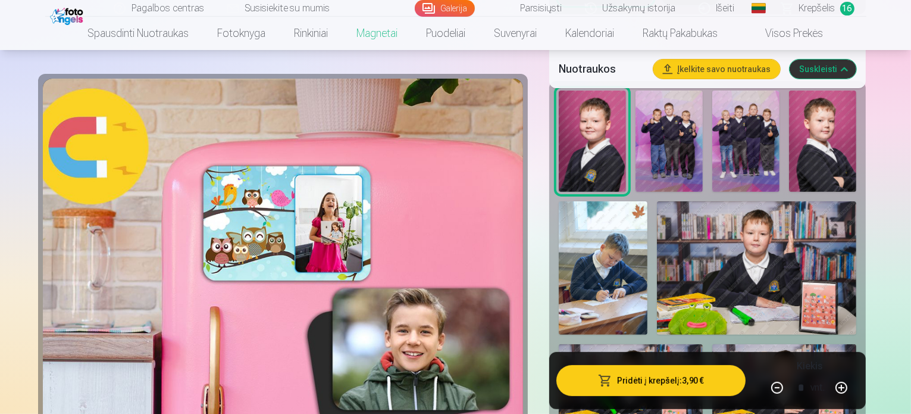
scroll to position [417, 0]
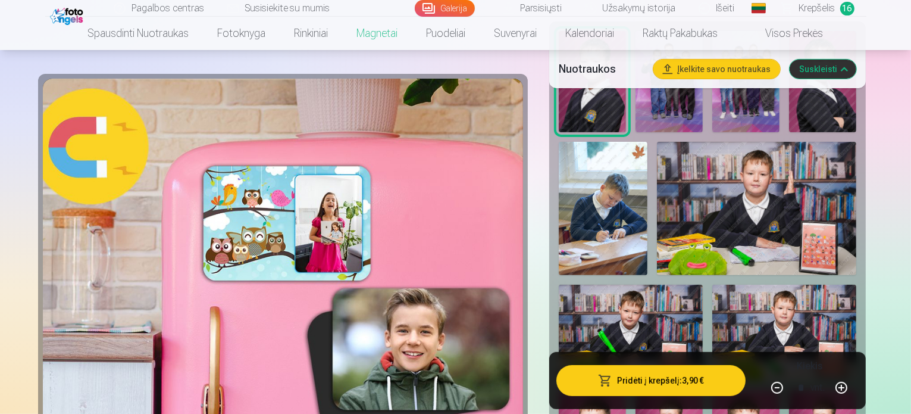
click at [703, 285] on img at bounding box center [631, 333] width 144 height 96
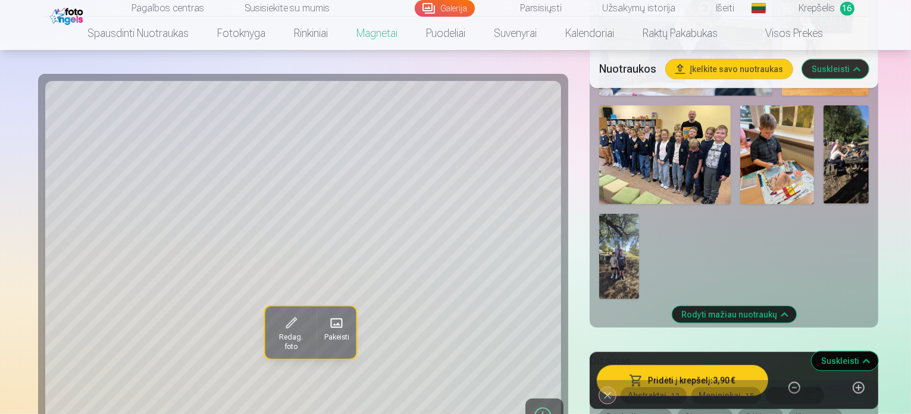
scroll to position [1250, 0]
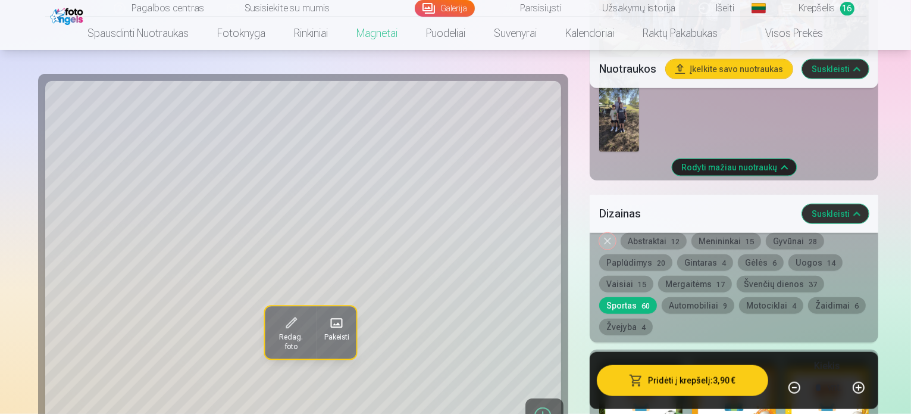
click at [734, 297] on button "Automobiliai 9" at bounding box center [698, 305] width 73 height 17
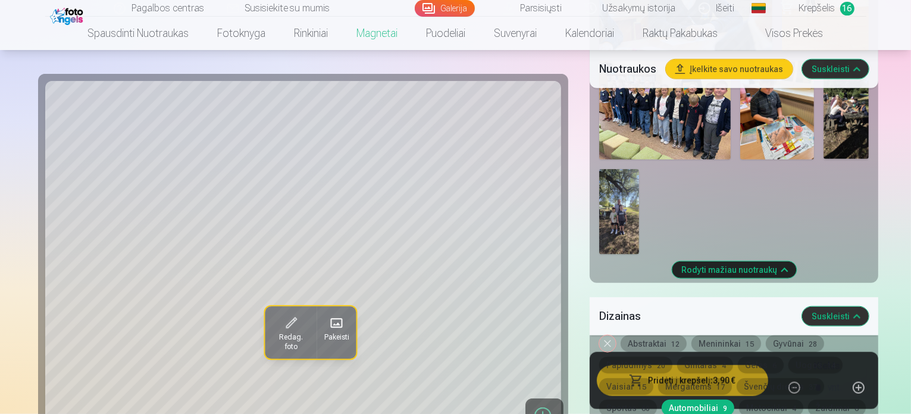
scroll to position [1012, 0]
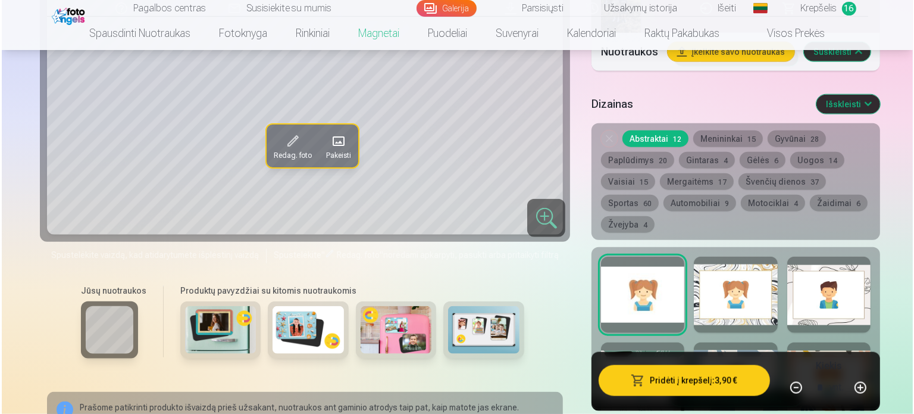
scroll to position [1384, 0]
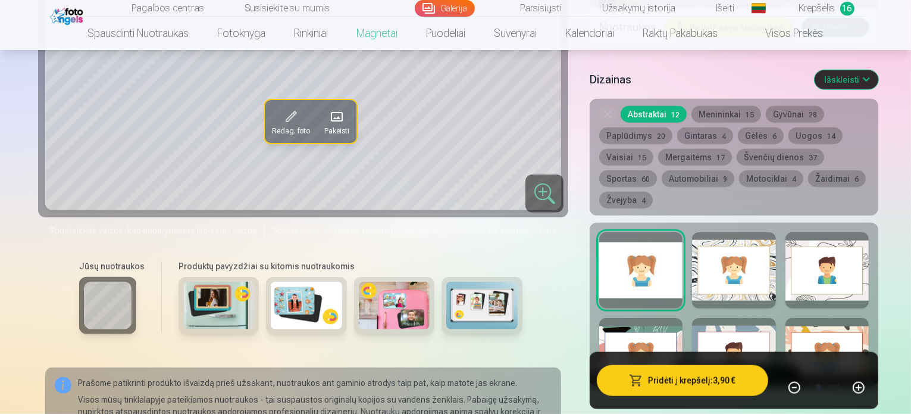
click at [688, 365] on button "Pridėti į krepšelį : 3,90 €" at bounding box center [682, 380] width 171 height 31
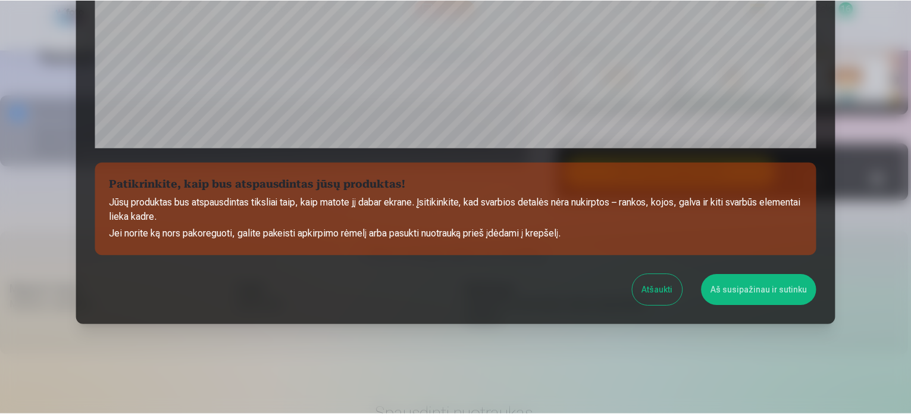
scroll to position [443, 0]
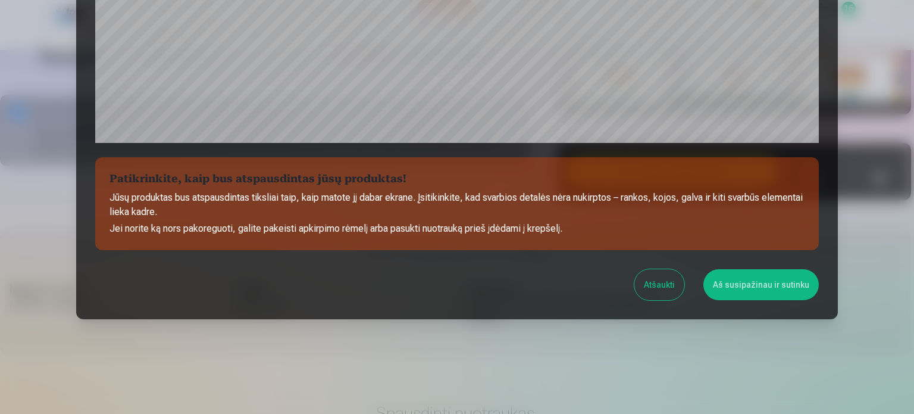
click at [749, 277] on button "Aš susipažinau ir sutinku" at bounding box center [761, 284] width 115 height 31
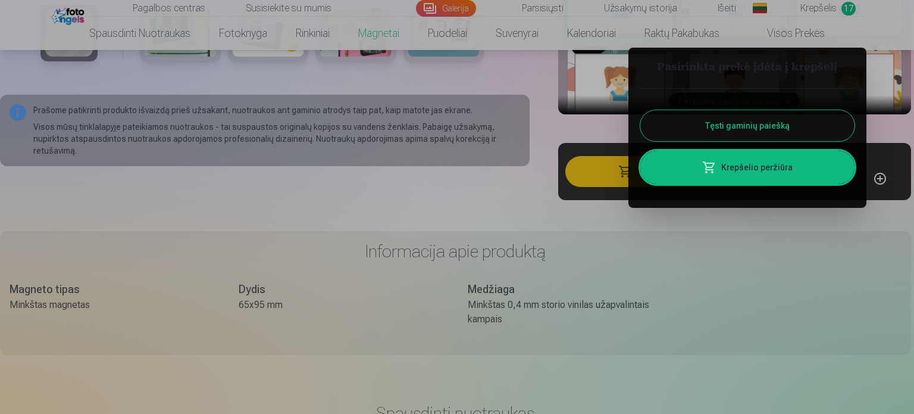
click at [821, 9] on div at bounding box center [457, 207] width 914 height 414
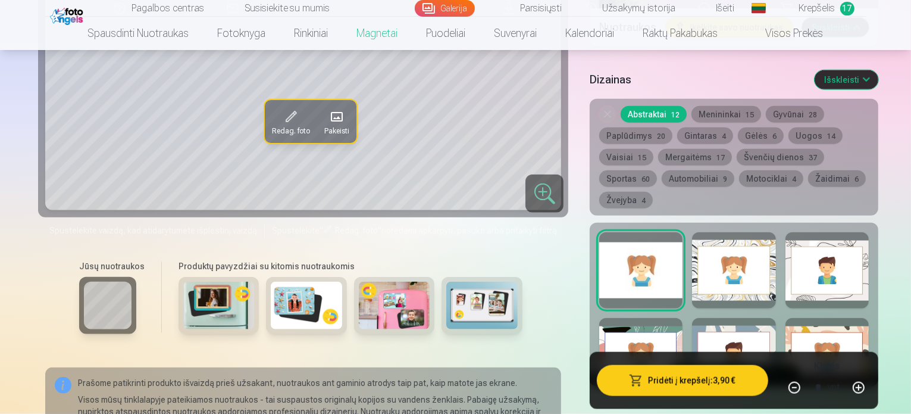
click at [821, 9] on span "Krepšelis" at bounding box center [817, 8] width 36 height 14
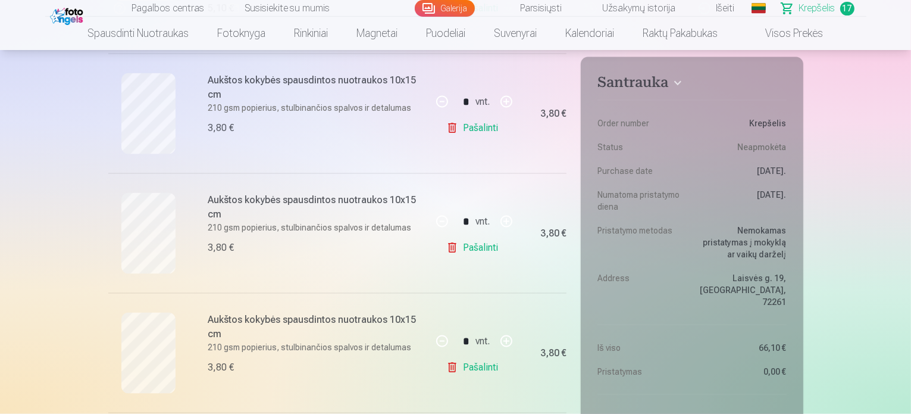
scroll to position [1667, 0]
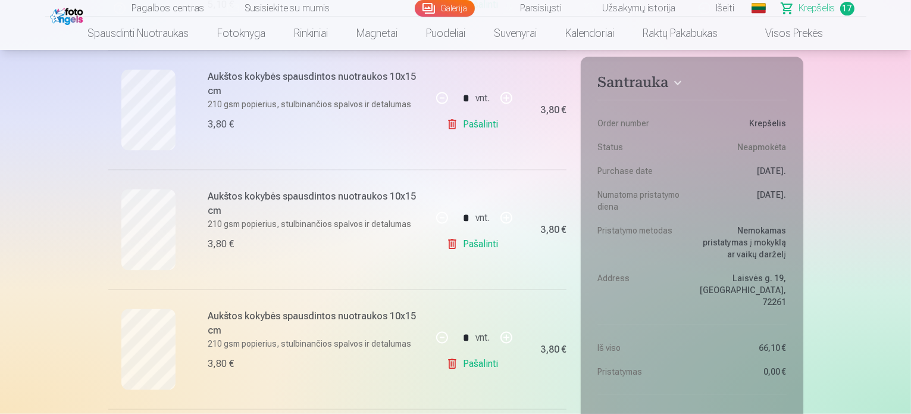
click at [486, 124] on link "Pašalinti" at bounding box center [474, 124] width 57 height 24
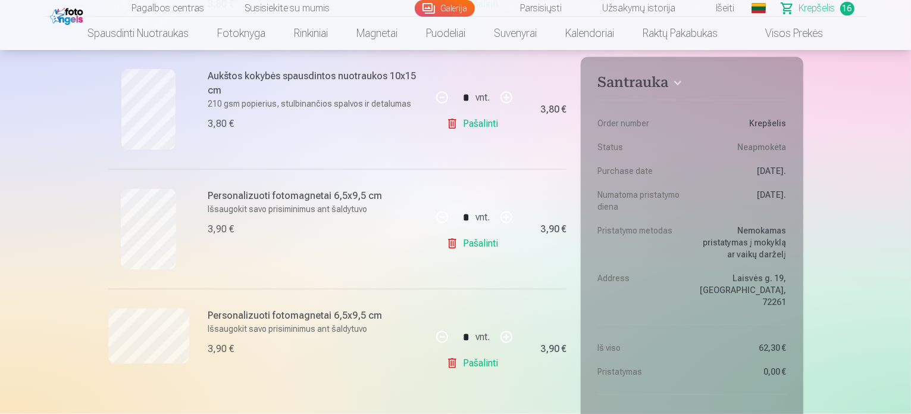
scroll to position [1786, 0]
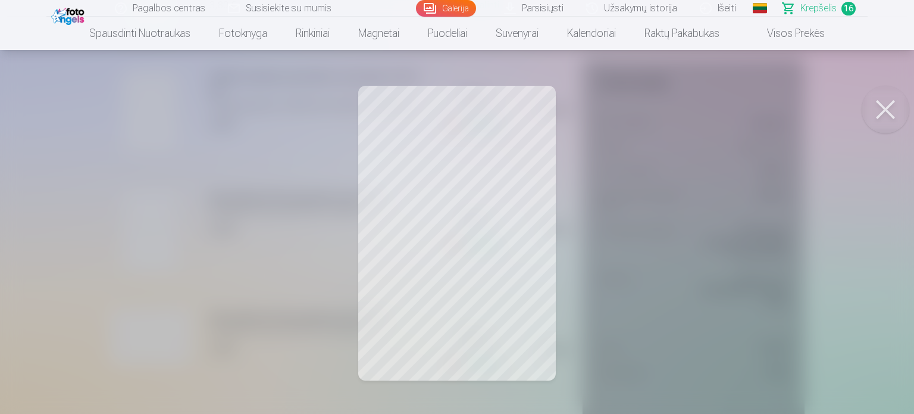
click at [890, 108] on button at bounding box center [886, 110] width 48 height 48
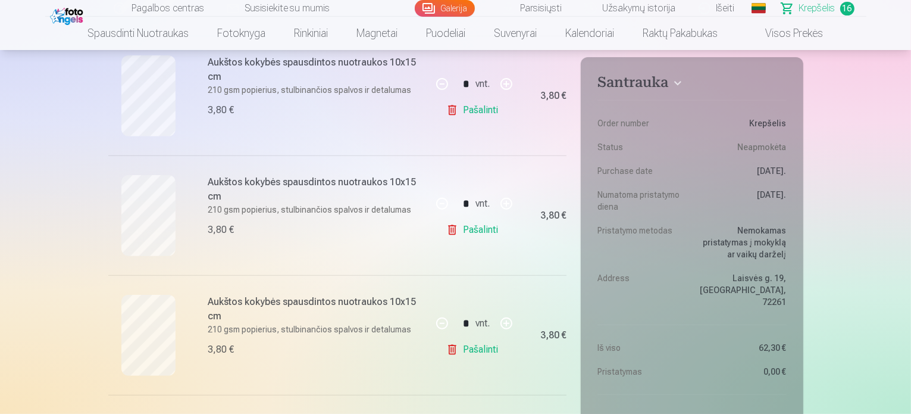
scroll to position [298, 0]
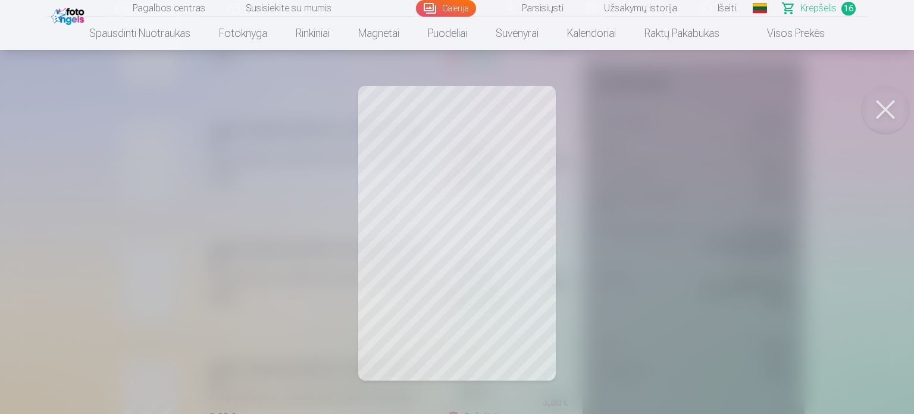
click at [881, 112] on button at bounding box center [886, 110] width 48 height 48
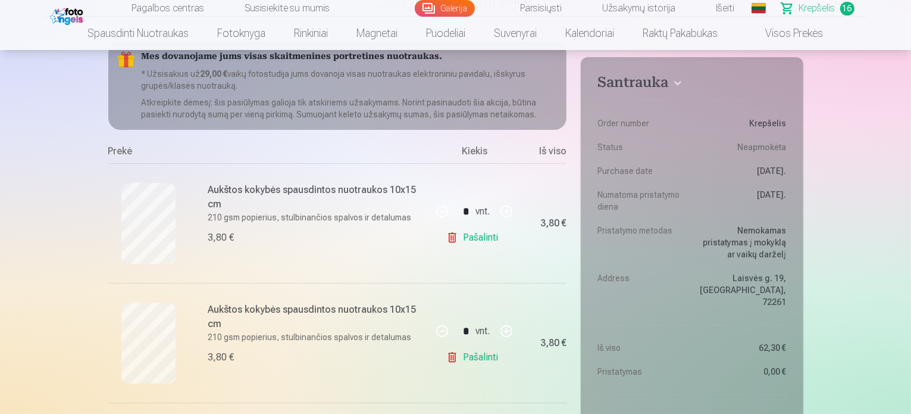
scroll to position [119, 0]
click at [488, 236] on link "Pašalinti" at bounding box center [474, 236] width 57 height 24
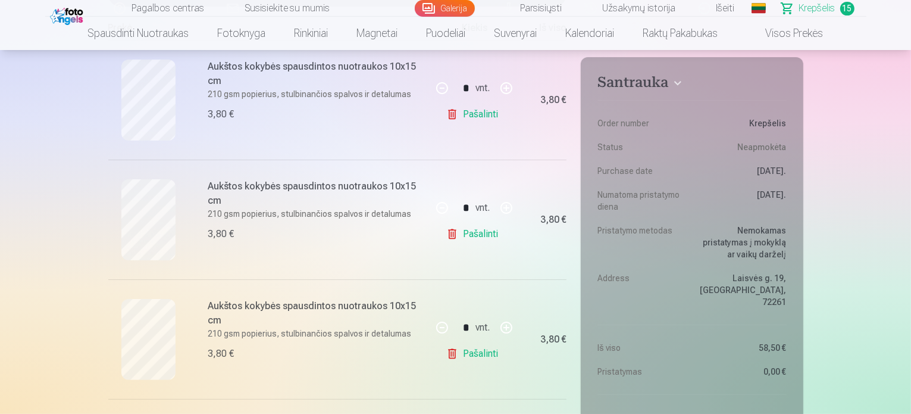
scroll to position [298, 0]
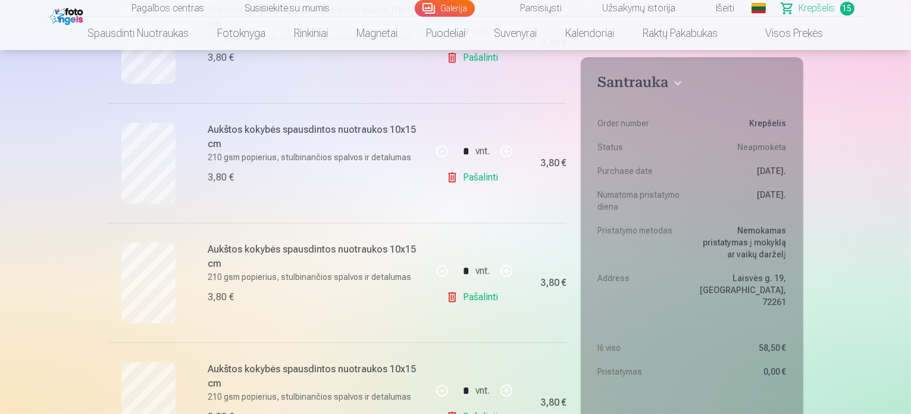
click at [470, 299] on link "Pašalinti" at bounding box center [474, 297] width 57 height 24
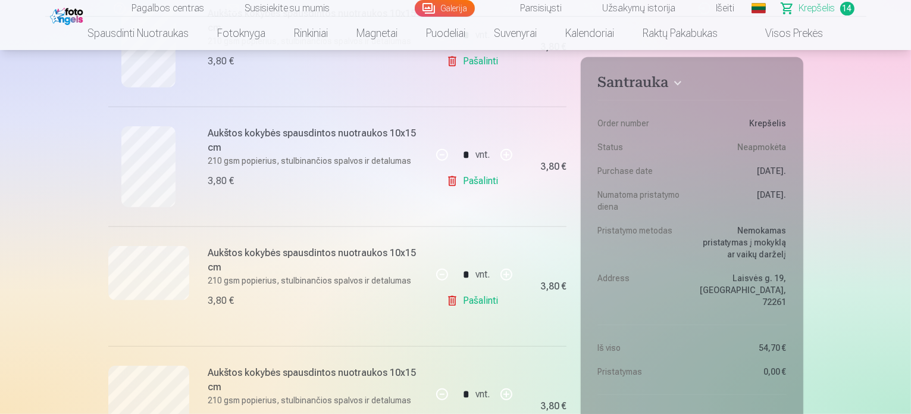
scroll to position [655, 0]
click at [468, 300] on link "Pašalinti" at bounding box center [474, 299] width 57 height 24
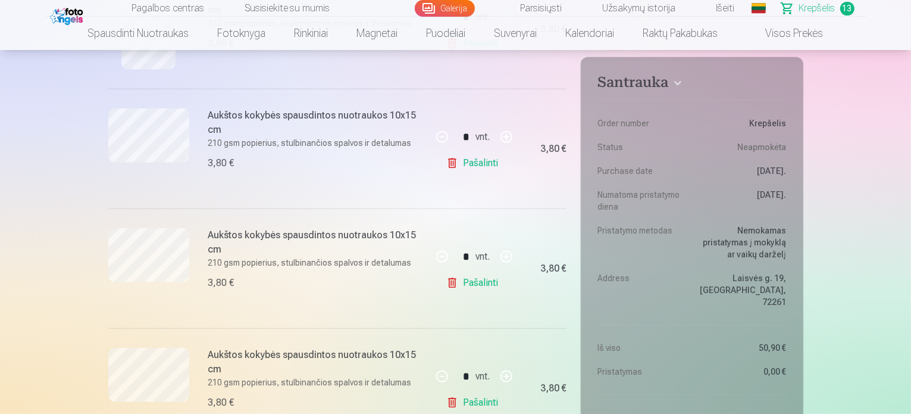
scroll to position [833, 0]
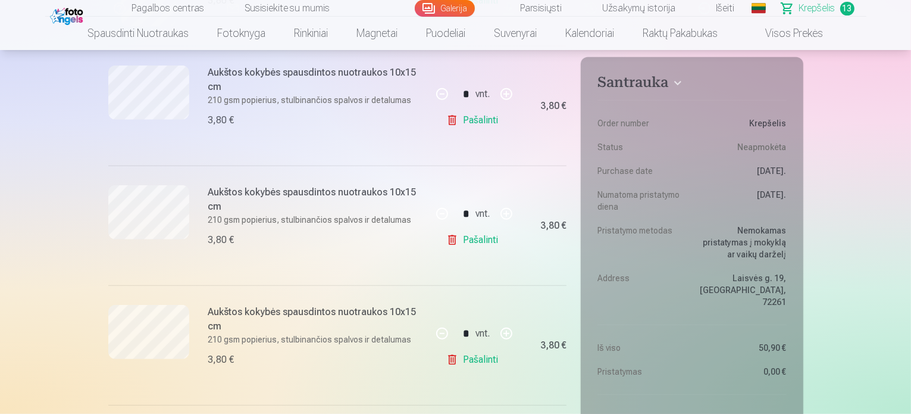
click at [484, 117] on link "Pašalinti" at bounding box center [474, 120] width 57 height 24
click at [477, 118] on link "Pašalinti" at bounding box center [474, 120] width 57 height 24
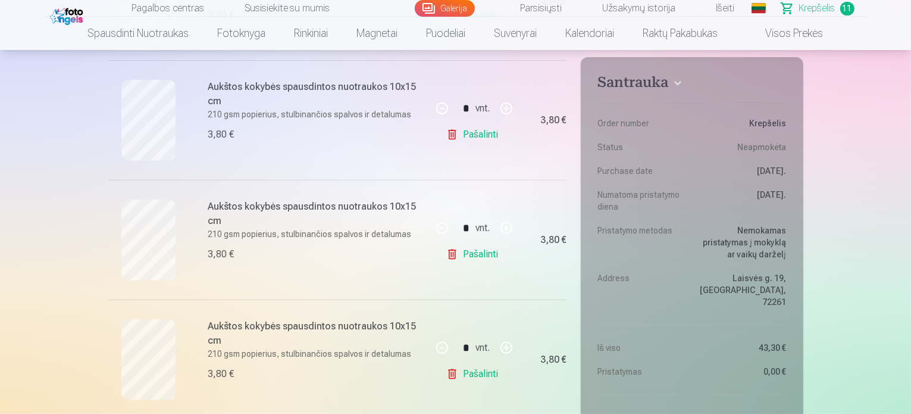
scroll to position [476, 0]
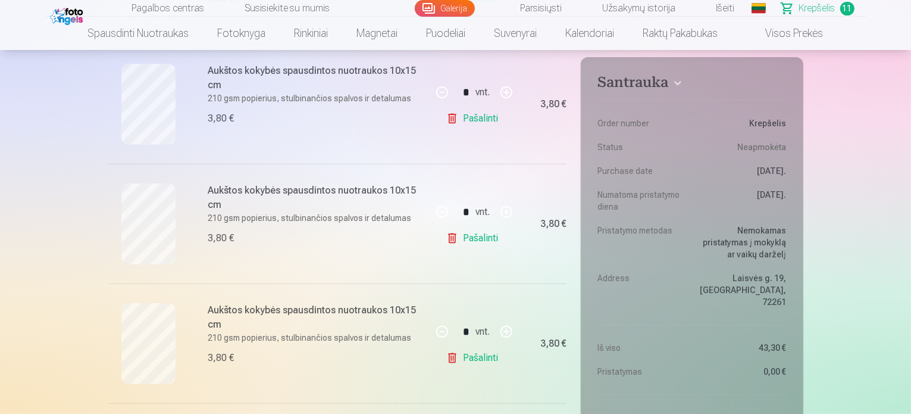
click at [490, 358] on link "Pašalinti" at bounding box center [474, 358] width 57 height 24
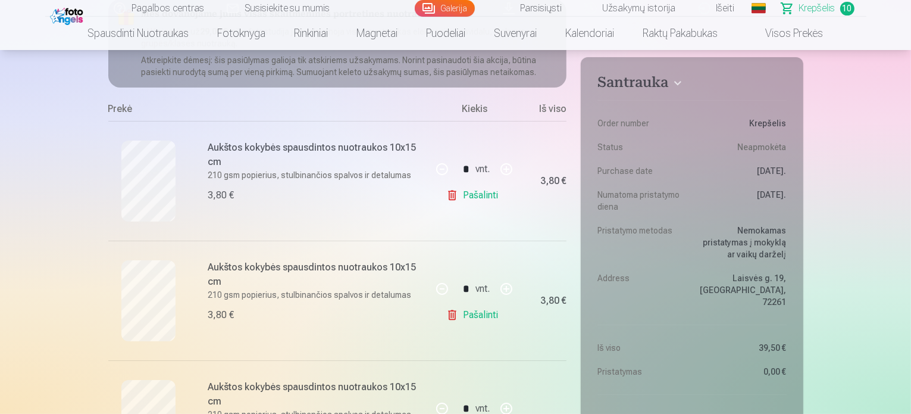
scroll to position [238, 0]
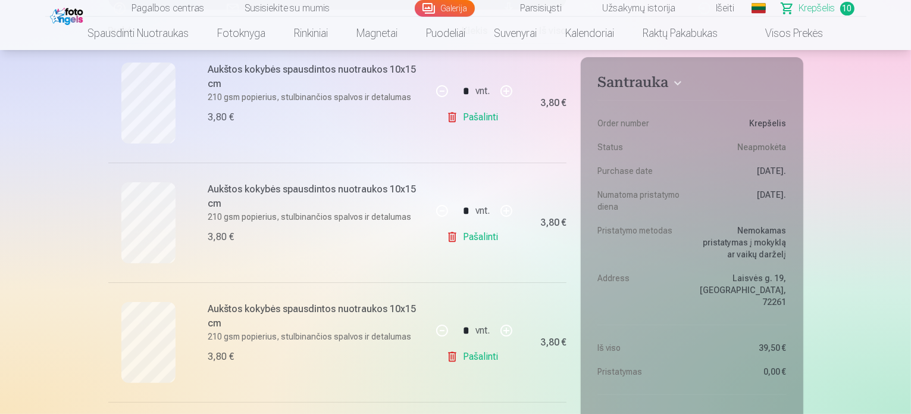
click at [474, 120] on link "Pašalinti" at bounding box center [474, 117] width 57 height 24
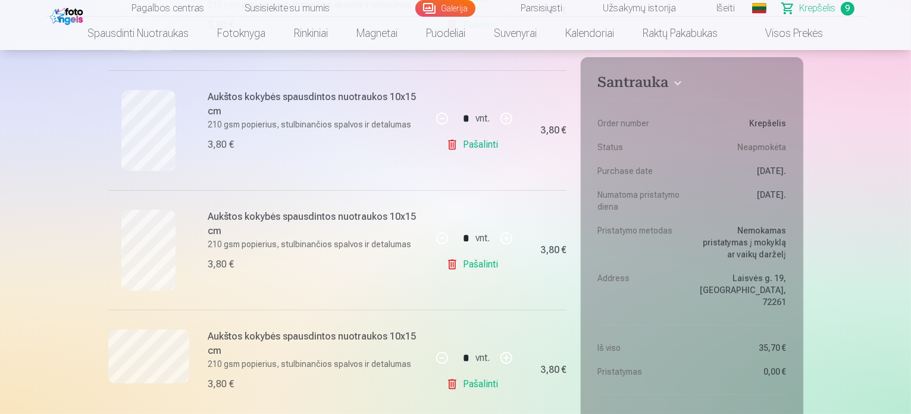
scroll to position [298, 0]
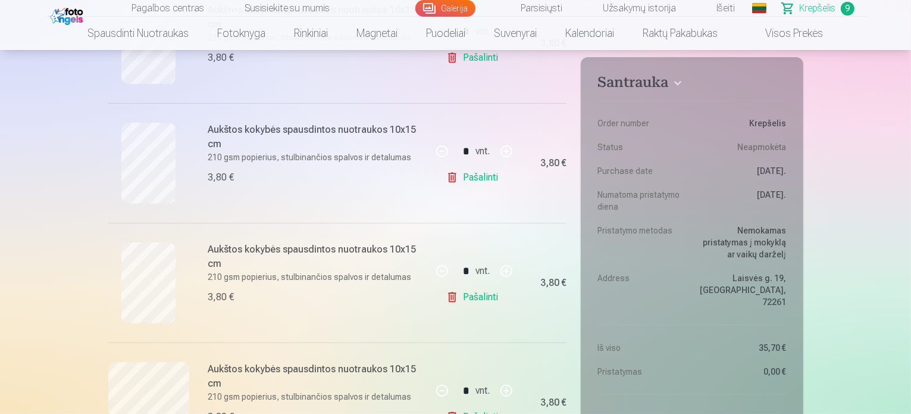
click at [490, 177] on link "Pašalinti" at bounding box center [474, 177] width 57 height 24
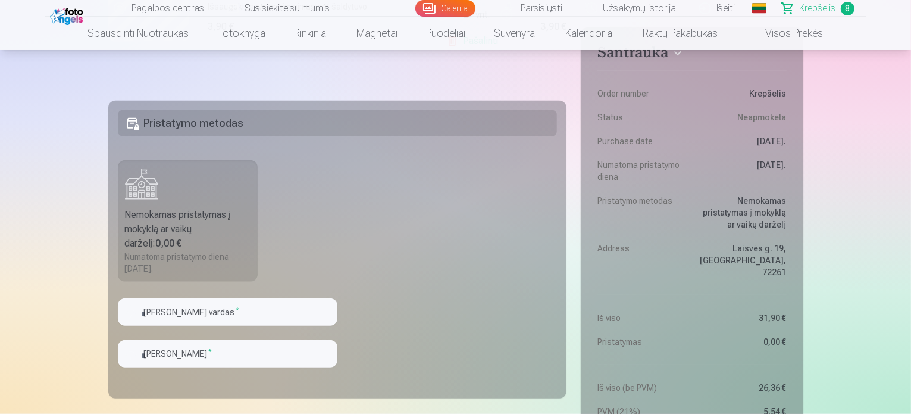
scroll to position [1190, 0]
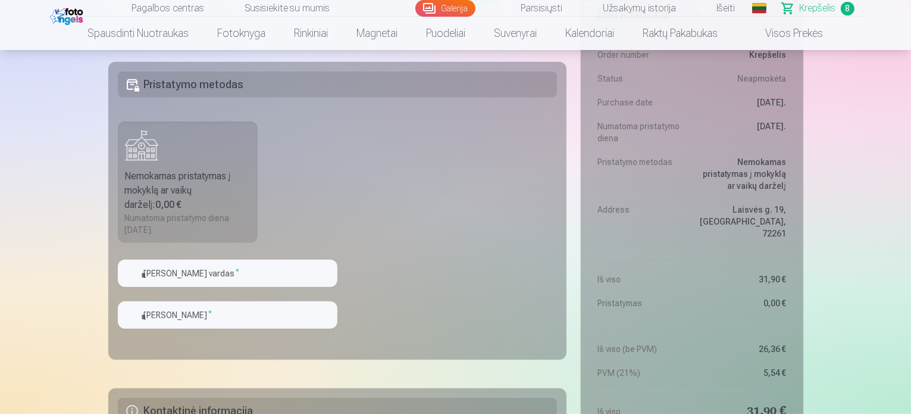
click at [207, 201] on div "Nemokamas pristatymas į mokyklą ar vaikų darželį : 0,00 €" at bounding box center [188, 190] width 126 height 43
click at [212, 278] on input "text" at bounding box center [228, 273] width 220 height 27
type input "*******"
drag, startPoint x: 210, startPoint y: 273, endPoint x: 110, endPoint y: 275, distance: 99.4
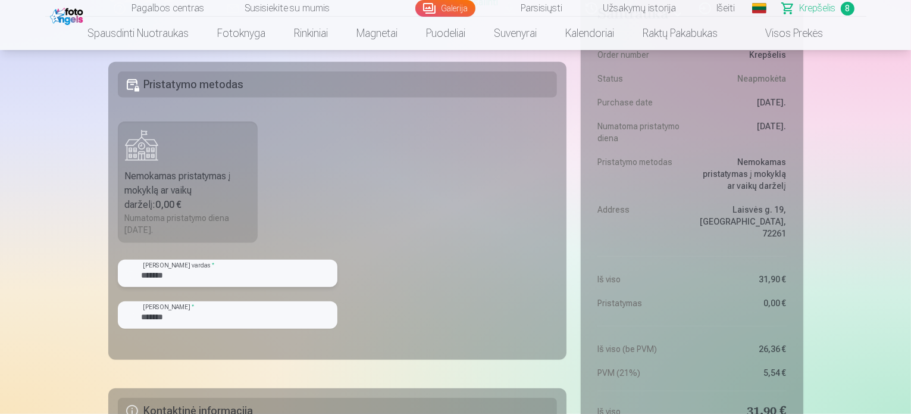
click at [110, 275] on fieldset "Pristatymo metodas Nemokamas pristatymas į mokyklą ar vaikų darželį : 0,00 € Nu…" at bounding box center [337, 211] width 459 height 298
type input "******"
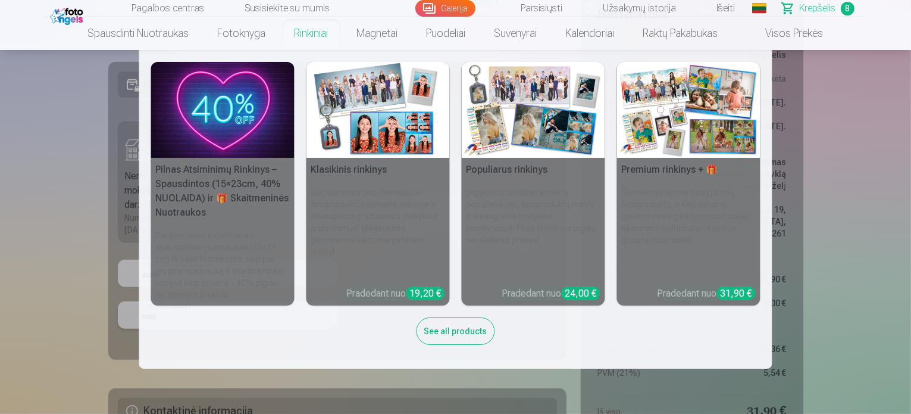
type input "*****"
click at [416, 230] on h6 "Gaukite visus populiariausius fotoproduktus viename rinkinyje ir išsaugokite gr…" at bounding box center [378, 232] width 143 height 100
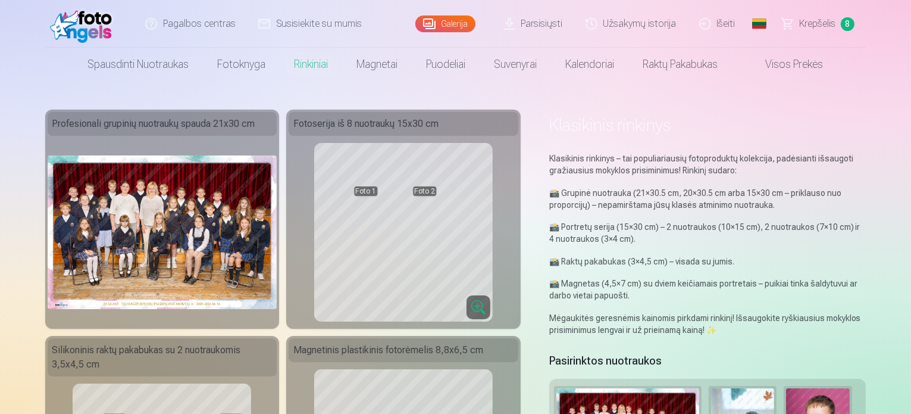
click at [829, 30] on link "Krepšelis 8" at bounding box center [818, 24] width 95 height 48
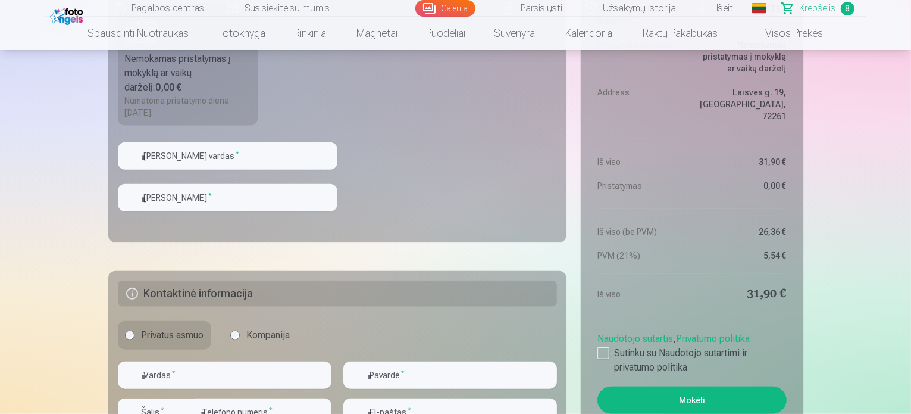
scroll to position [1309, 0]
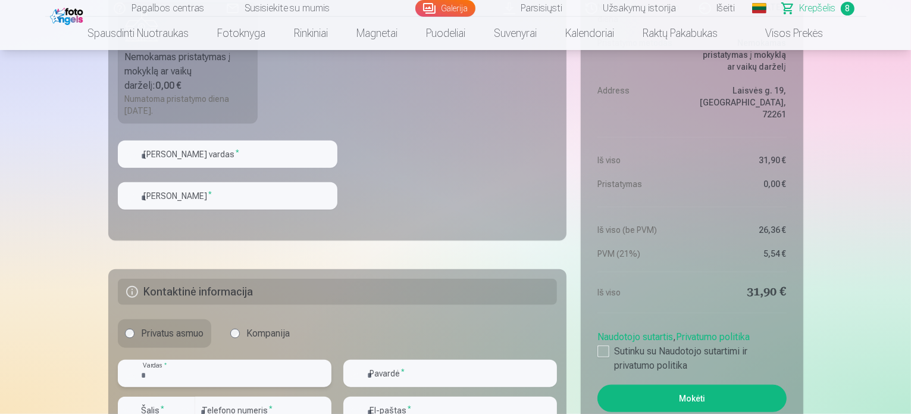
click at [198, 378] on input "text" at bounding box center [225, 372] width 214 height 27
type input "*******"
type input "*********"
type input "**********"
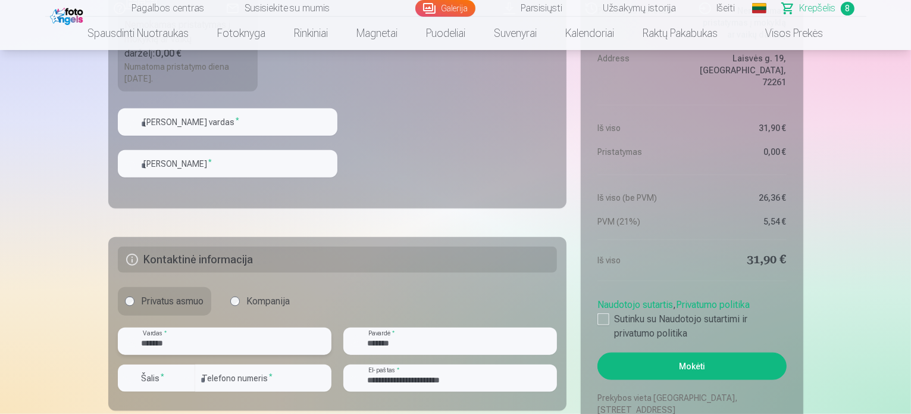
scroll to position [1369, 0]
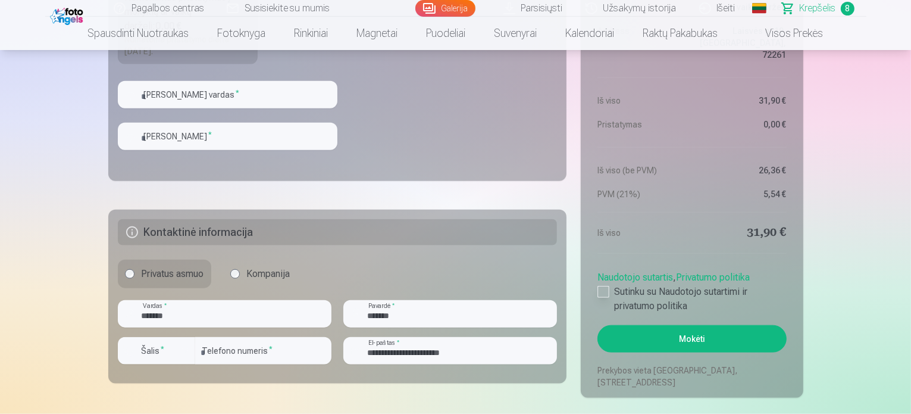
click at [598, 293] on div at bounding box center [604, 292] width 12 height 12
click at [669, 338] on button "Mokėti" at bounding box center [692, 338] width 189 height 27
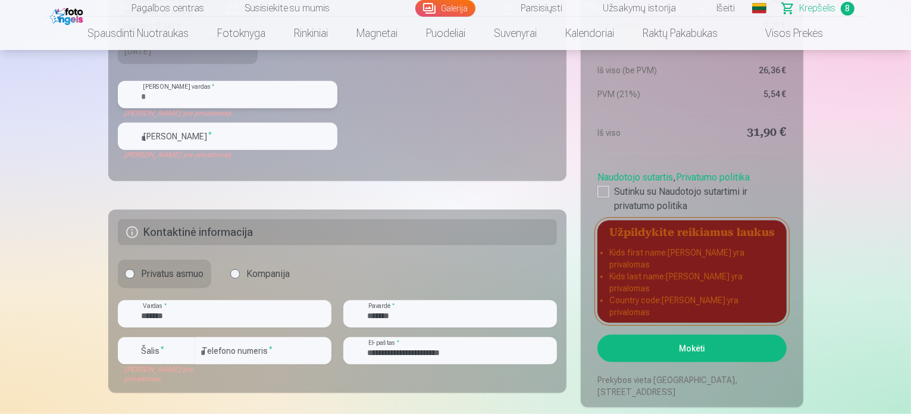
click at [214, 91] on input "text" at bounding box center [228, 94] width 220 height 27
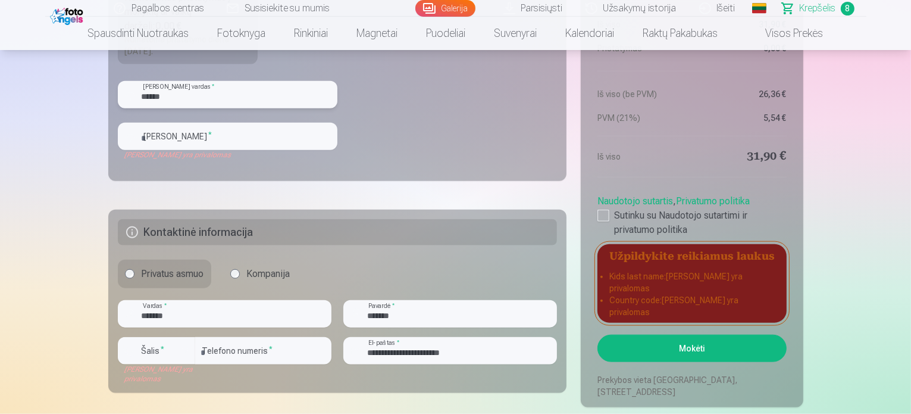
type input "******"
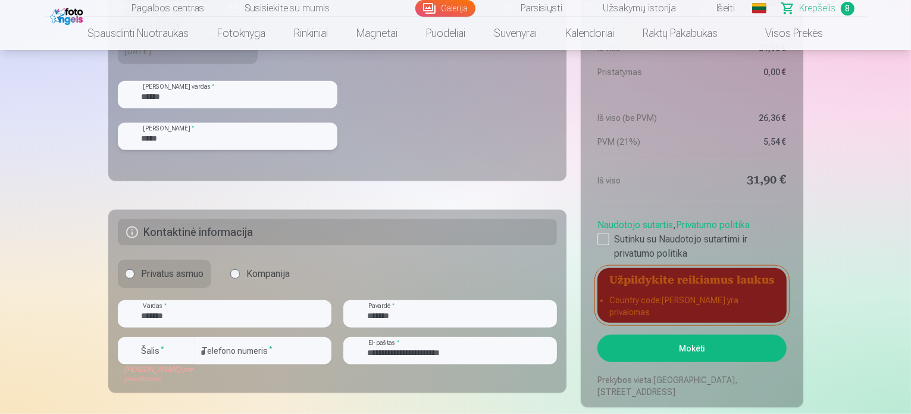
type input "*****"
click at [380, 145] on fieldset "Pristatymo metodas Nemokamas pristatymas į mokyklą ar vaikų darželį : 0,00 € Nu…" at bounding box center [337, 32] width 459 height 298
click at [665, 349] on button "Mokėti" at bounding box center [692, 347] width 189 height 27
click at [702, 349] on button "Mokėti" at bounding box center [692, 347] width 189 height 27
click at [167, 352] on label "Šalis *" at bounding box center [153, 351] width 33 height 12
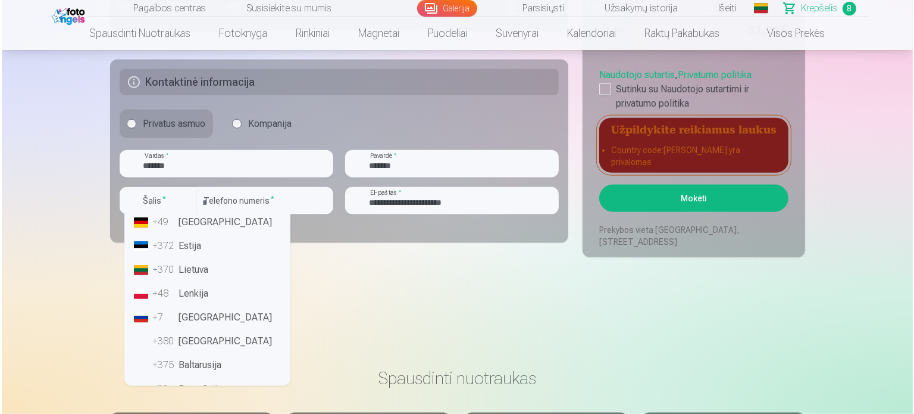
scroll to position [1547, 0]
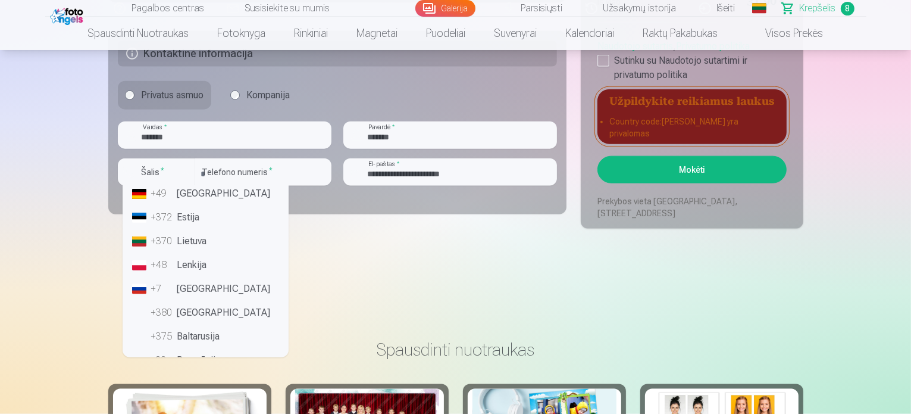
click at [202, 245] on li "+370 Lietuva" at bounding box center [205, 241] width 157 height 24
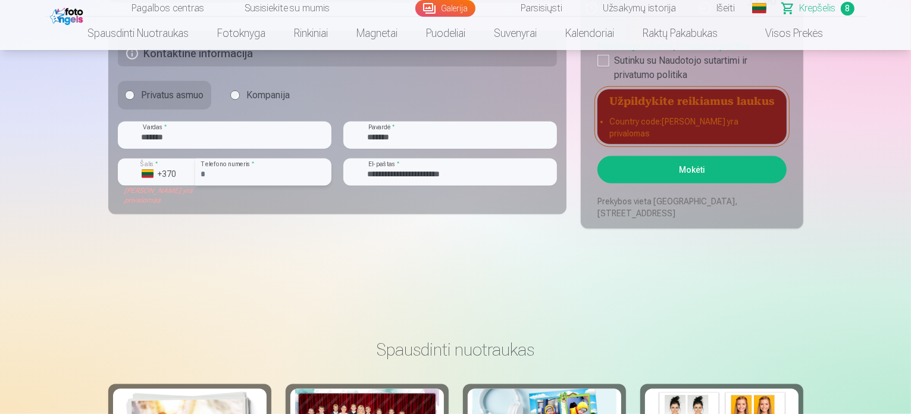
click at [201, 176] on input "*********" at bounding box center [263, 171] width 136 height 27
type input "********"
click at [216, 207] on fieldset "**********" at bounding box center [337, 122] width 459 height 183
click at [690, 167] on button "Mokėti" at bounding box center [692, 169] width 189 height 27
